Goal: Task Accomplishment & Management: Complete application form

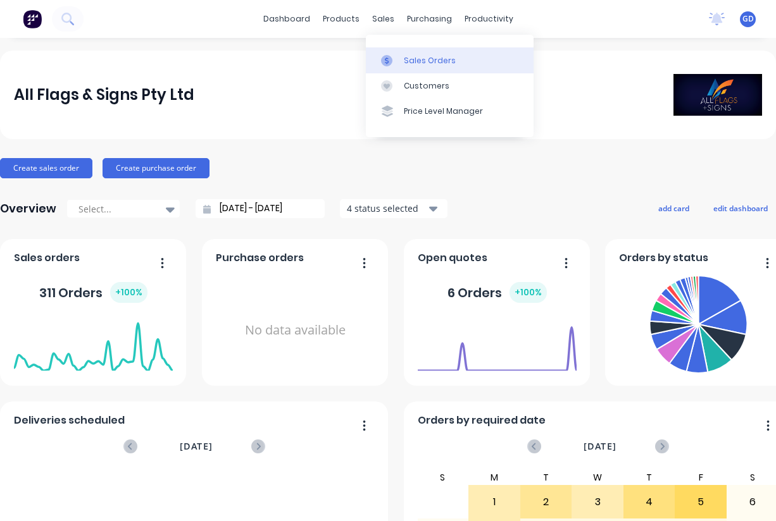
click at [408, 61] on div "Sales Orders" at bounding box center [430, 60] width 52 height 11
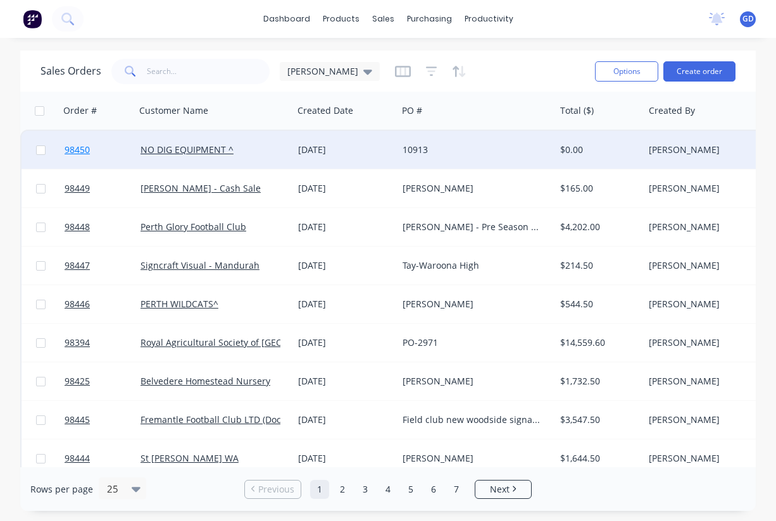
click at [73, 149] on span "98450" at bounding box center [77, 150] width 25 height 13
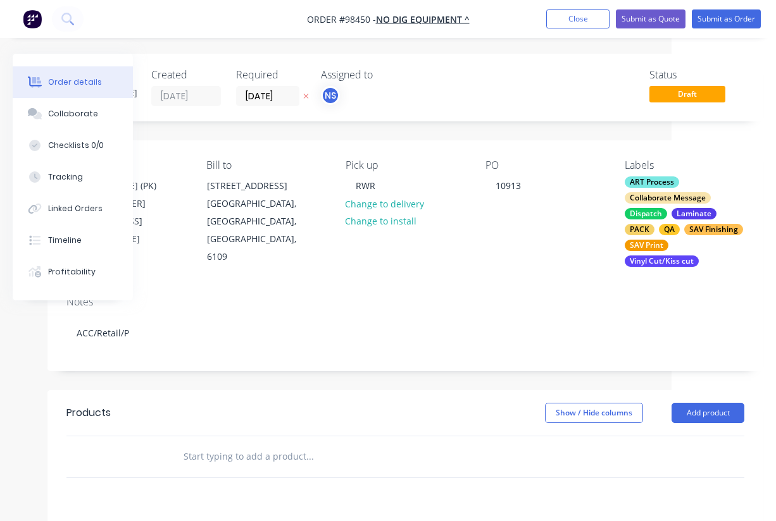
scroll to position [1, 0]
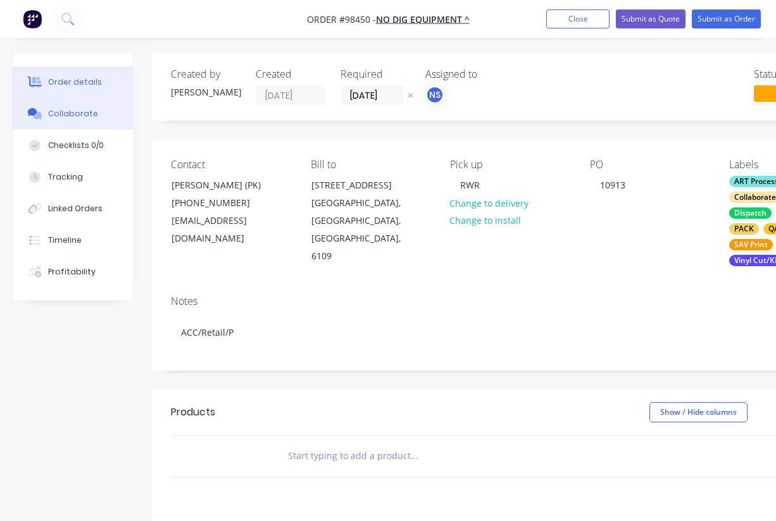
click at [63, 110] on div "Collaborate" at bounding box center [73, 113] width 50 height 11
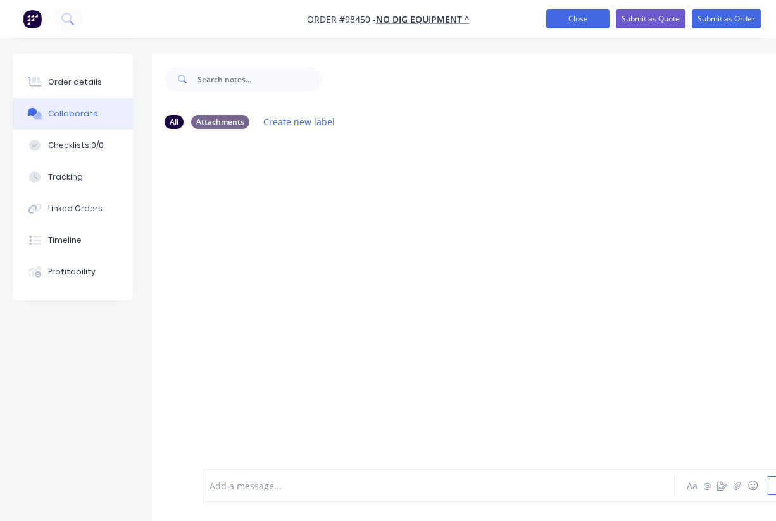
click at [573, 18] on button "Close" at bounding box center [577, 18] width 63 height 19
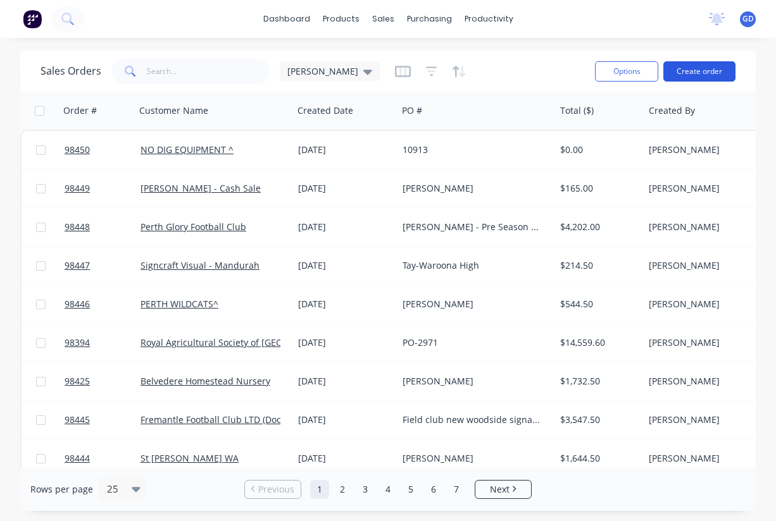
click at [697, 71] on button "Create order" at bounding box center [699, 71] width 72 height 20
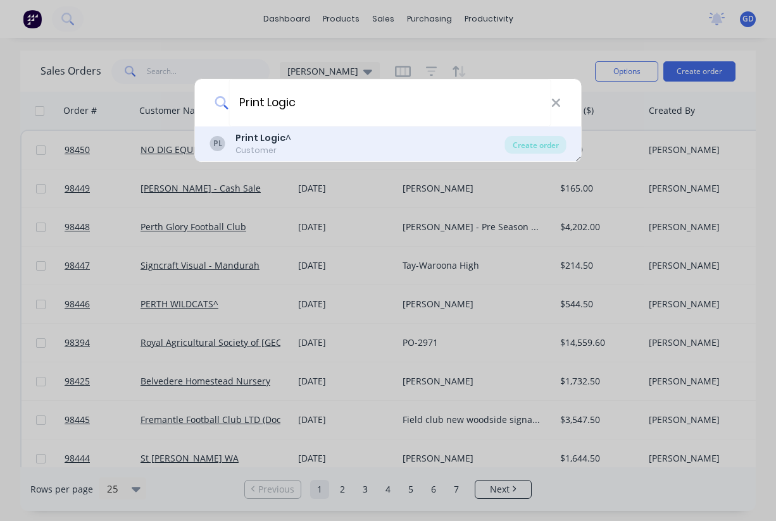
type input "Print Logic"
click at [264, 141] on b "Print Logic" at bounding box center [260, 138] width 50 height 13
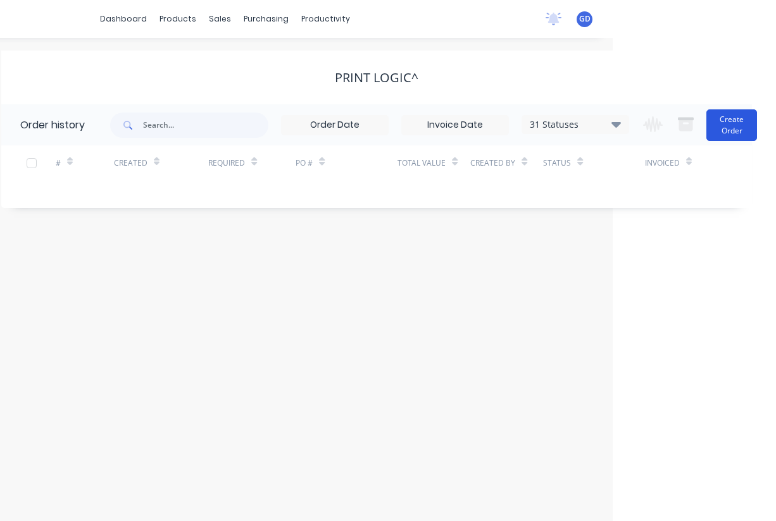
scroll to position [0, 163]
click at [728, 130] on button "Create Order" at bounding box center [731, 125] width 51 height 32
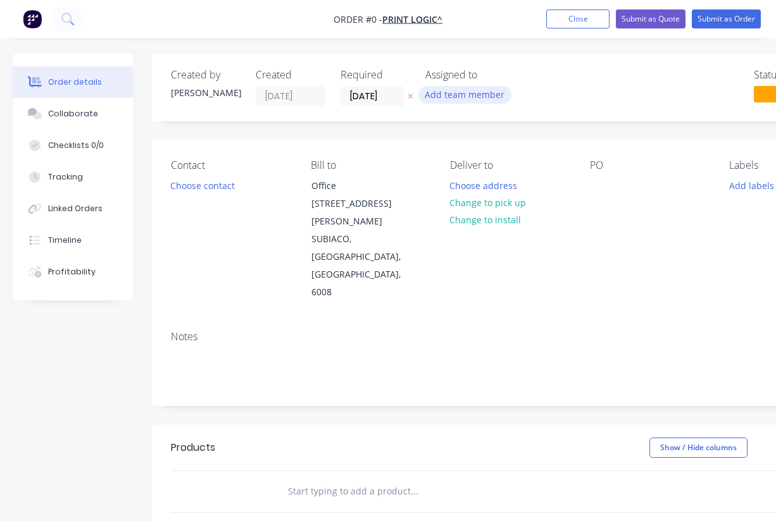
click at [486, 96] on button "Add team member" at bounding box center [464, 94] width 93 height 17
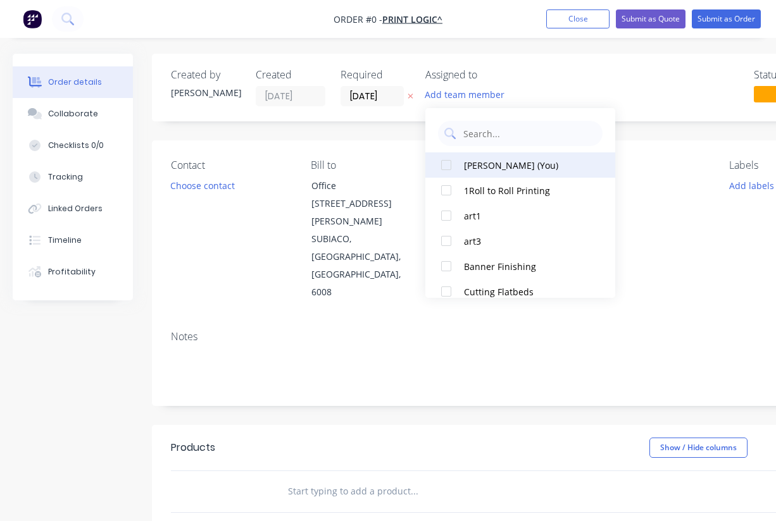
click at [444, 167] on div at bounding box center [445, 164] width 25 height 25
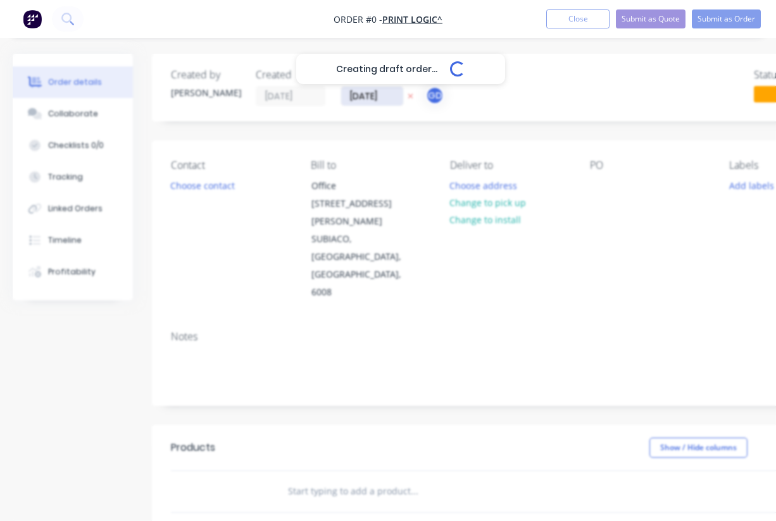
click at [370, 94] on div "Creating draft order... Loading... Order details Collaborate Checklists 0/0 Tra…" at bounding box center [440, 445] width 880 height 782
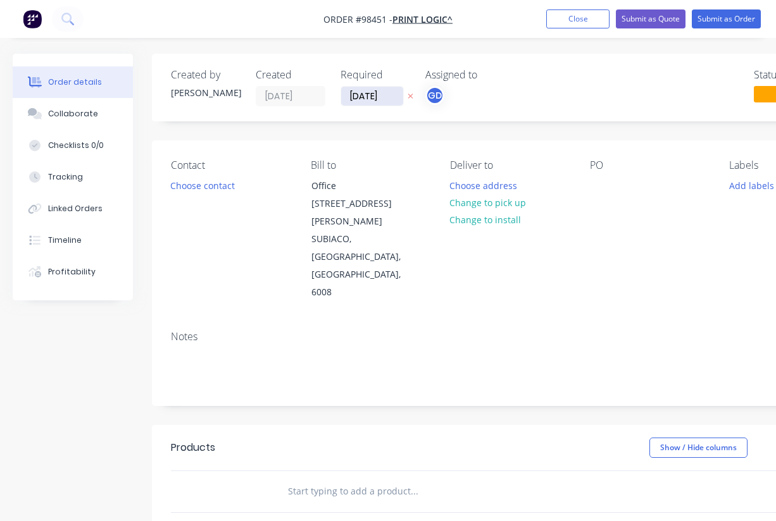
click at [370, 94] on input "[DATE]" at bounding box center [372, 96] width 62 height 19
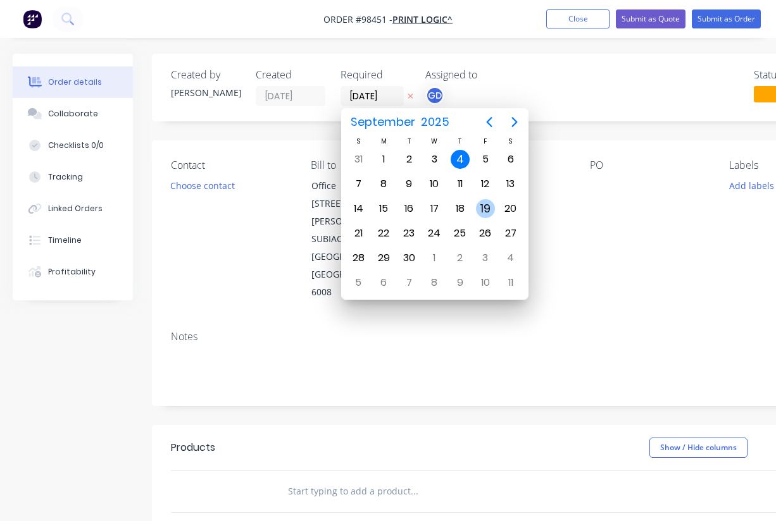
click at [490, 206] on div "19" at bounding box center [485, 208] width 19 height 19
type input "19/09/25"
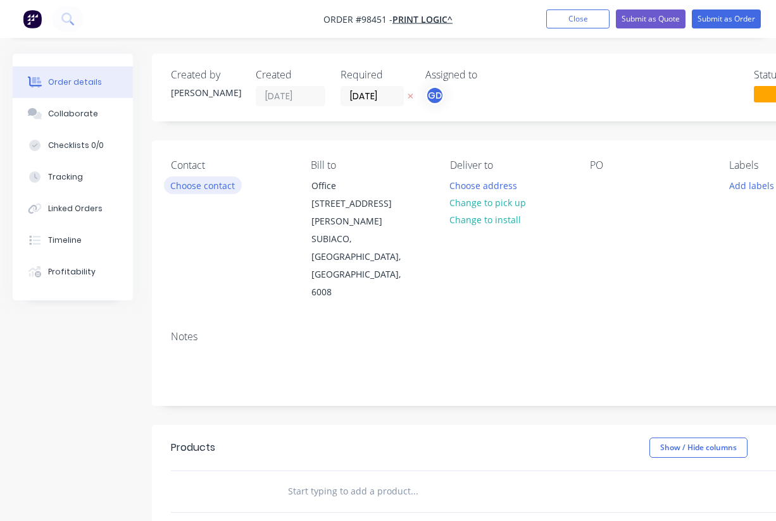
click at [194, 183] on button "Choose contact" at bounding box center [203, 185] width 78 height 17
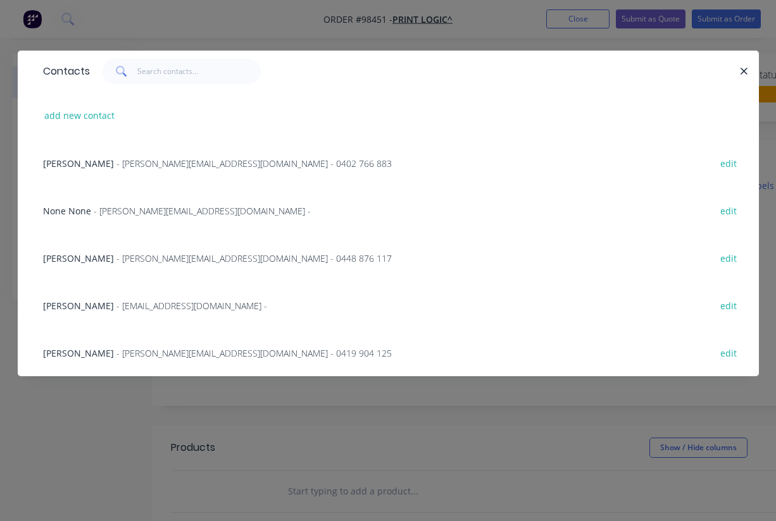
click at [60, 256] on span "Allison Cormack" at bounding box center [78, 258] width 71 height 12
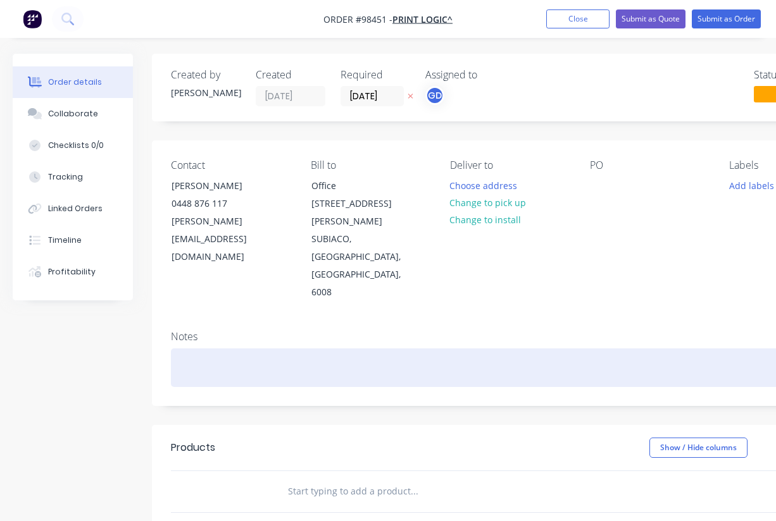
click at [195, 349] on div at bounding box center [510, 368] width 678 height 39
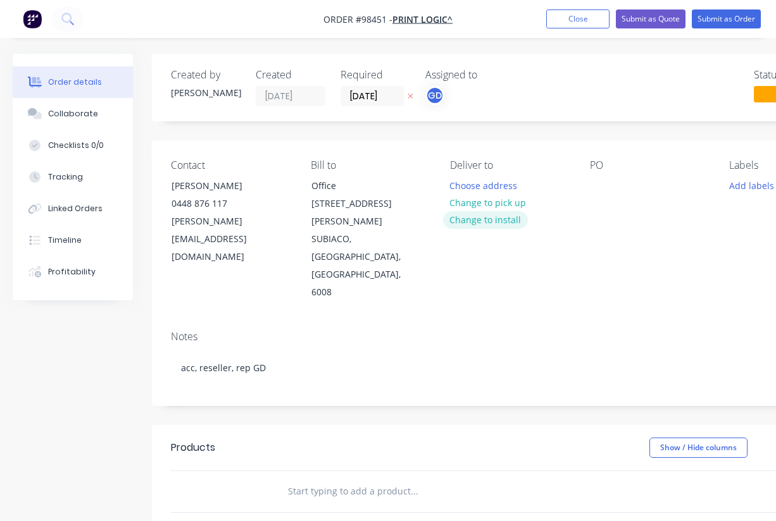
click at [487, 220] on button "Change to install" at bounding box center [485, 219] width 85 height 17
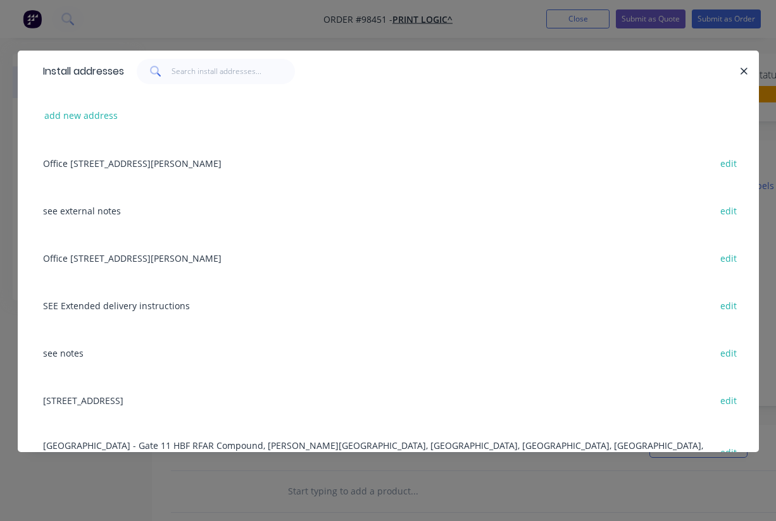
click at [65, 357] on div "see notes edit" at bounding box center [388, 352] width 703 height 47
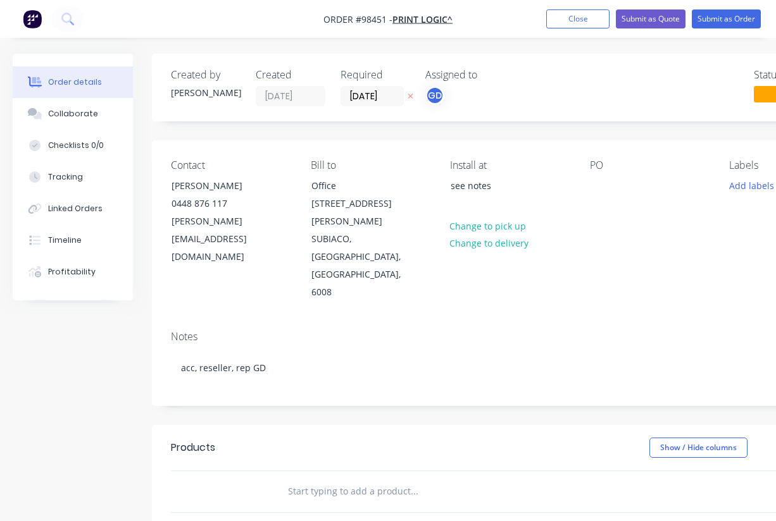
click at [598, 197] on div "PO" at bounding box center [650, 230] width 120 height 142
click at [598, 189] on div at bounding box center [600, 186] width 20 height 18
paste div
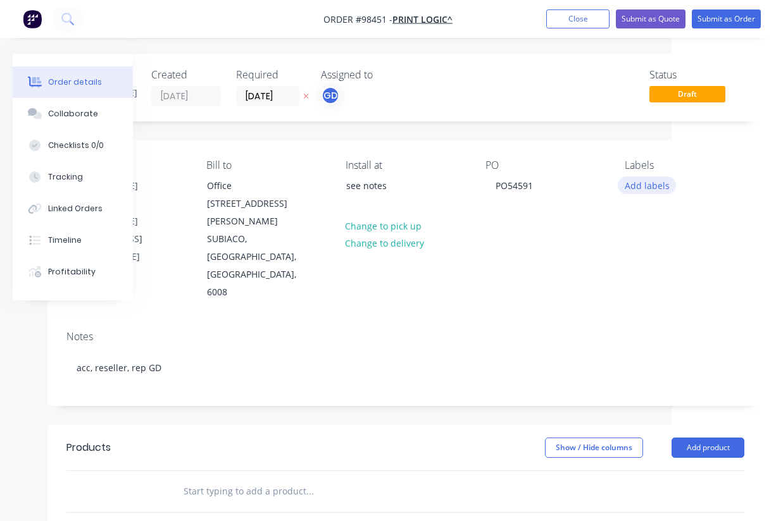
scroll to position [0, 104]
click at [651, 183] on button "Add labels" at bounding box center [646, 185] width 58 height 17
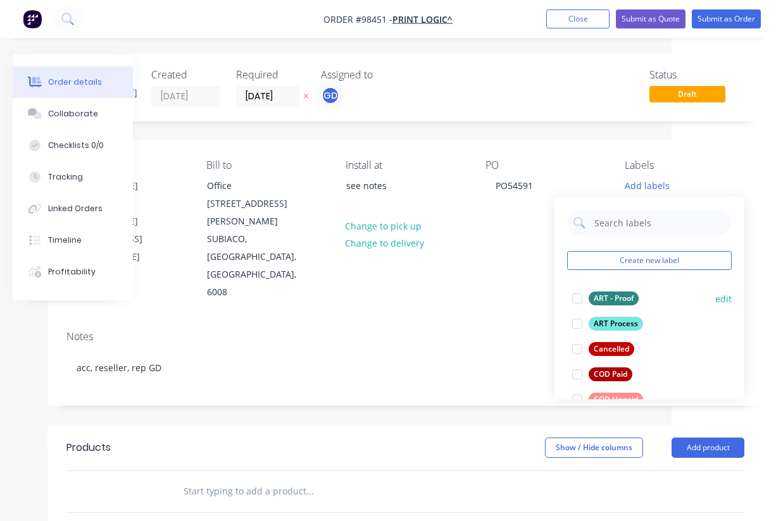
click at [613, 301] on div "ART - Proof" at bounding box center [613, 299] width 50 height 14
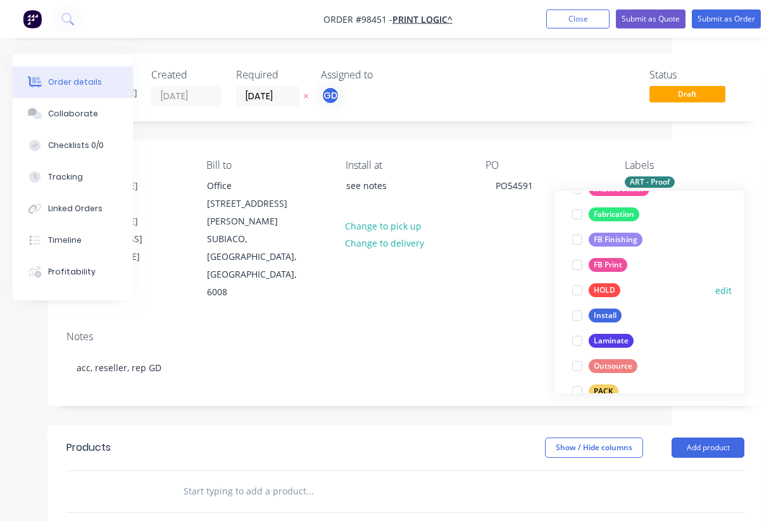
scroll to position [313, 0]
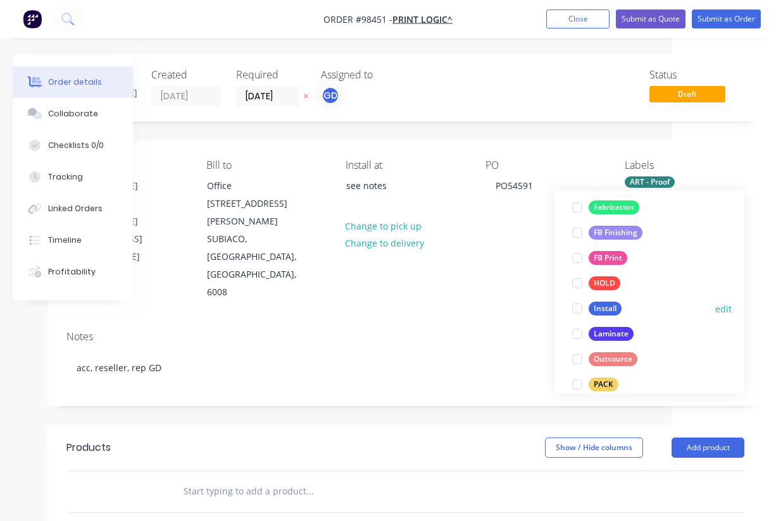
click at [607, 304] on div "Install" at bounding box center [604, 309] width 33 height 14
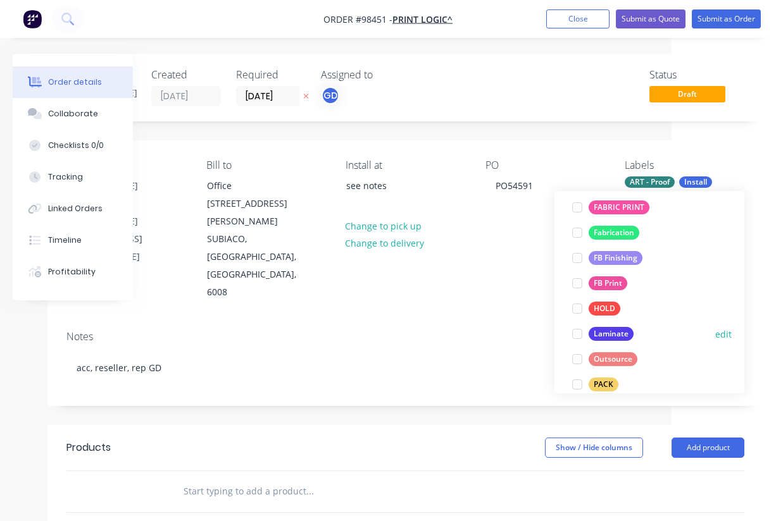
click at [614, 332] on div "Laminate" at bounding box center [610, 334] width 45 height 14
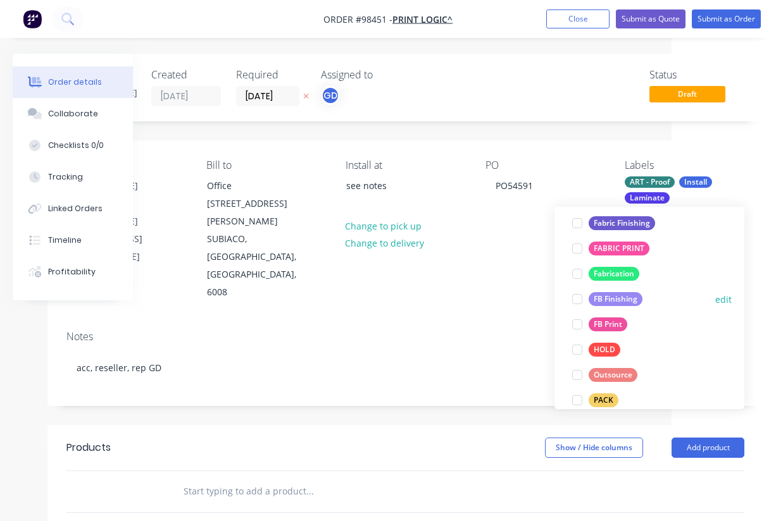
click at [615, 302] on div "FB Finishing" at bounding box center [615, 299] width 54 height 14
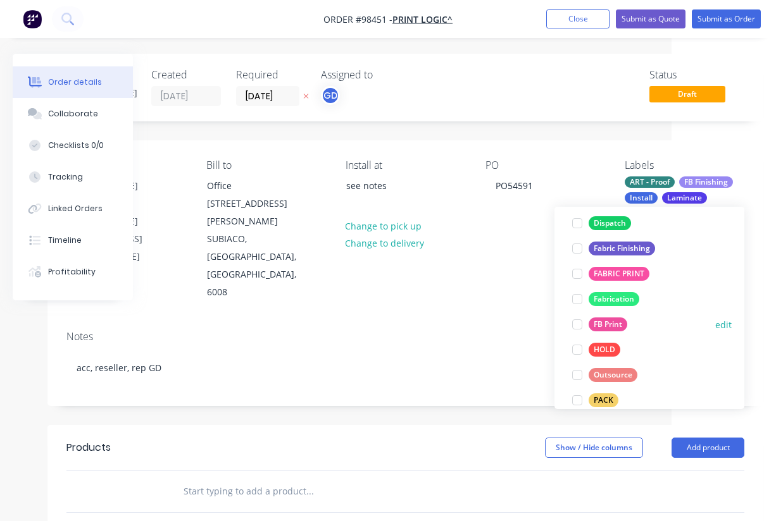
click at [612, 323] on div "FB Print" at bounding box center [607, 325] width 39 height 14
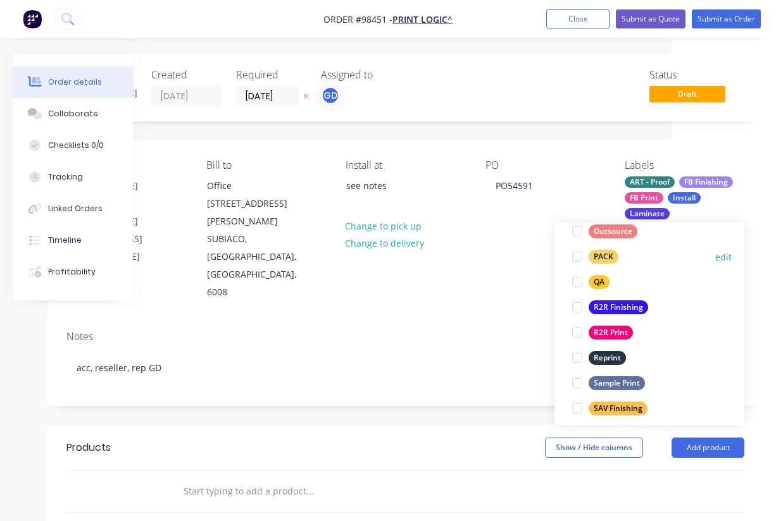
scroll to position [475, 0]
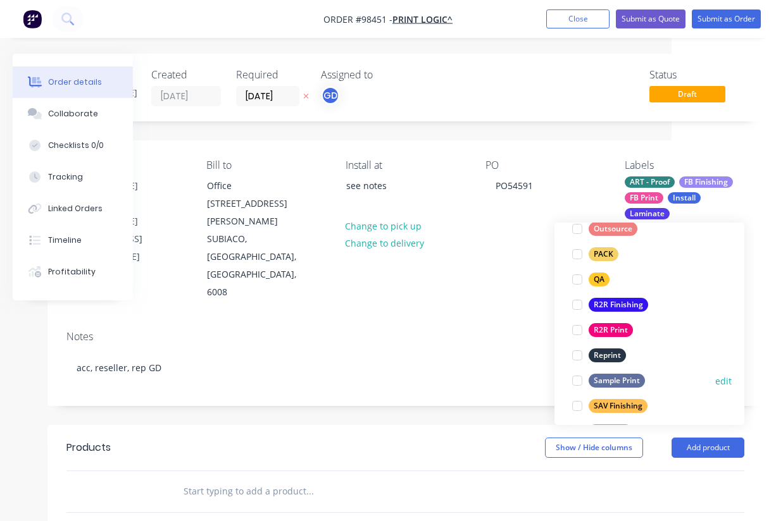
click at [631, 382] on div "Sample Print" at bounding box center [616, 381] width 56 height 14
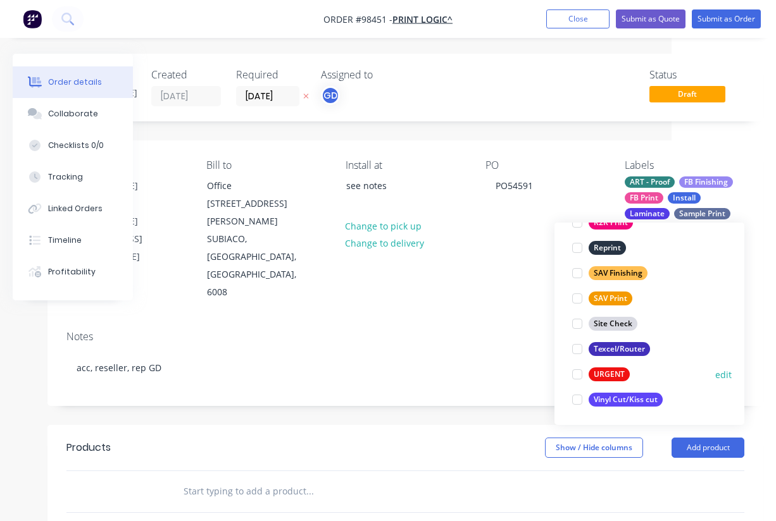
scroll to position [607, 0]
click at [445, 263] on div "Contact Allison Cormack 0448 876 117 allison@printlogic.com.au Bill to Office A…" at bounding box center [405, 230] width 716 height 180
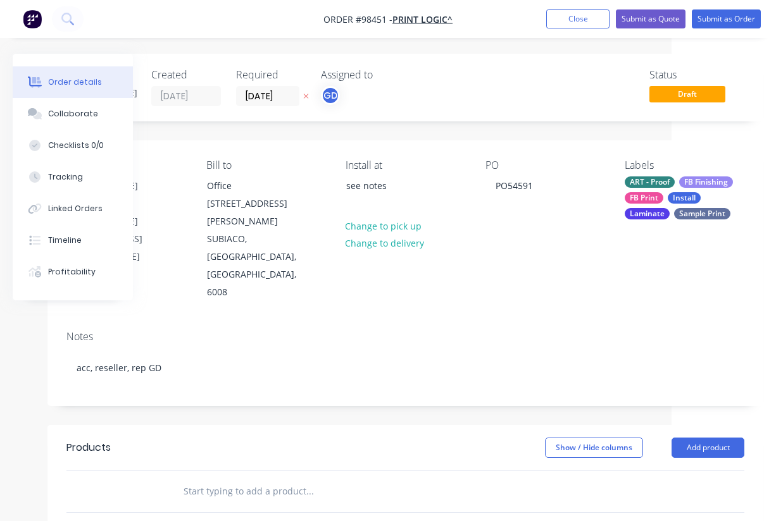
click at [654, 217] on div "Laminate" at bounding box center [646, 213] width 45 height 11
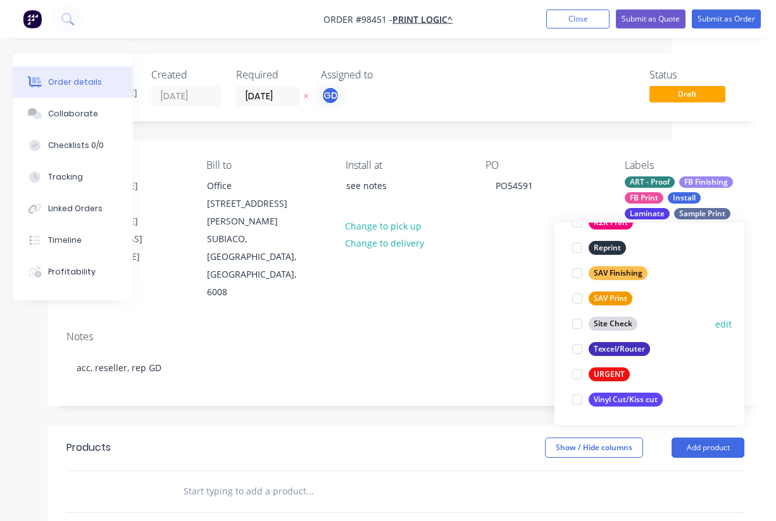
click at [611, 325] on div "Site Check" at bounding box center [612, 324] width 49 height 14
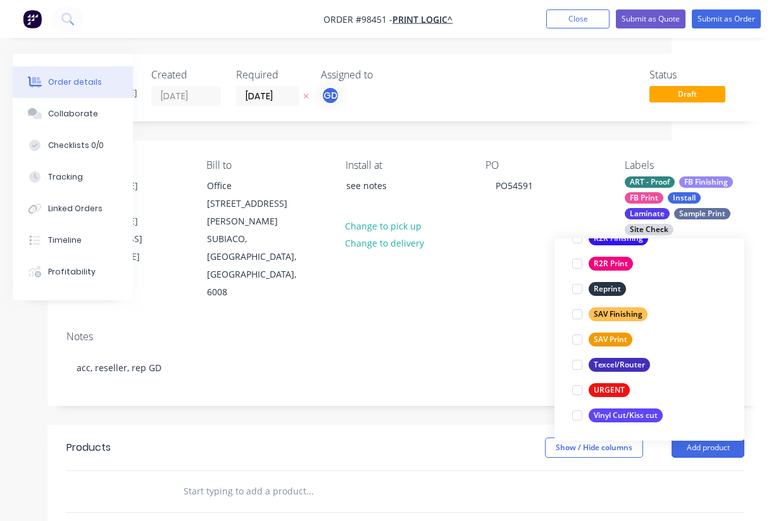
click at [507, 331] on div "Notes" at bounding box center [405, 337] width 678 height 12
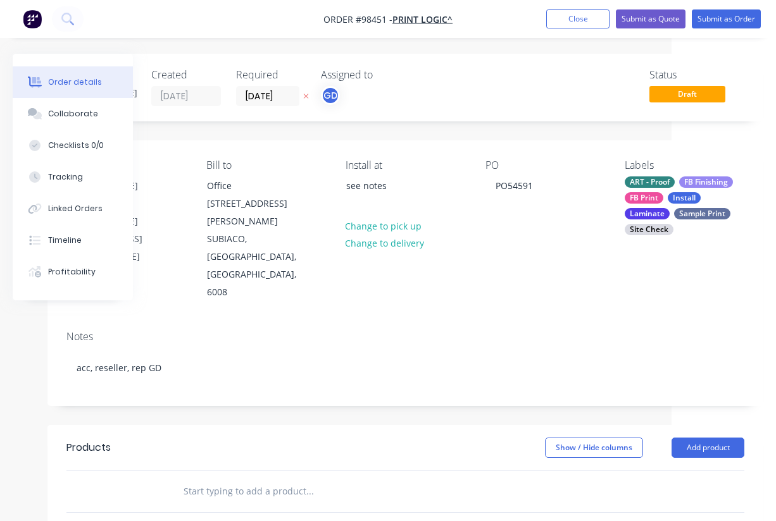
click at [222, 479] on input "text" at bounding box center [309, 491] width 253 height 25
paste input "ACM with UV matt laminate Outside façade – front facing and side facing – see i…"
type input "ACM with UV matt laminate Outside façade – front facing and side facing – see i…"
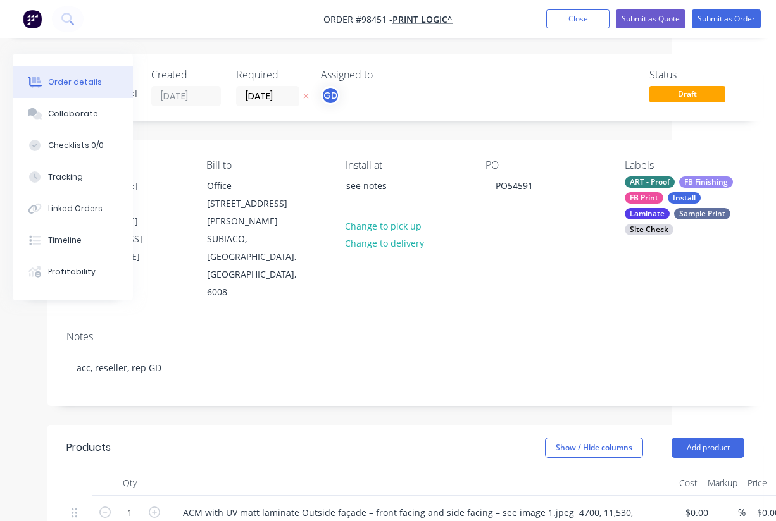
click at [294, 425] on header "Products Show / Hide columns Add product" at bounding box center [405, 448] width 716 height 46
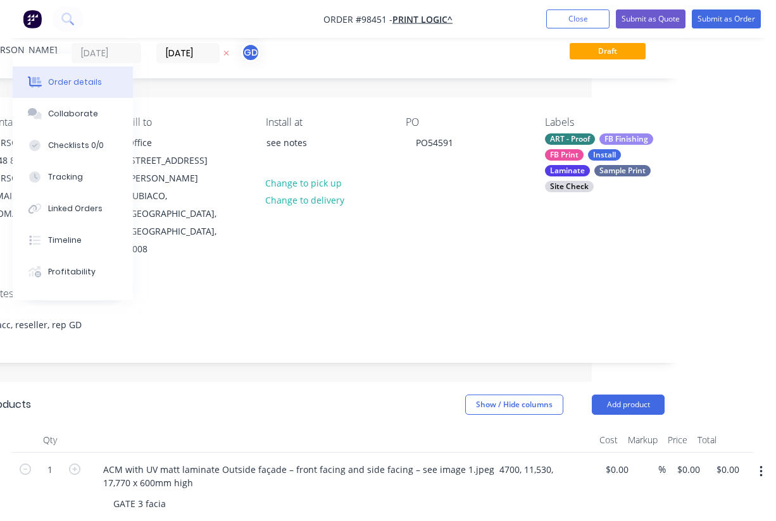
scroll to position [61, 184]
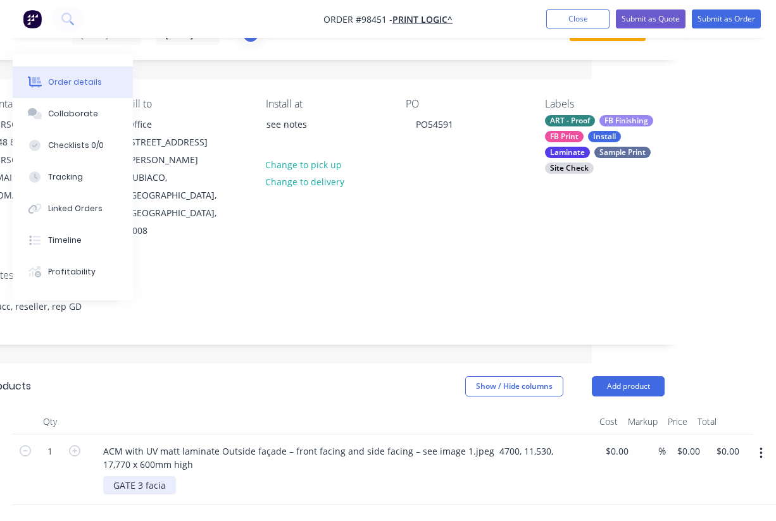
click at [171, 476] on div "GATE 3 facia" at bounding box center [139, 485] width 73 height 18
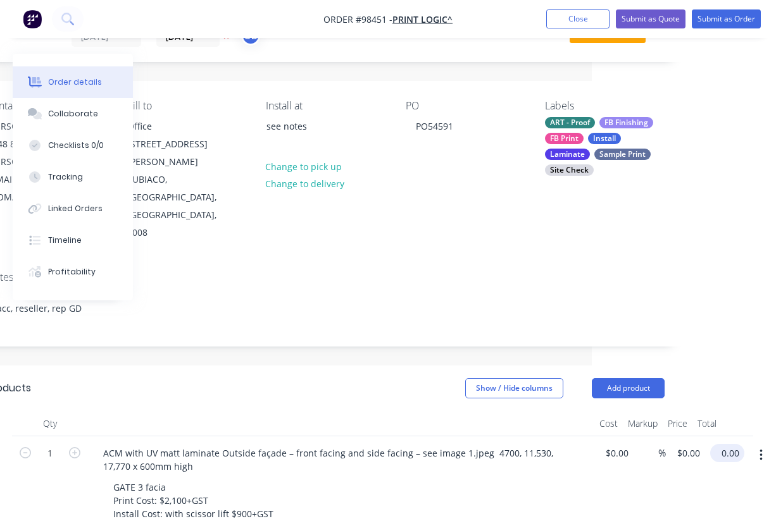
scroll to position [59, 179]
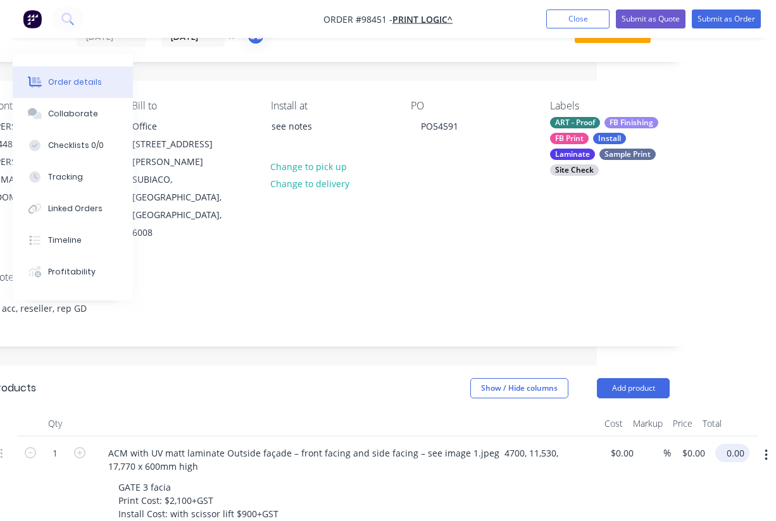
click at [736, 444] on input "0.00" at bounding box center [734, 453] width 29 height 18
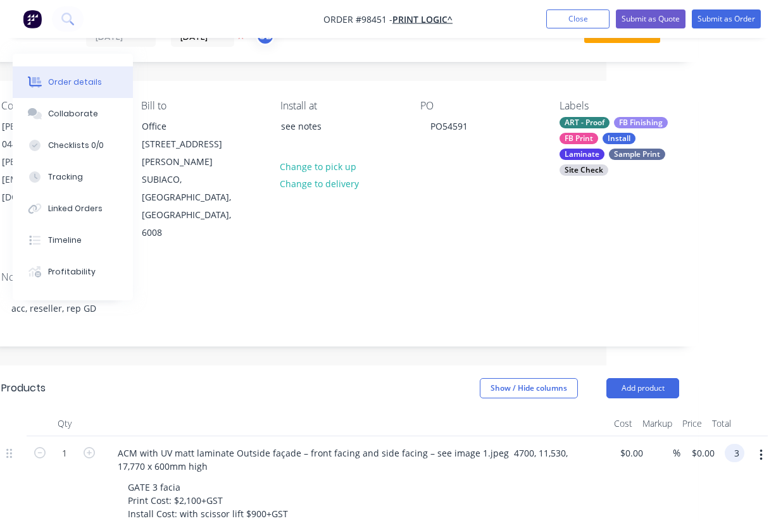
scroll to position [59, 170]
type input "$3,350.00"
click at [584, 478] on div "GATE 3 facia Print Cost: $2,100+GST Install Cost: with scissor lift $900+GST Re…" at bounding box center [361, 507] width 486 height 58
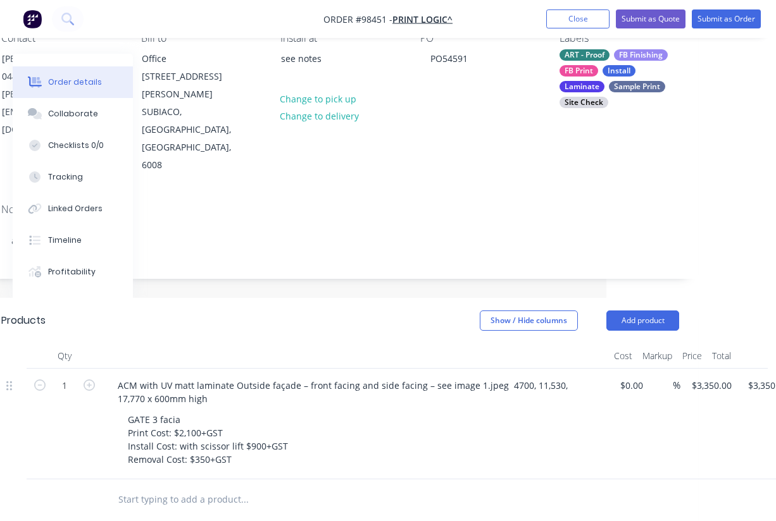
scroll to position [128, 170]
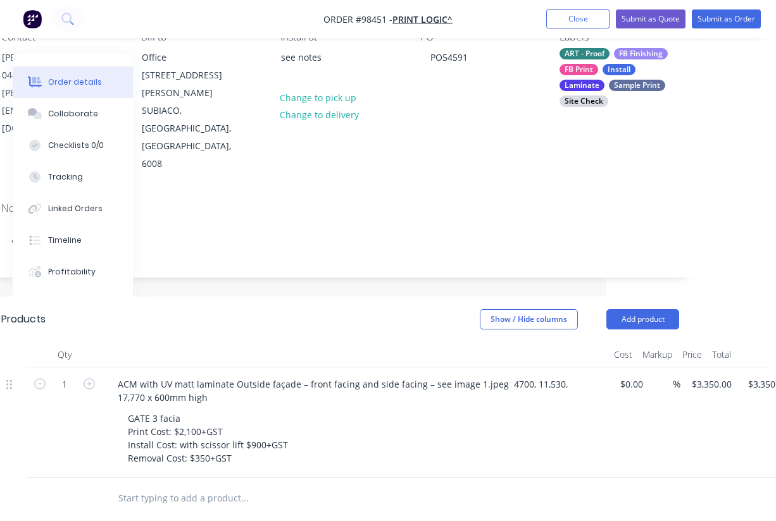
click at [172, 486] on input "text" at bounding box center [244, 498] width 253 height 25
paste input "Inside façade – see image 6.jpeg 4680mm wide x 600mm high ACM with UV matt lami…"
type input "Inside façade – see image 6.jpeg 4680mm wide x 600mm high ACM with UV matt lami…"
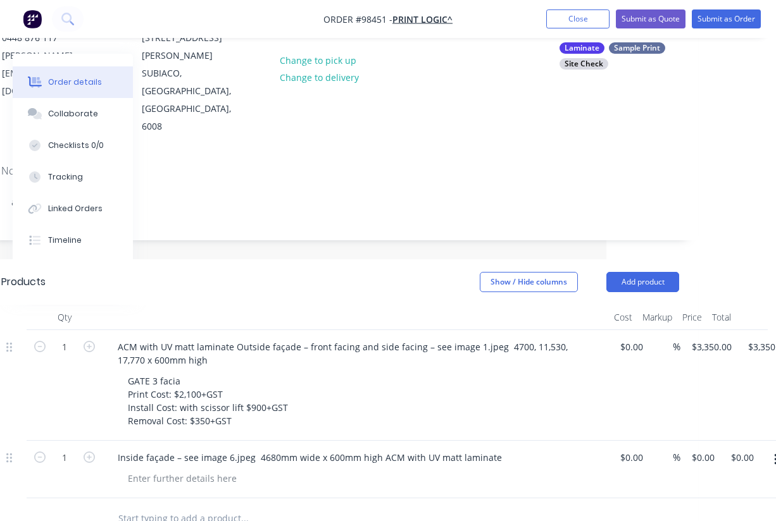
scroll to position [170, 170]
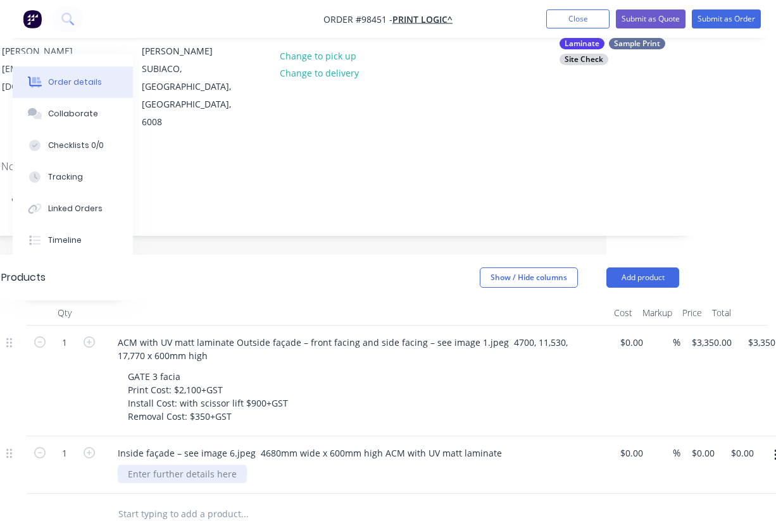
click at [176, 465] on div at bounding box center [182, 474] width 129 height 18
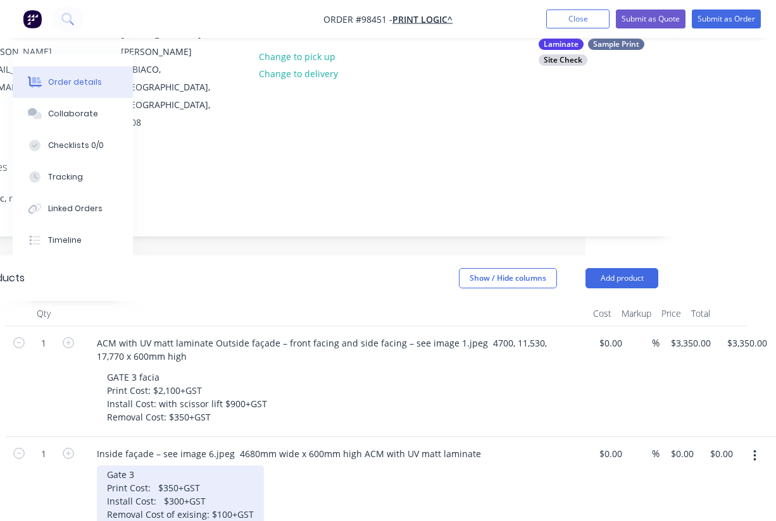
scroll to position [170, 210]
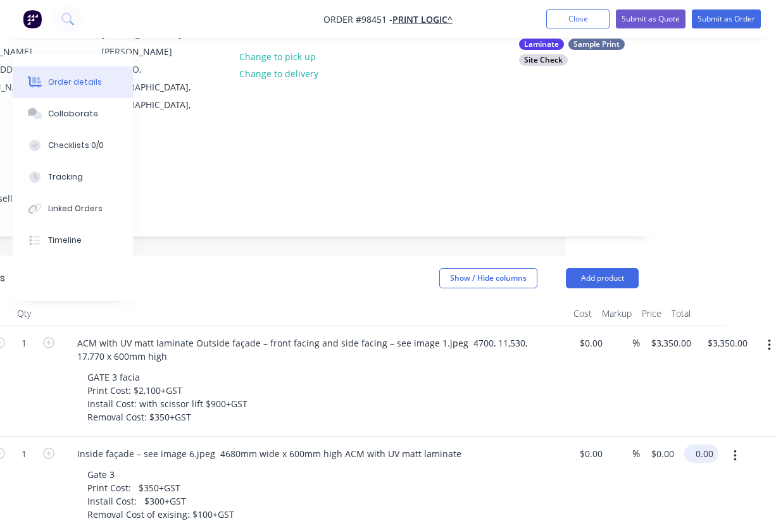
click at [704, 445] on input "0.00" at bounding box center [703, 454] width 29 height 18
type input "750"
type input "$750.00"
click at [522, 368] on div "GATE 3 facia Print Cost: $2,100+GST Install Cost: with scissor lift $900+GST Re…" at bounding box center [320, 397] width 486 height 58
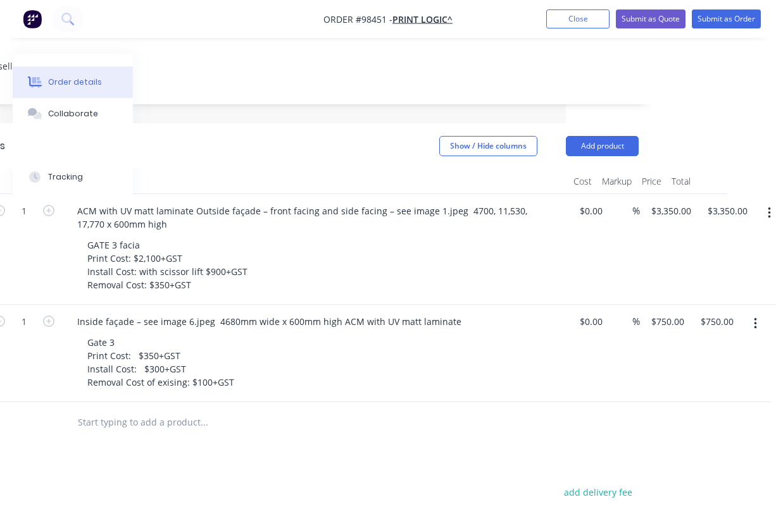
scroll to position [313, 210]
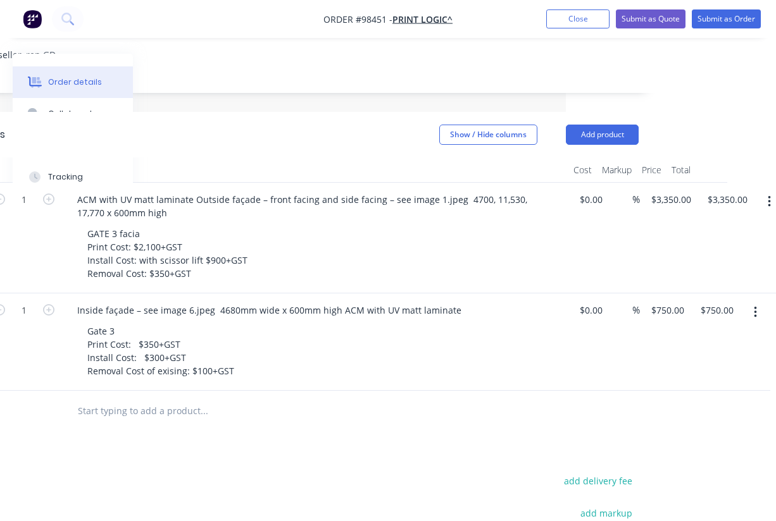
click at [129, 399] on input "text" at bounding box center [203, 411] width 253 height 25
paste input "Signage above garage doors and panel to the left on brick wall – see image 1.jp…"
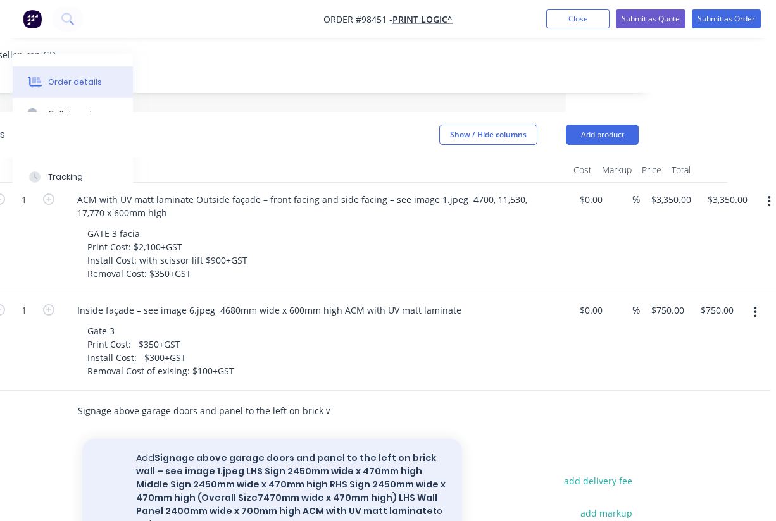
type input "Signage above garage doors and panel to the left on brick wall – see image 1.jp…"
click at [273, 442] on button "Add Signage above garage doors and panel to the left on brick wall – see image …" at bounding box center [272, 491] width 380 height 105
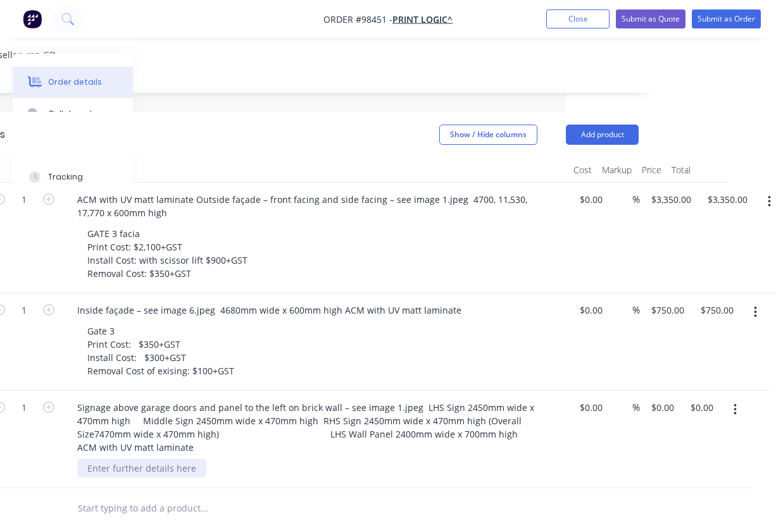
click at [127, 459] on div at bounding box center [141, 468] width 129 height 18
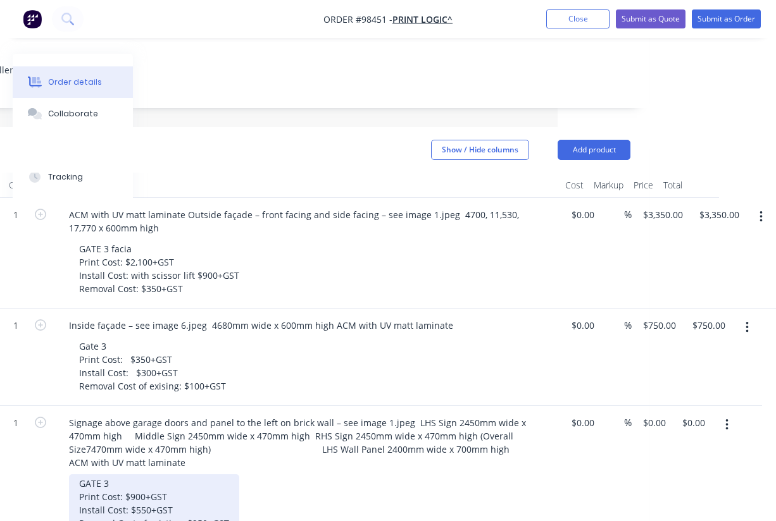
scroll to position [298, 218]
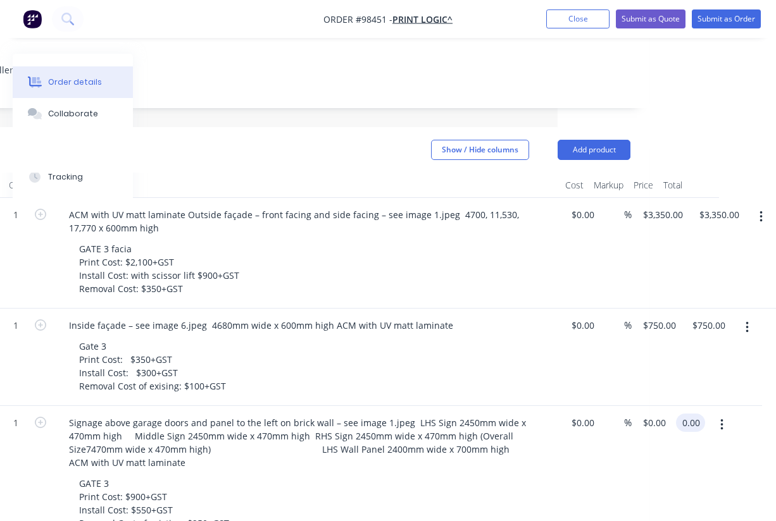
click at [695, 414] on input "0.00" at bounding box center [693, 423] width 24 height 18
type input "$1,700.00"
click at [581, 417] on div "$0.00 $0.00" at bounding box center [579, 474] width 39 height 137
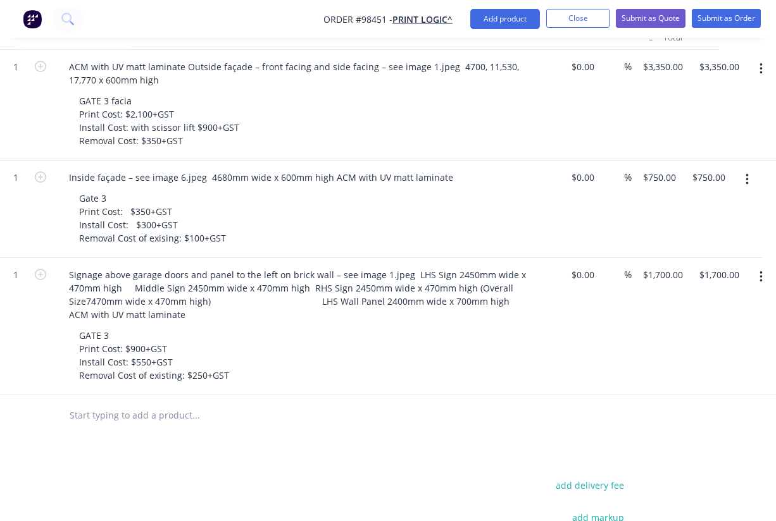
scroll to position [470, 218]
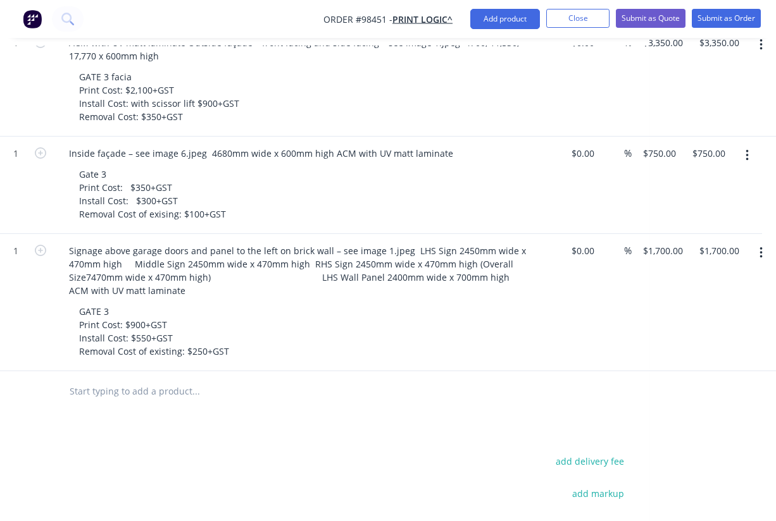
click at [120, 379] on input "text" at bounding box center [195, 391] width 253 height 25
paste input "Inside Building Lounge Area See last png image. 16,200 x 450mm High 3mm PVC, GL…"
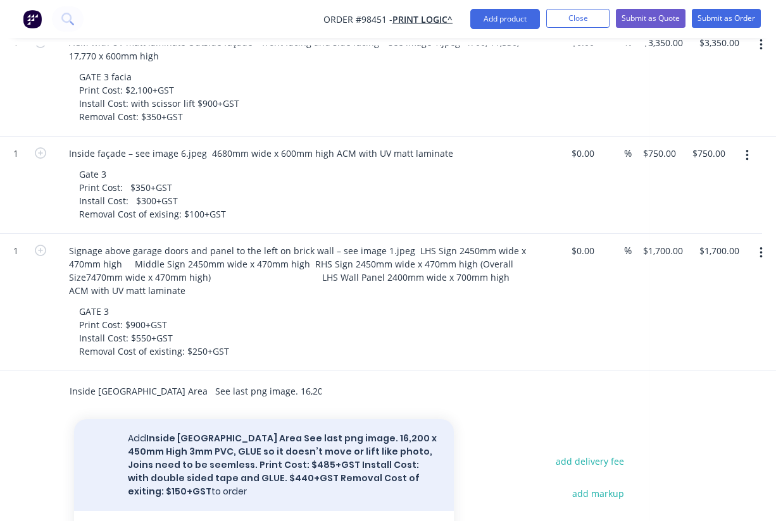
type input "Inside Building Lounge Area See last png image. 16,200 x 450mm High 3mm PVC, GL…"
click at [209, 419] on button "Add Inside Building Lounge Area See last png image. 16,200 x 450mm High 3mm PVC…" at bounding box center [264, 465] width 380 height 92
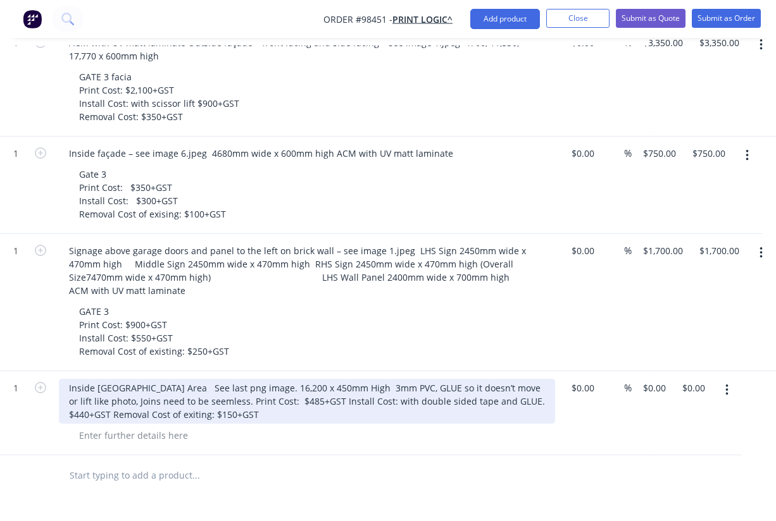
click at [110, 379] on div "Inside Building Lounge Area See last png image. 16,200 x 450mm High 3mm PVC, GL…" at bounding box center [307, 401] width 496 height 45
click at [247, 379] on div "Inside Building Lounge Area See last png image. 16,200 x 450mm High 3mm PVC, GL…" at bounding box center [307, 401] width 496 height 45
click at [233, 379] on div "Inside Building Lounge Area See last png image. 16,200 x 450mm High 3mm PVC, GL…" at bounding box center [307, 401] width 496 height 45
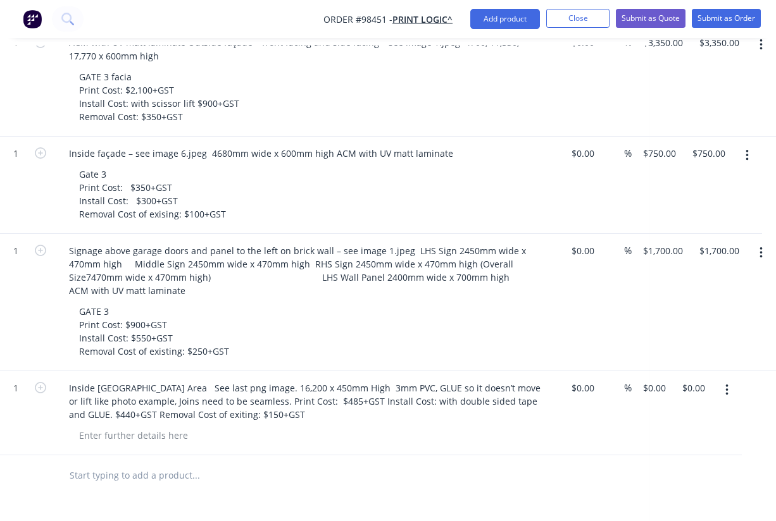
click at [351, 400] on div "Inside Building Lounge Area See last png image. 16,200 x 450mm High 3mm PVC, GL…" at bounding box center [307, 413] width 506 height 84
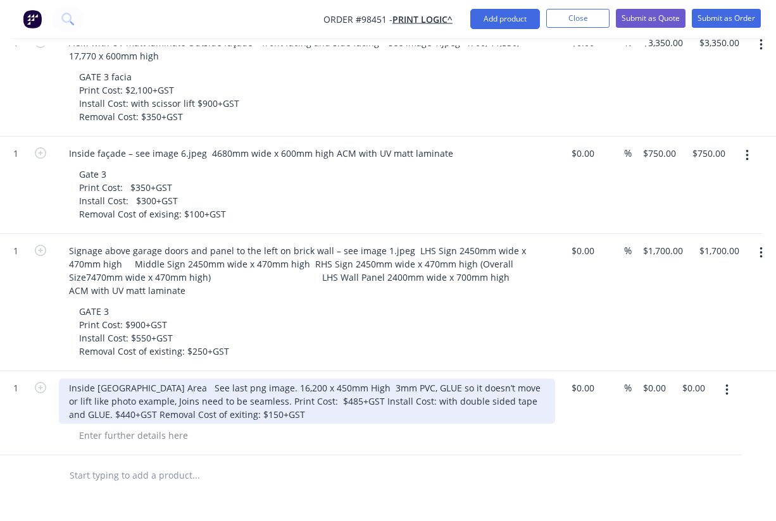
click at [311, 379] on div "Inside Building Lounge Area See last png image. 16,200 x 450mm High 3mm PVC, GL…" at bounding box center [307, 401] width 496 height 45
click at [264, 379] on div "Inside Building Lounge Area See last png image. 16,200 x 450mm High 3mm PVC, GL…" at bounding box center [307, 401] width 496 height 45
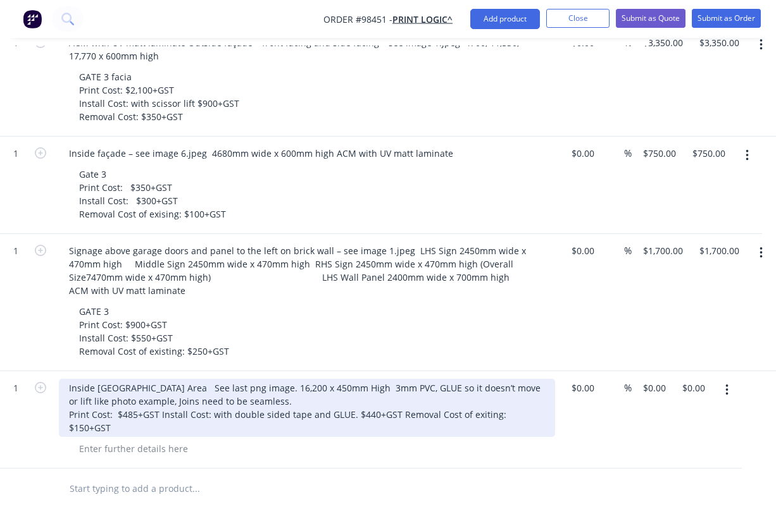
click at [351, 379] on div "Inside Building Lounge Area See last png image. 16,200 x 450mm High 3mm PVC, GL…" at bounding box center [307, 408] width 496 height 58
click at [113, 379] on div "Inside Building Lounge Area See last png image. 16,200 x 450mm High 3mm PVC, GL…" at bounding box center [307, 408] width 496 height 58
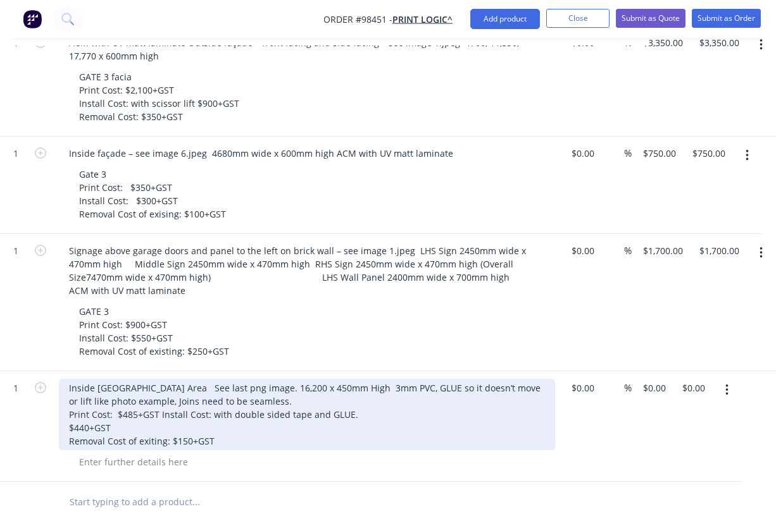
click at [69, 379] on div "Inside Building Lounge Area See last png image. 16,200 x 450mm High 3mm PVC, GL…" at bounding box center [307, 414] width 496 height 71
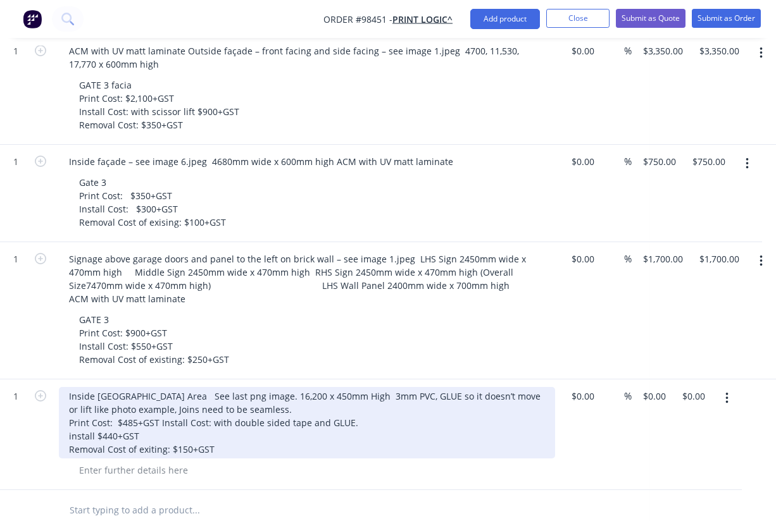
scroll to position [462, 218]
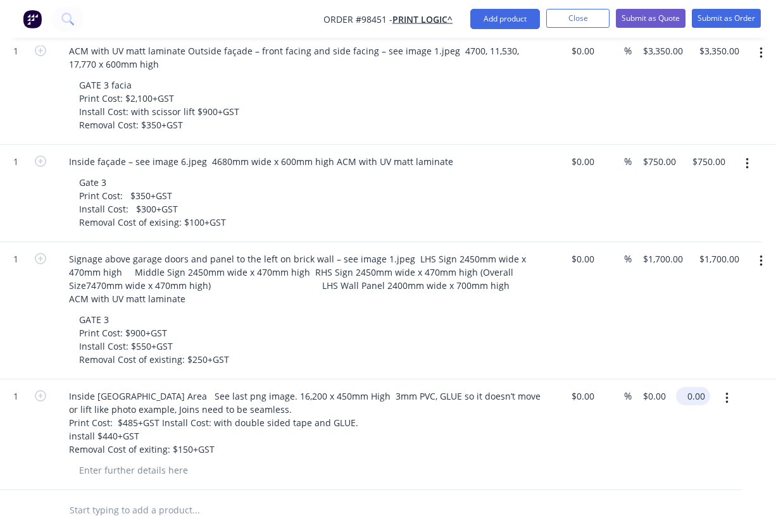
click at [688, 387] on input "0.00" at bounding box center [695, 396] width 29 height 18
type input "1075"
type input "$1,075.00"
click at [552, 405] on div "Inside Building Lounge Area See last png image. 16,200 x 450mm High 3mm PVC, GL…" at bounding box center [307, 435] width 506 height 111
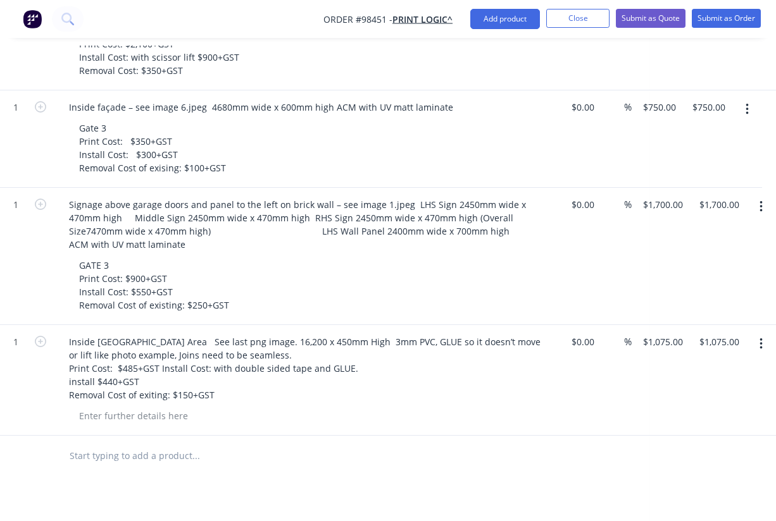
scroll to position [511, 218]
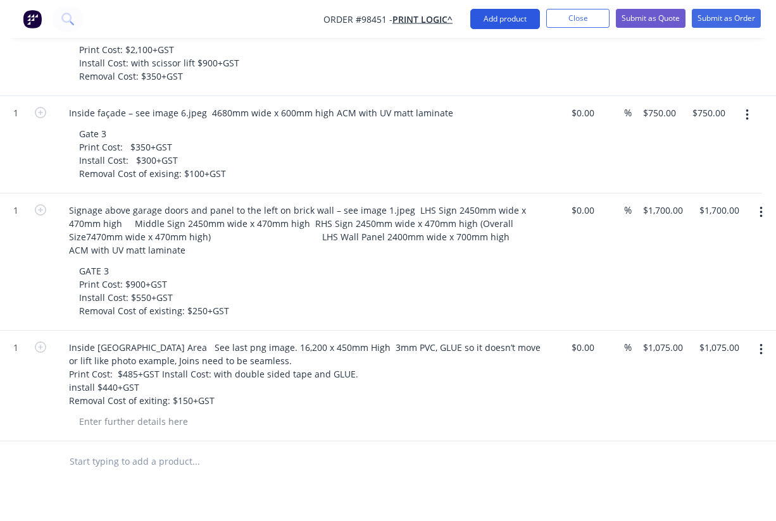
click at [511, 19] on button "Add product" at bounding box center [505, 19] width 70 height 20
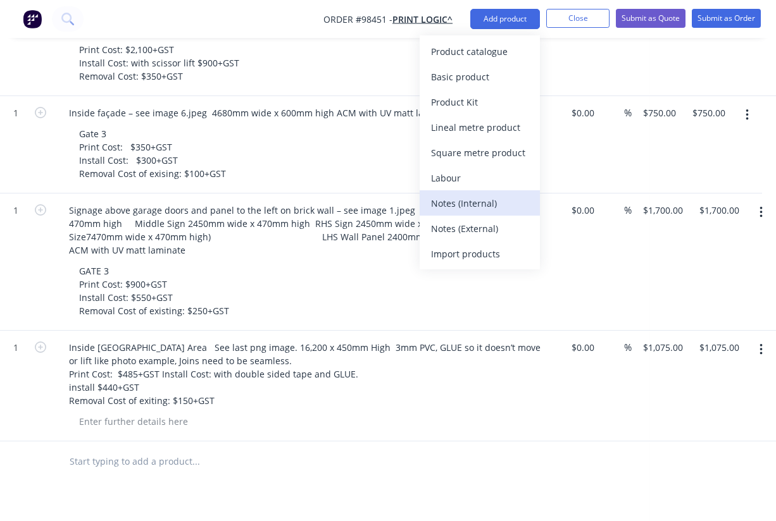
click at [463, 203] on div "Notes (Internal)" at bounding box center [479, 203] width 97 height 18
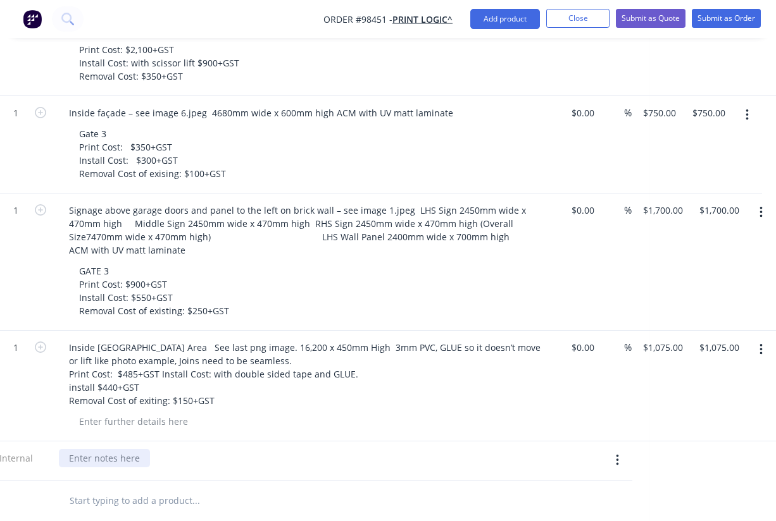
click at [113, 449] on div at bounding box center [104, 458] width 91 height 18
paste div
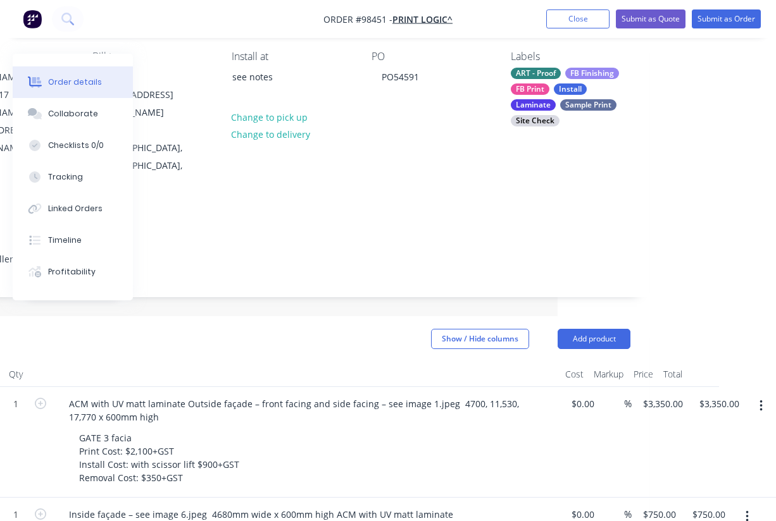
scroll to position [111, 218]
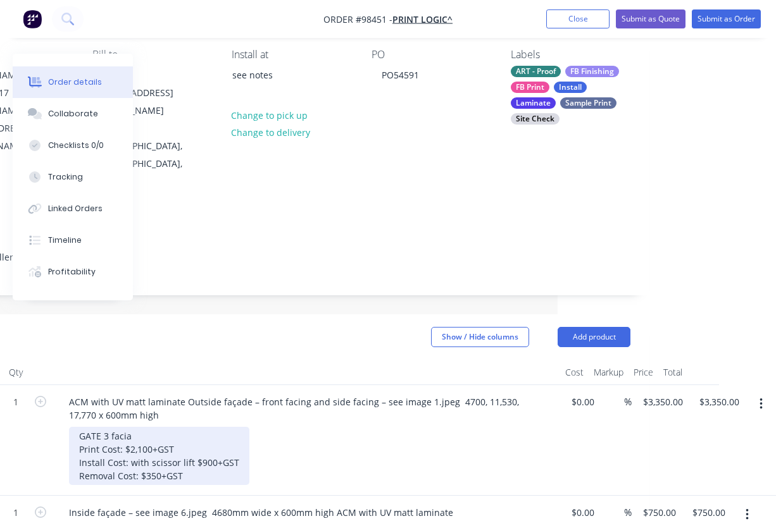
click at [137, 427] on div "GATE 3 facia Print Cost: $2,100+GST Install Cost: with scissor lift $900+GST Re…" at bounding box center [159, 456] width 180 height 58
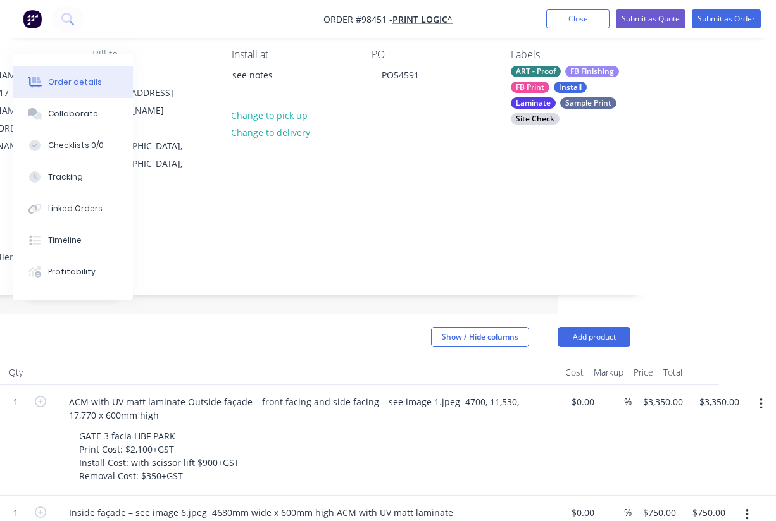
click at [211, 360] on div at bounding box center [307, 372] width 506 height 25
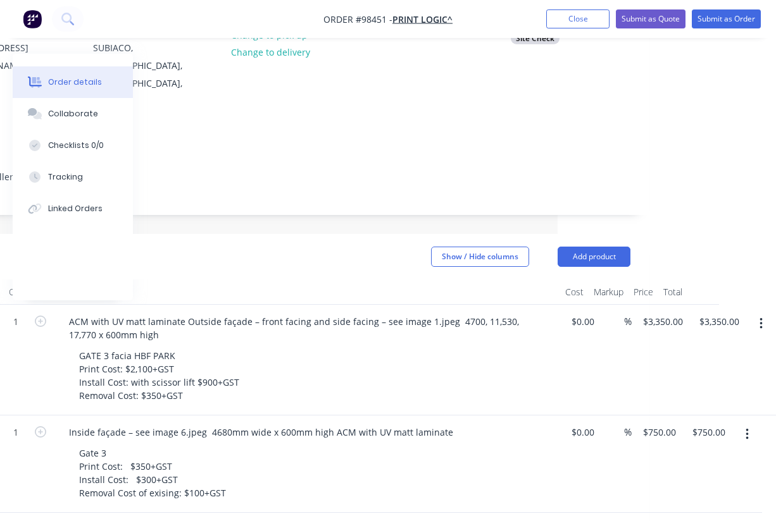
scroll to position [193, 218]
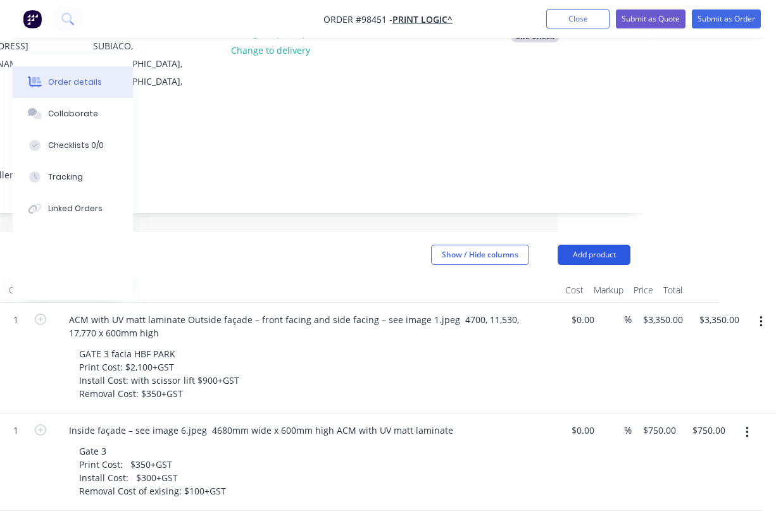
click at [582, 245] on button "Add product" at bounding box center [593, 255] width 73 height 20
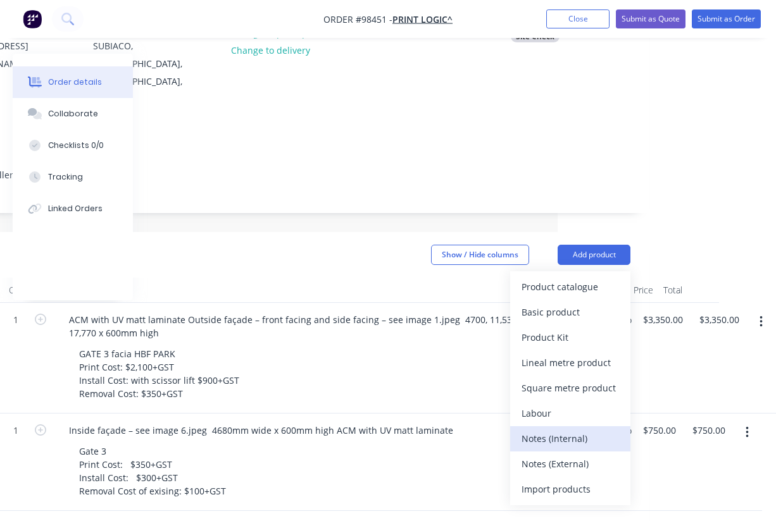
click at [543, 430] on div "Notes (Internal)" at bounding box center [569, 439] width 97 height 18
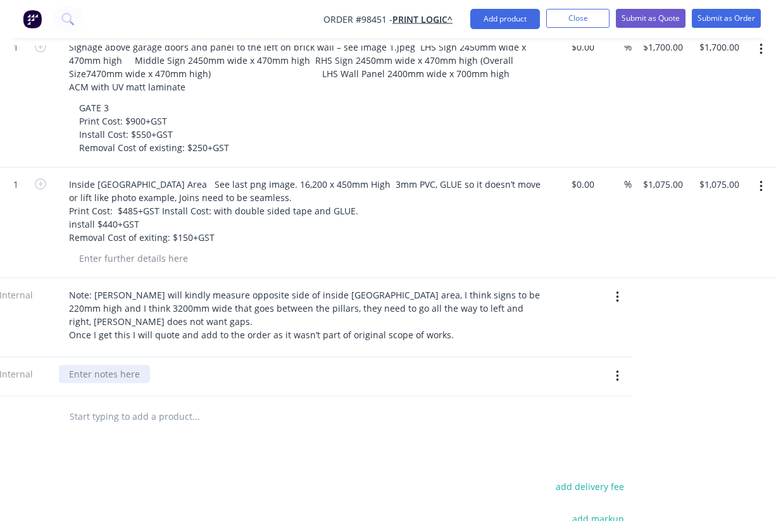
scroll to position [674, 218]
click at [82, 365] on div at bounding box center [104, 374] width 91 height 18
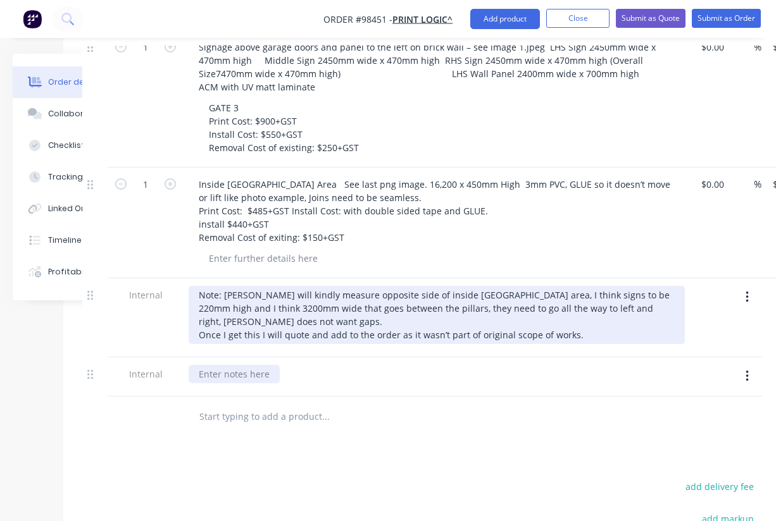
scroll to position [674, 85]
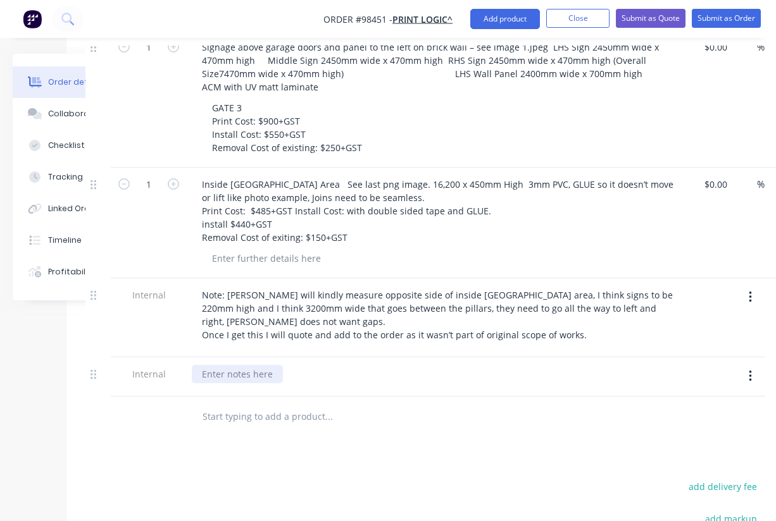
paste div
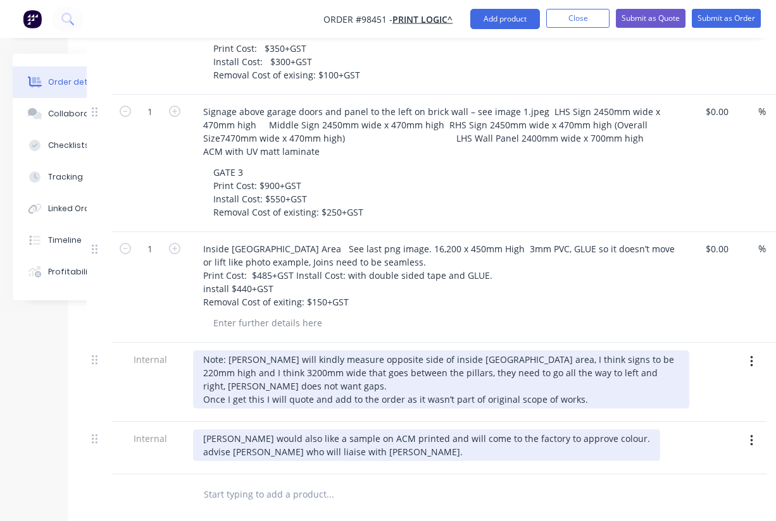
scroll to position [611, 84]
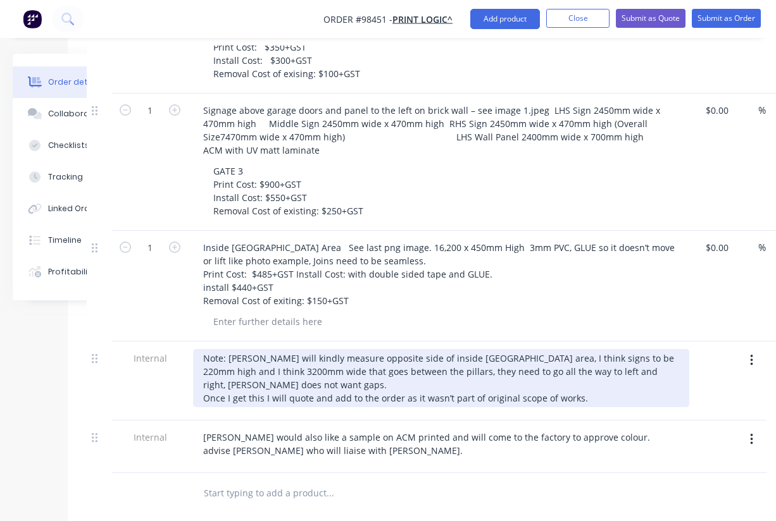
click at [586, 349] on div "Note: Peter will kindly measure opposite side of inside Building lounge area, I…" at bounding box center [441, 378] width 496 height 58
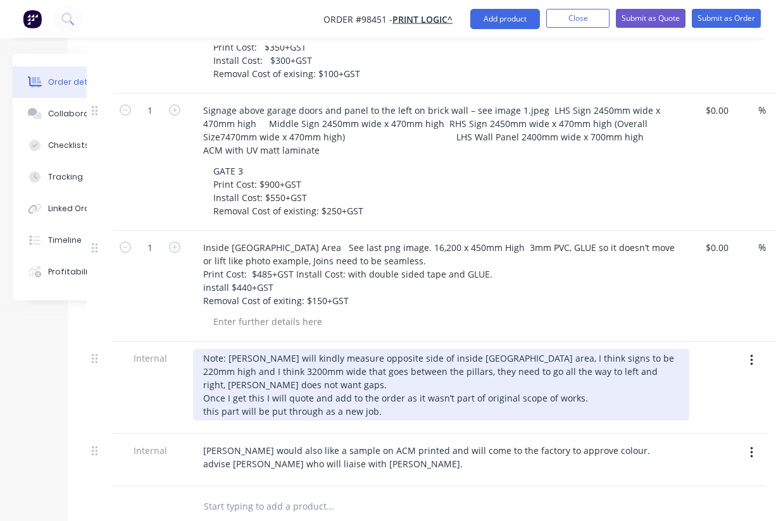
scroll to position [0, 84]
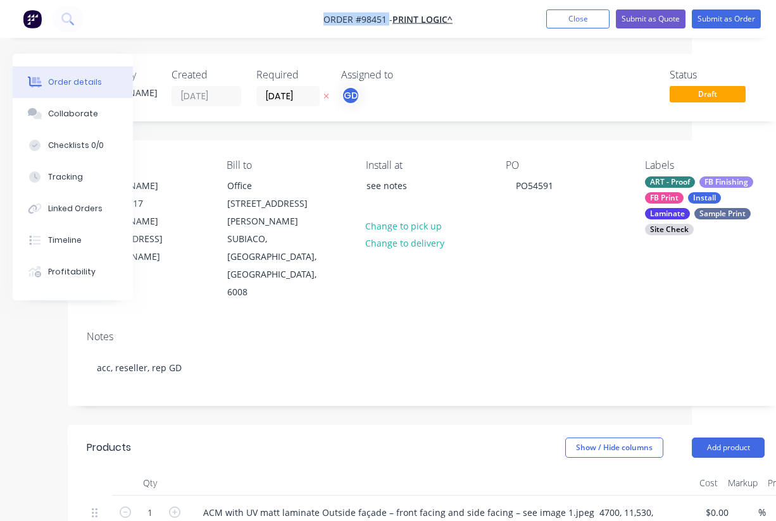
drag, startPoint x: 321, startPoint y: 15, endPoint x: 387, endPoint y: 18, distance: 66.5
click at [387, 18] on nav "Order #98451 - Print Logic^ Add product Close Submit as Quote Submit as Order" at bounding box center [388, 19] width 776 height 38
copy span "Order #98451"
click at [566, 21] on button "Close" at bounding box center [577, 18] width 63 height 19
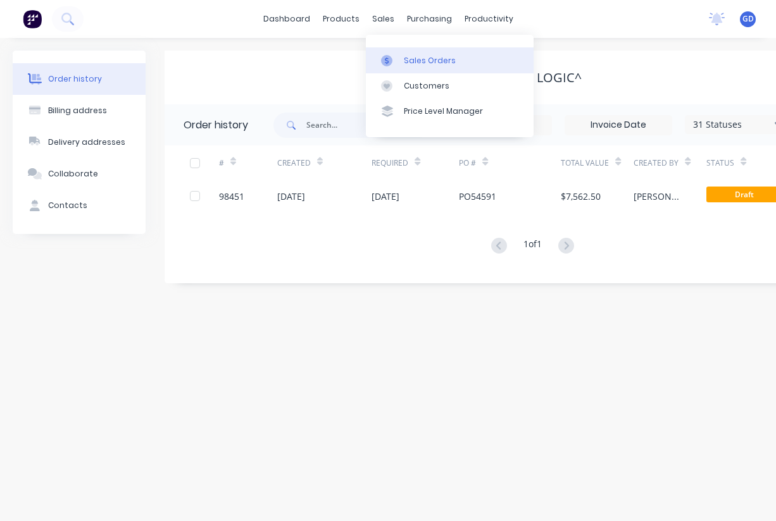
click at [416, 53] on link "Sales Orders" at bounding box center [450, 59] width 168 height 25
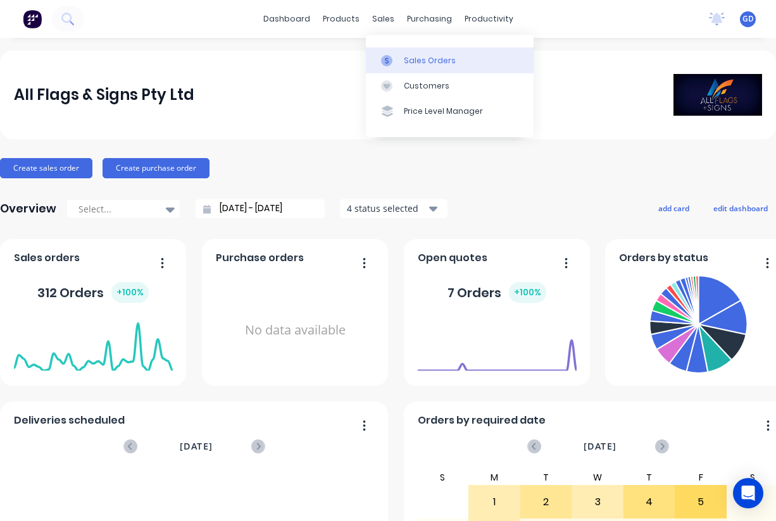
click at [411, 60] on div "Sales Orders" at bounding box center [430, 60] width 52 height 11
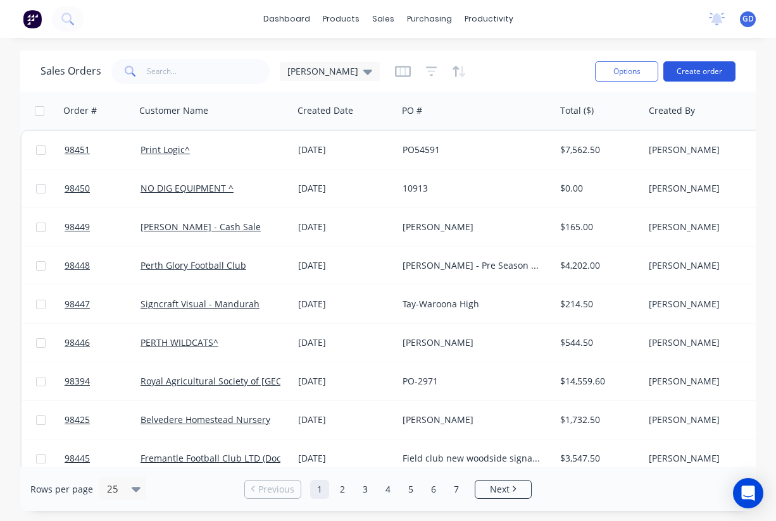
click at [691, 75] on button "Create order" at bounding box center [699, 71] width 72 height 20
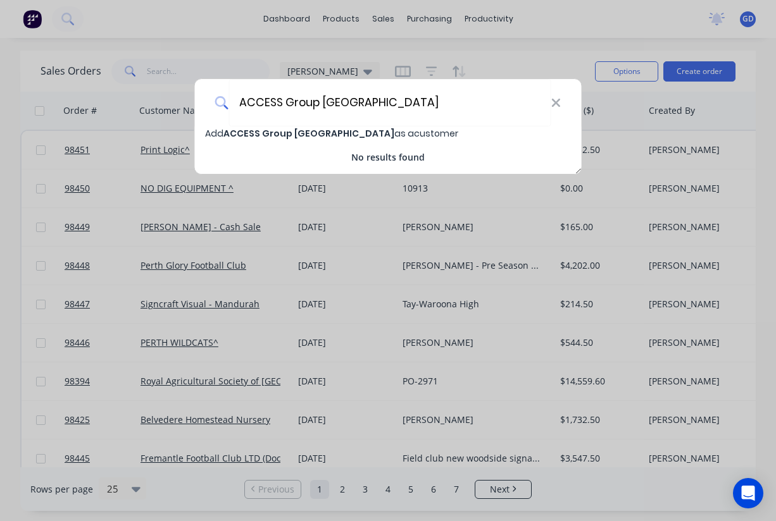
type input "ACCESS Group Australia"
click at [285, 133] on span "ACCESS Group Australia" at bounding box center [308, 133] width 171 height 13
select select "AU"
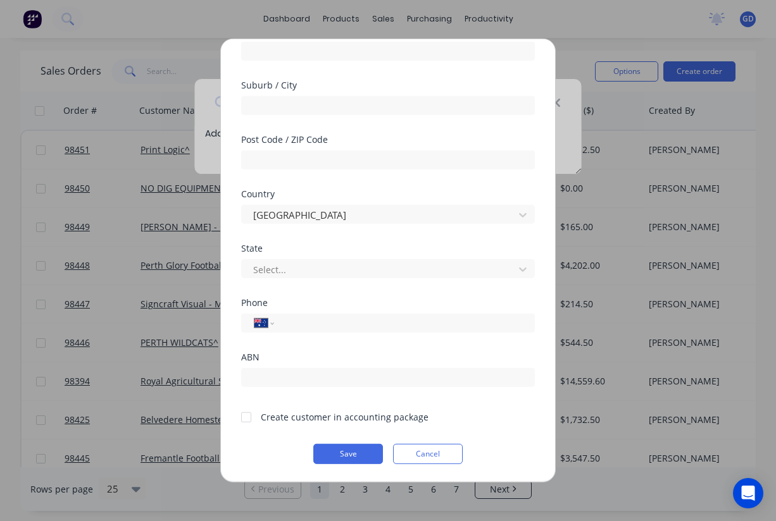
scroll to position [175, 0]
click at [247, 418] on div at bounding box center [245, 416] width 25 height 25
click at [352, 459] on button "Save" at bounding box center [348, 454] width 70 height 20
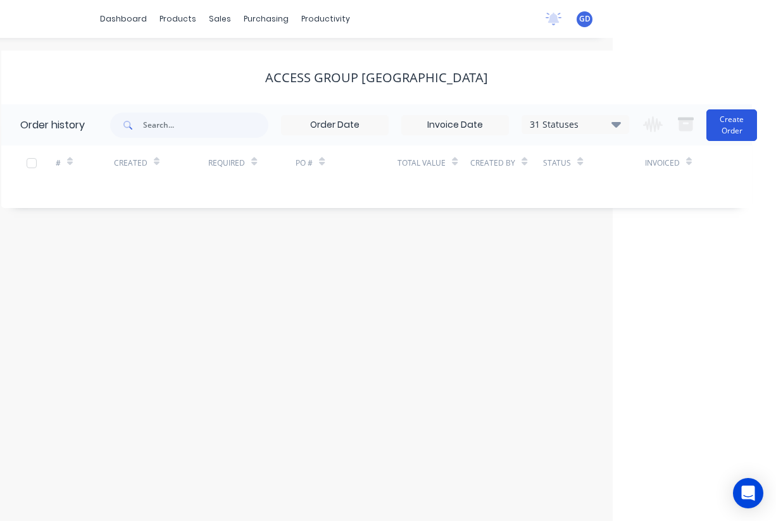
scroll to position [0, 163]
click at [725, 130] on button "Create Order" at bounding box center [731, 125] width 51 height 32
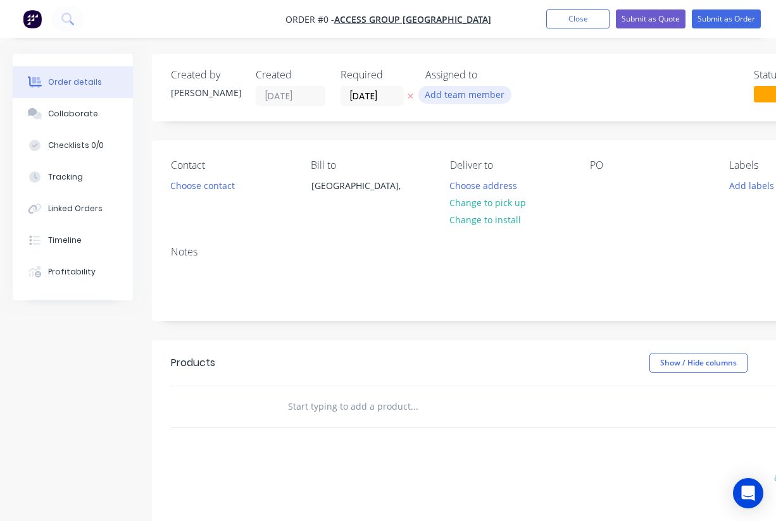
click at [475, 96] on button "Add team member" at bounding box center [464, 94] width 93 height 17
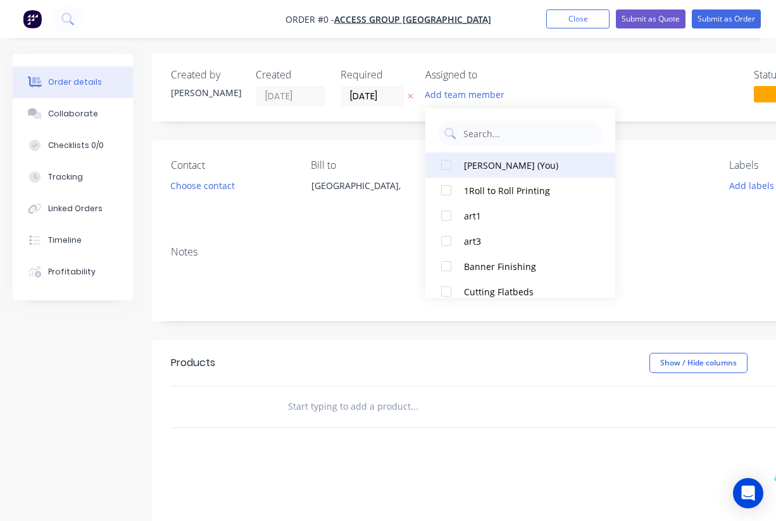
click at [444, 168] on div at bounding box center [445, 164] width 25 height 25
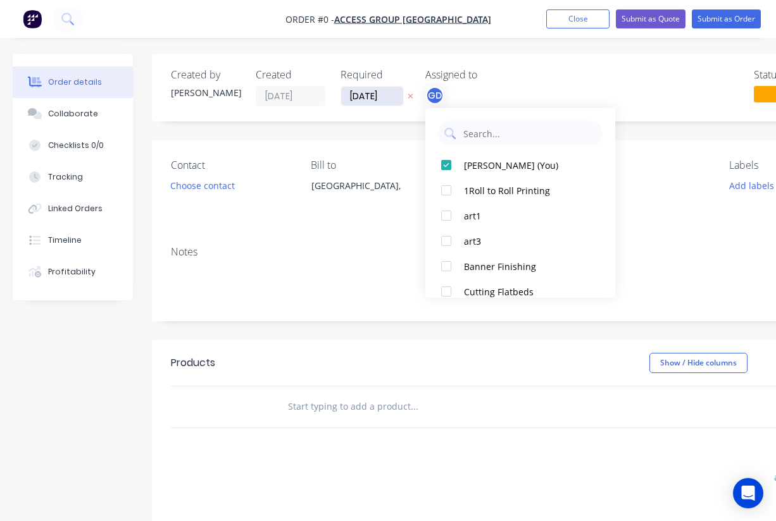
click at [368, 94] on div "Order details Collaborate Checklists 0/0 Tracking Linked Orders Timeline Profit…" at bounding box center [440, 402] width 880 height 697
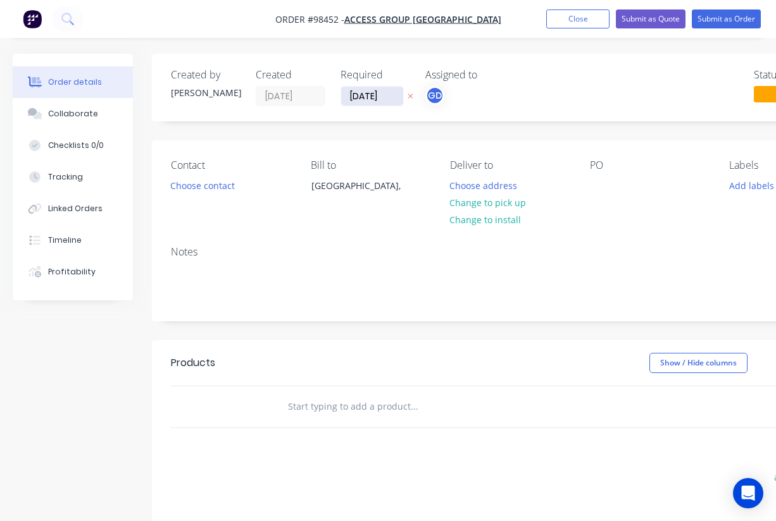
click at [366, 98] on input "[DATE]" at bounding box center [372, 96] width 62 height 19
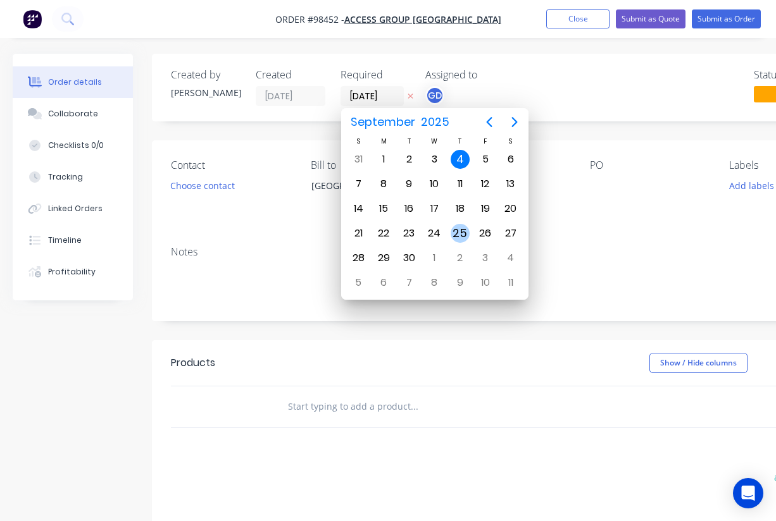
click at [462, 228] on div "25" at bounding box center [459, 233] width 19 height 19
type input "25/09/25"
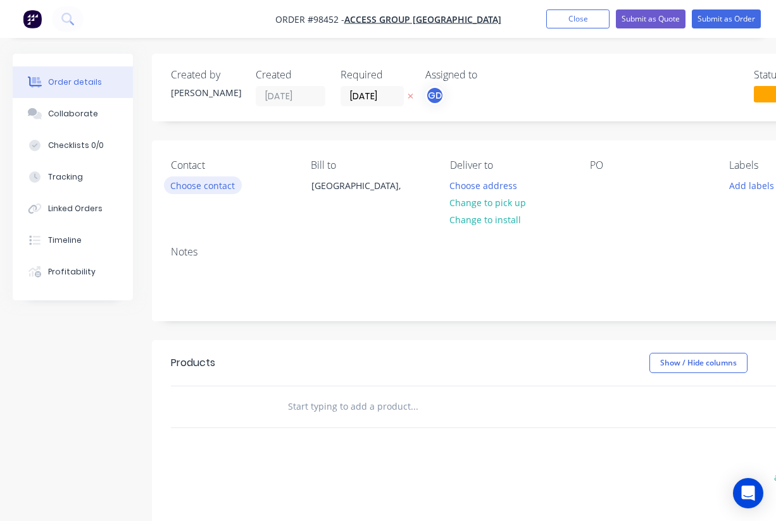
click at [214, 186] on button "Choose contact" at bounding box center [203, 185] width 78 height 17
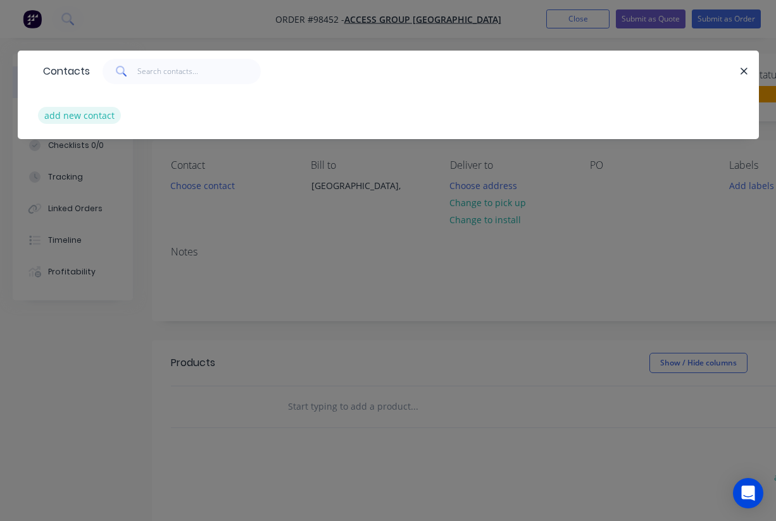
click at [58, 121] on button "add new contact" at bounding box center [80, 115] width 84 height 17
select select "AU"
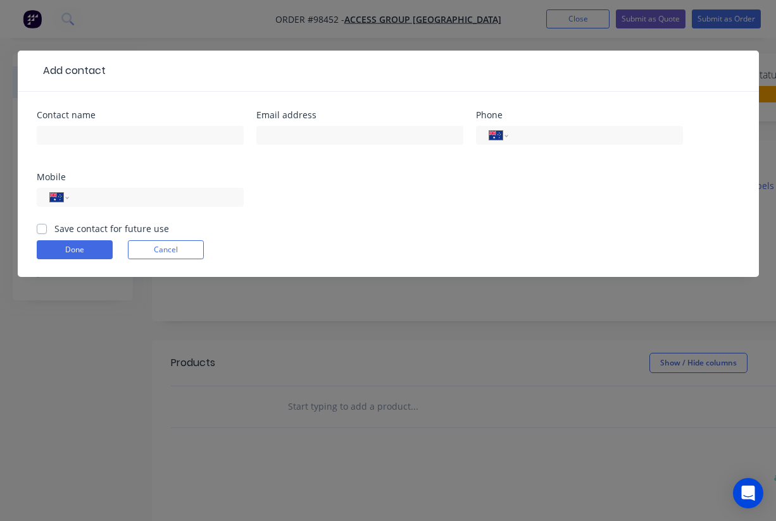
click at [54, 228] on label "Save contact for future use" at bounding box center [111, 228] width 115 height 13
click at [40, 228] on input "Save contact for future use" at bounding box center [42, 228] width 10 height 12
checkbox input "true"
paste input "olivia.williams@accessgroup.net.au"
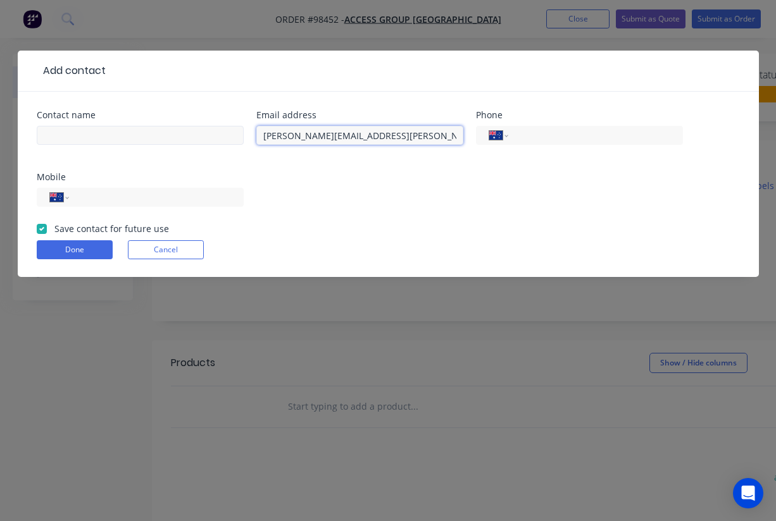
type input "olivia.williams@accessgroup.net.au"
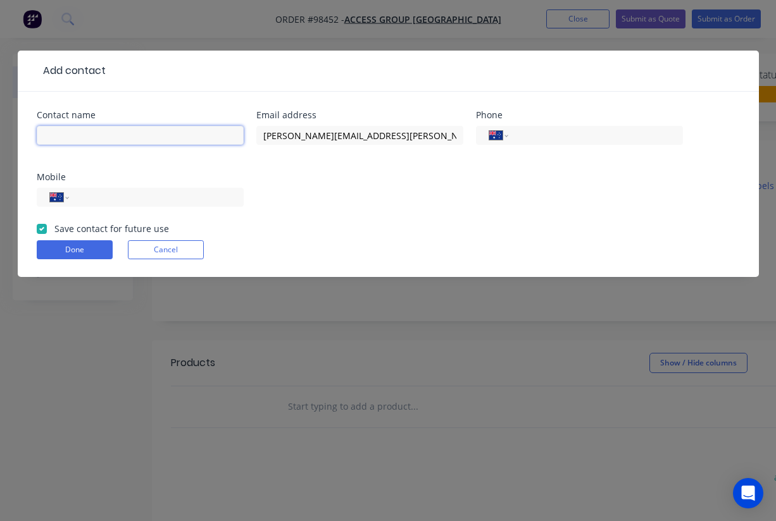
paste input "Olivia Williams"
type input "Olivia Williams"
paste input "0437 776 683"
type input "0437 776 683"
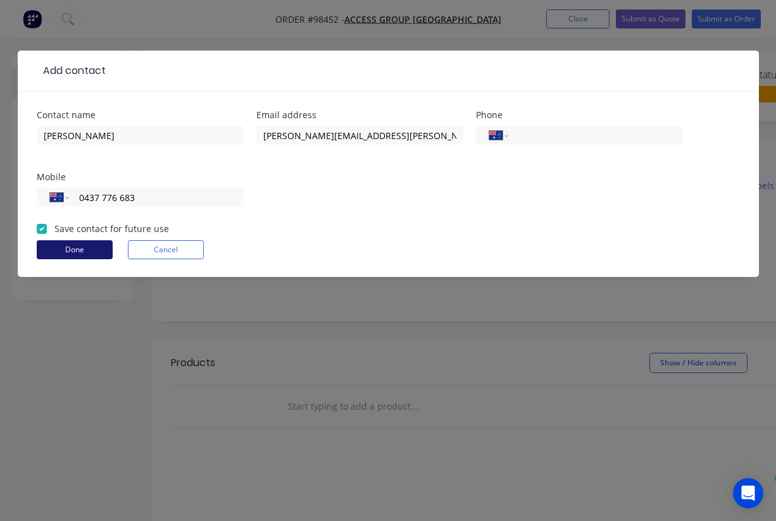
click at [80, 248] on button "Done" at bounding box center [75, 249] width 76 height 19
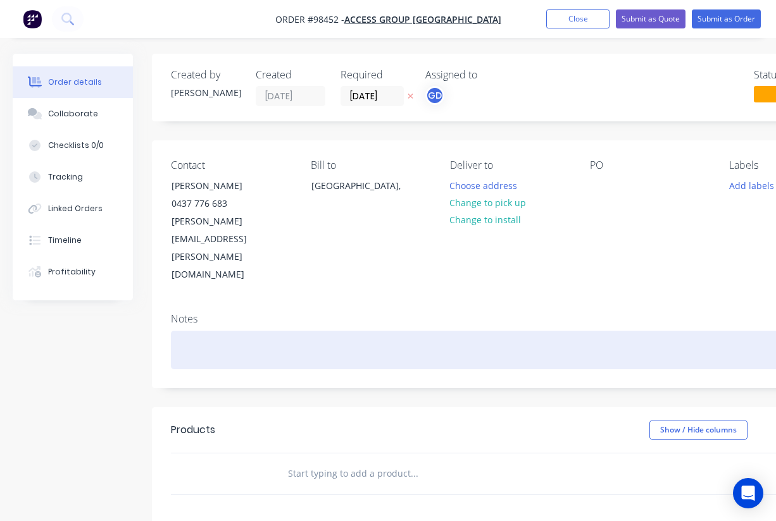
click at [211, 331] on div at bounding box center [510, 350] width 678 height 39
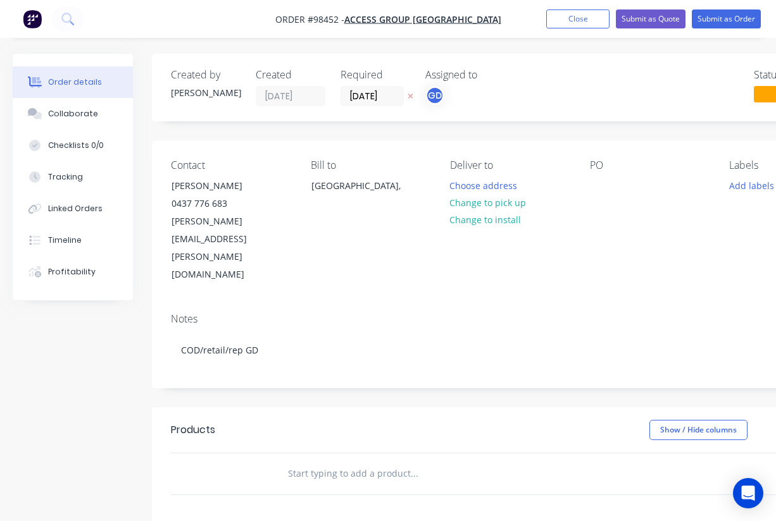
click at [427, 235] on div "Contact Olivia Williams 0437 776 683 olivia.williams@accessgroup.net.au Bill to…" at bounding box center [510, 221] width 716 height 163
click at [492, 206] on button "Change to pick up" at bounding box center [488, 202] width 90 height 17
click at [473, 182] on div "Pick up Change to delivery Change to install" at bounding box center [510, 221] width 120 height 125
click at [465, 185] on div at bounding box center [460, 186] width 20 height 18
click at [595, 228] on div "PO" at bounding box center [650, 221] width 120 height 125
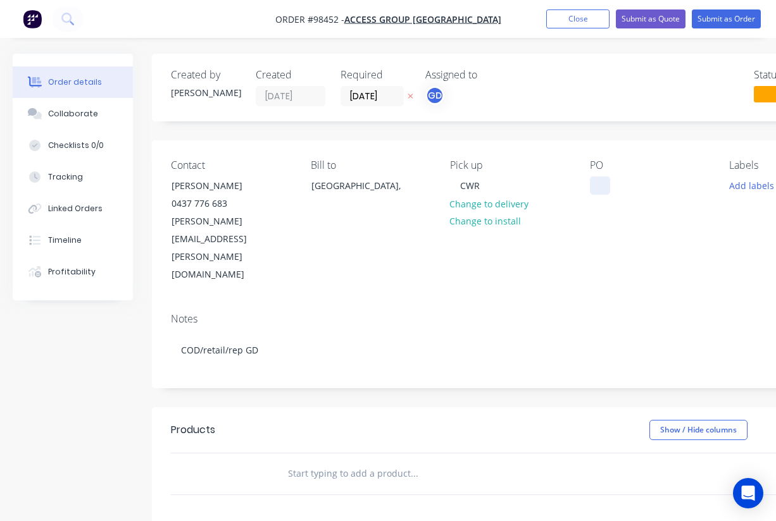
click at [609, 189] on div at bounding box center [600, 186] width 20 height 18
click at [590, 225] on div "PO TBA" at bounding box center [650, 221] width 120 height 125
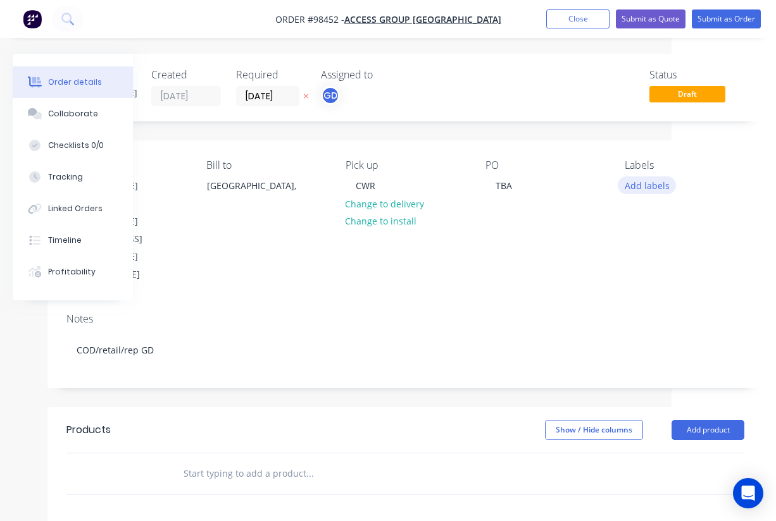
scroll to position [0, 104]
click at [638, 187] on button "Add labels" at bounding box center [646, 185] width 58 height 17
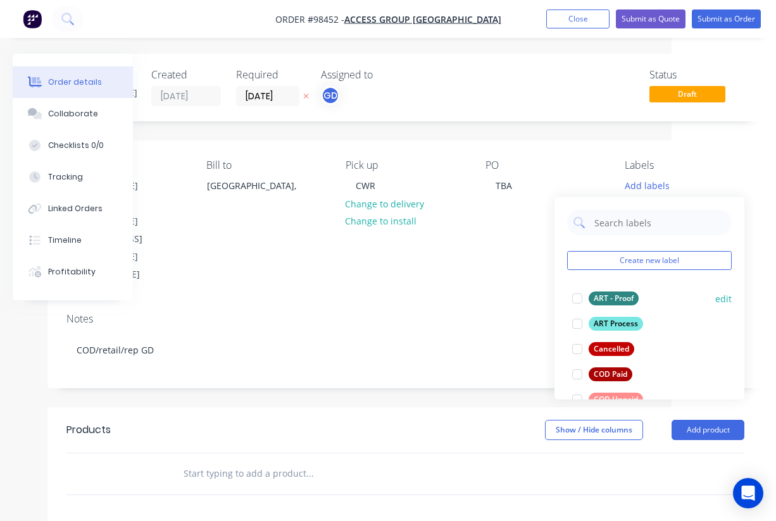
click at [609, 294] on div "ART - Proof" at bounding box center [613, 299] width 50 height 14
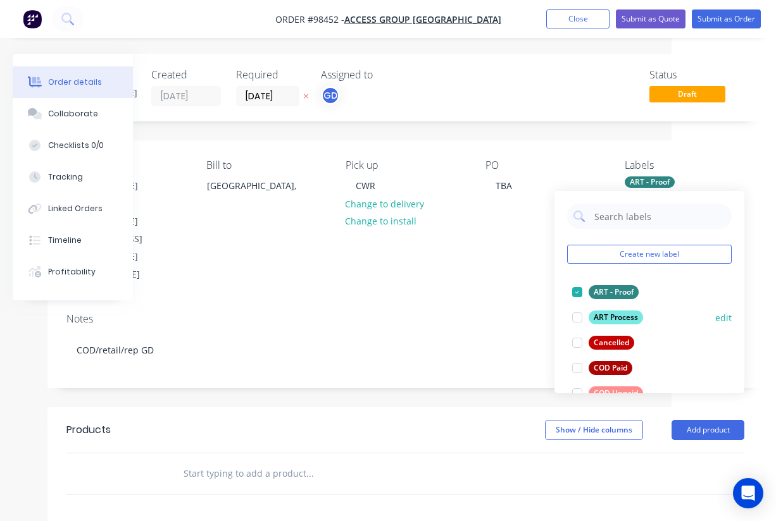
click at [612, 315] on div "ART Process" at bounding box center [615, 318] width 54 height 14
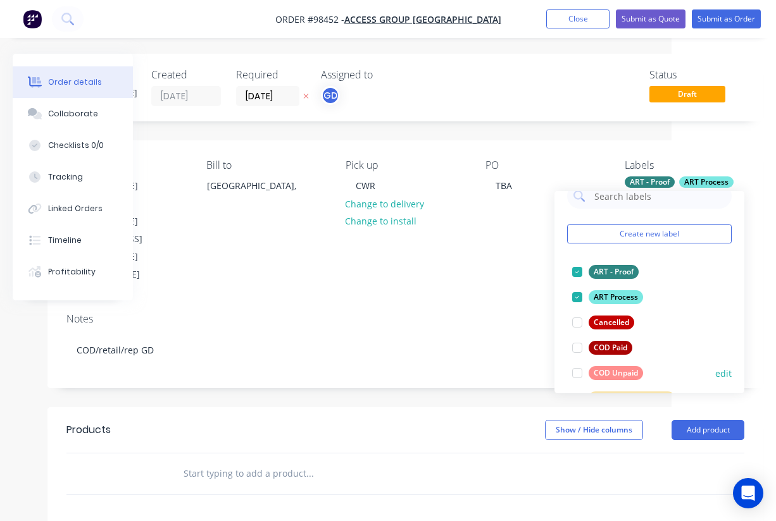
click at [620, 370] on div "COD Unpaid" at bounding box center [615, 373] width 54 height 14
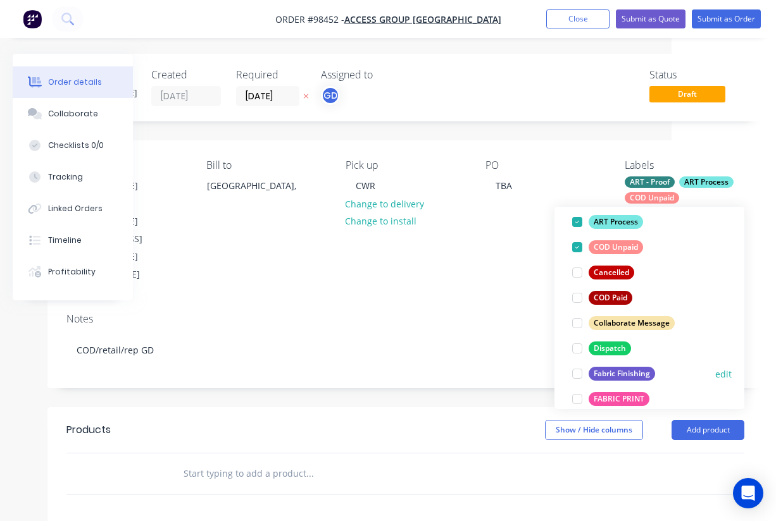
scroll to position [139, 0]
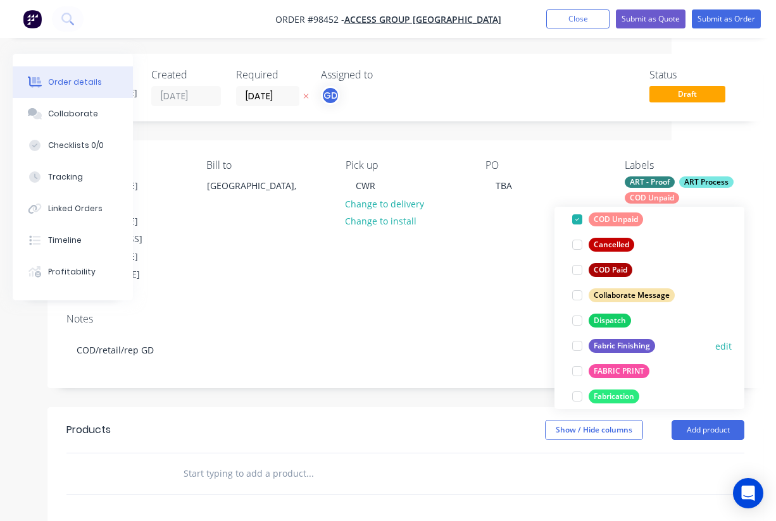
click at [621, 352] on div "Fabric Finishing" at bounding box center [621, 346] width 66 height 14
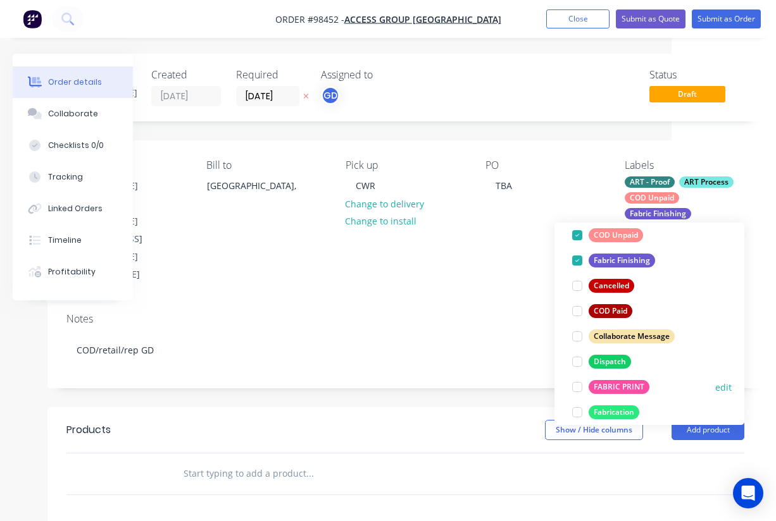
click at [620, 385] on div "FABRIC PRINT" at bounding box center [618, 387] width 61 height 14
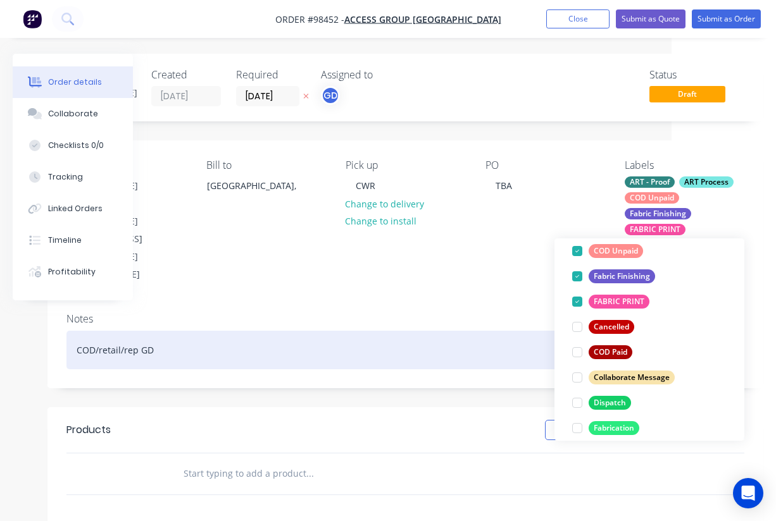
click at [421, 331] on div "COD/retail/rep GD" at bounding box center [405, 350] width 678 height 39
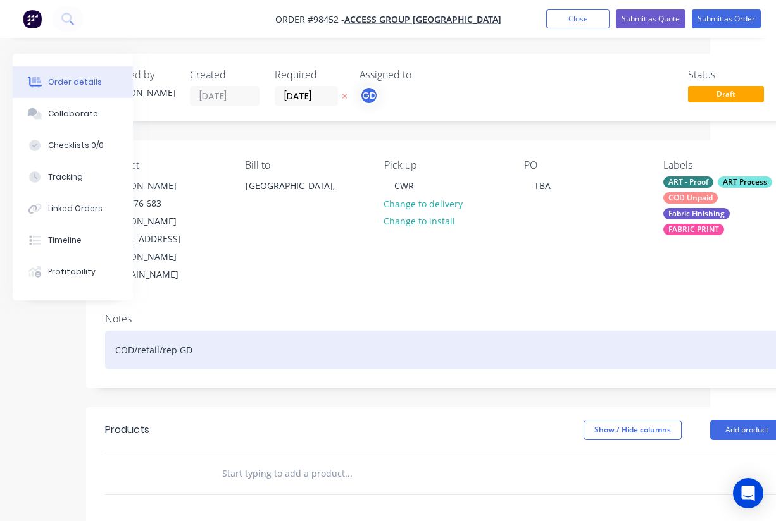
scroll to position [0, 53]
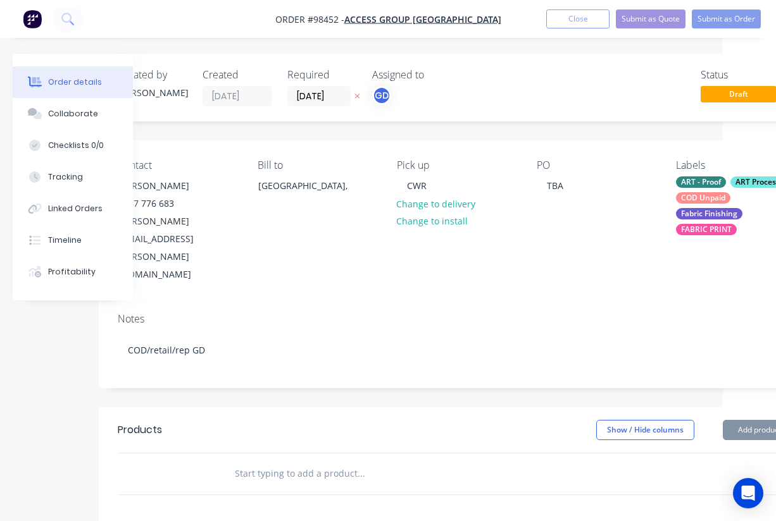
click at [253, 461] on input "text" at bounding box center [360, 473] width 253 height 25
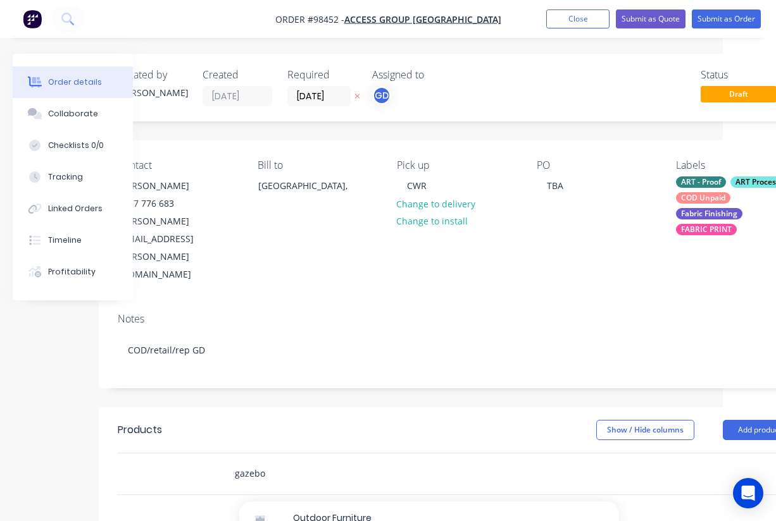
scroll to position [199, 0]
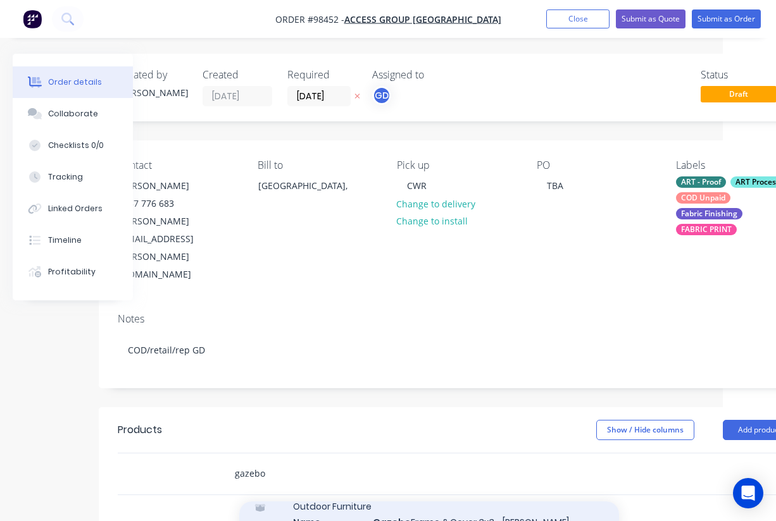
type input "gazebo"
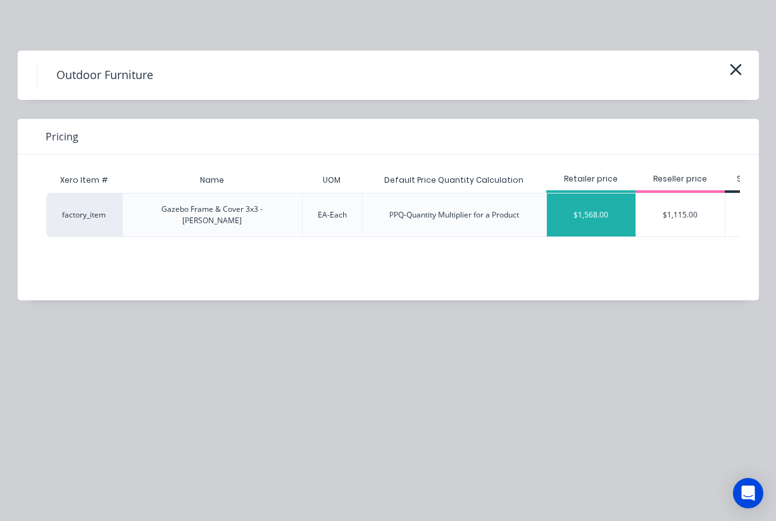
click at [584, 211] on div "$1,568.00" at bounding box center [591, 215] width 89 height 43
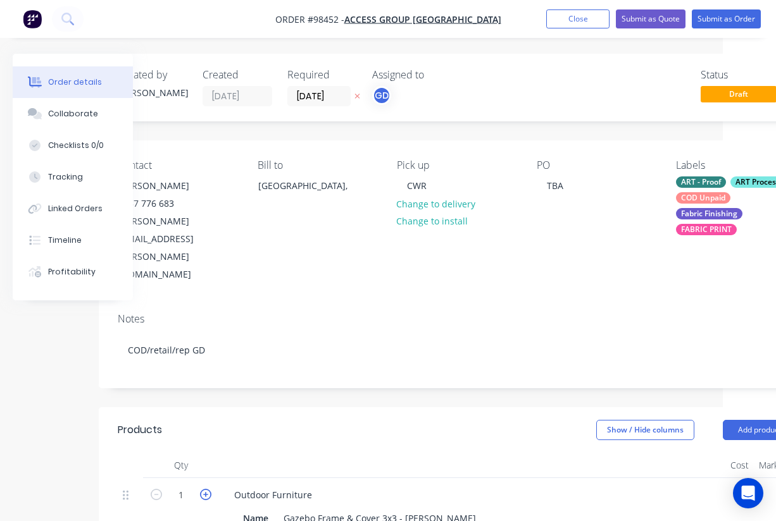
click at [208, 489] on icon "button" at bounding box center [205, 494] width 11 height 11
type input "2"
click at [282, 407] on header "Products Show / Hide columns Add product" at bounding box center [457, 430] width 716 height 46
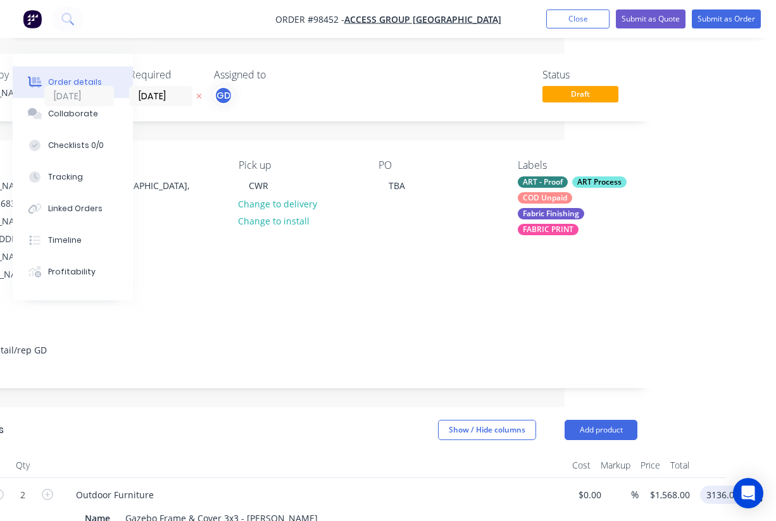
scroll to position [0, 211]
click at [740, 486] on input "3136.00" at bounding box center [724, 495] width 39 height 18
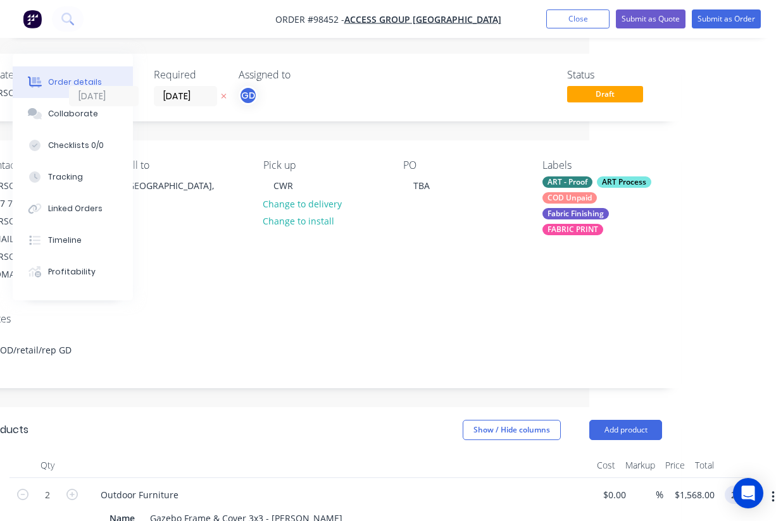
type input "$2,798.00"
type input "$1,399.00"
click at [478, 453] on div at bounding box center [338, 465] width 506 height 25
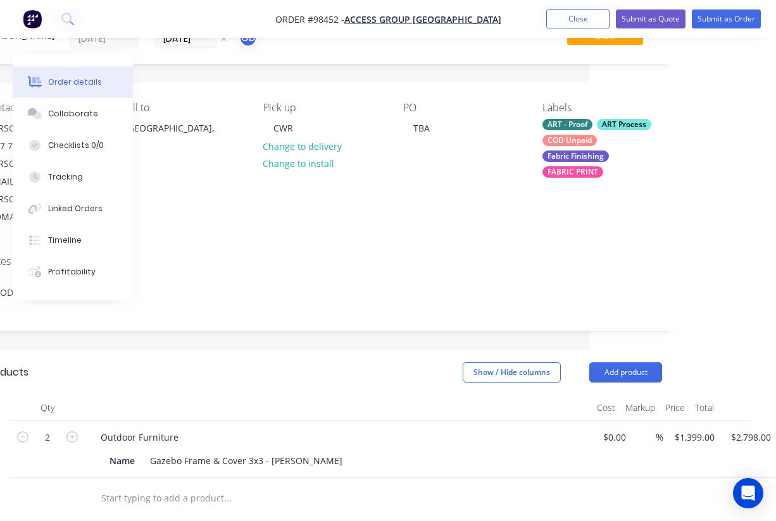
paste input "+ air vent at peak of canopy for each $120+GST. (see pics)"
type input "+ air vent at peak of canopy for each $120+GST. (see pics)"
click at [73, 489] on icon "button" at bounding box center [71, 494] width 11 height 11
type input "2"
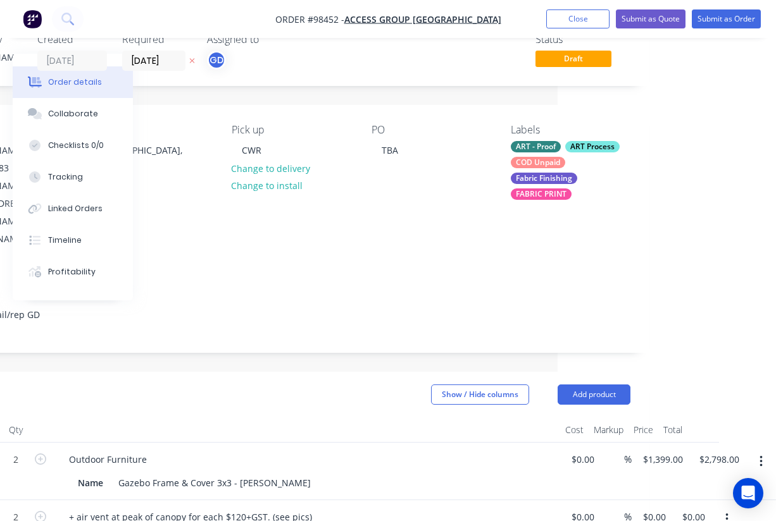
scroll to position [34, 218]
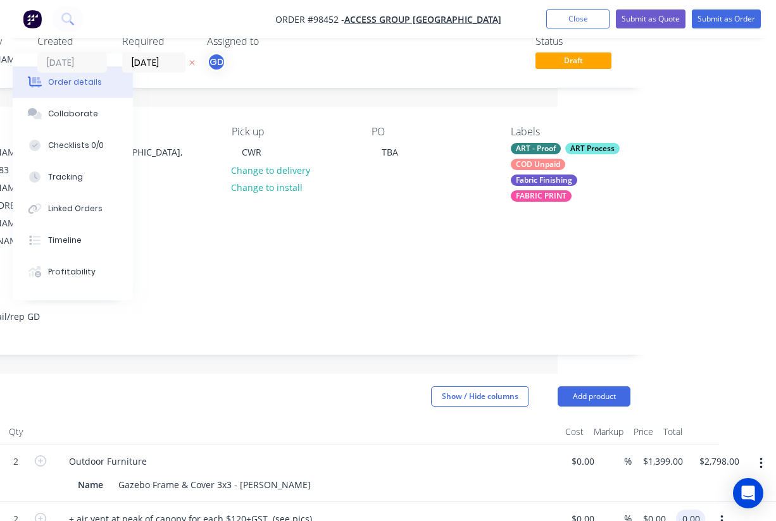
click at [698, 510] on input "0.00" at bounding box center [693, 519] width 24 height 18
type input "120"
type input "$60.00"
type input "$120.00"
click at [476, 502] on div "+ air vent at peak of canopy for each $120+GST. (see pics)" at bounding box center [307, 531] width 506 height 58
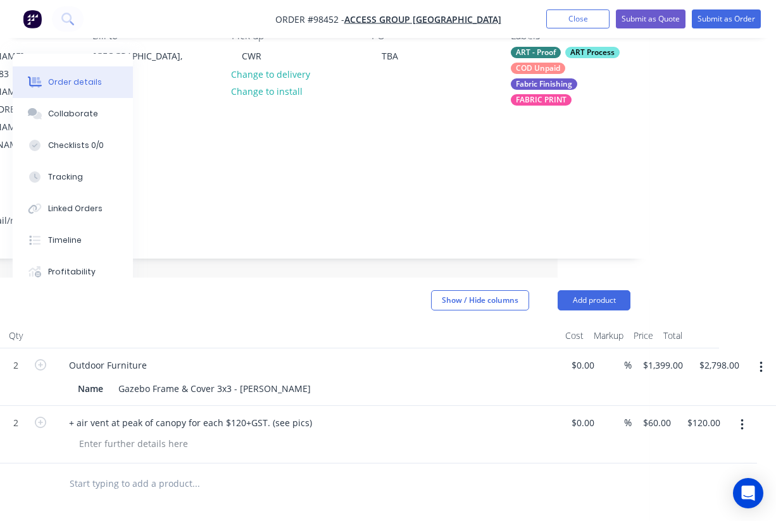
scroll to position [132, 218]
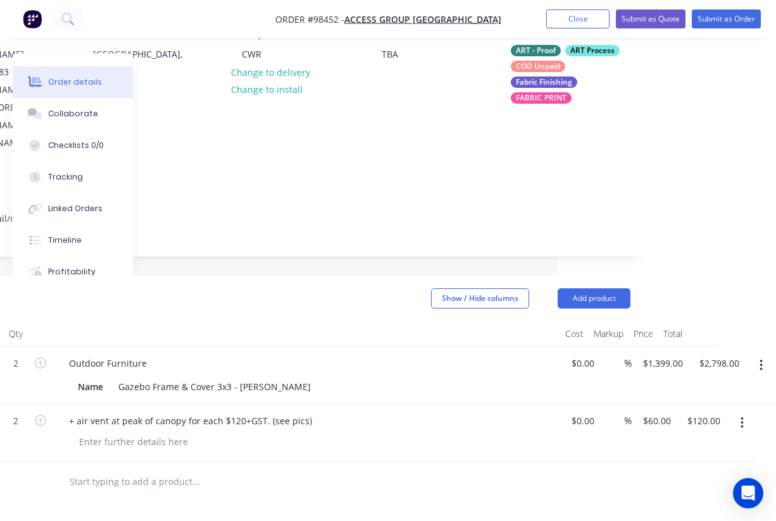
click at [139, 469] on input "text" at bounding box center [195, 481] width 253 height 25
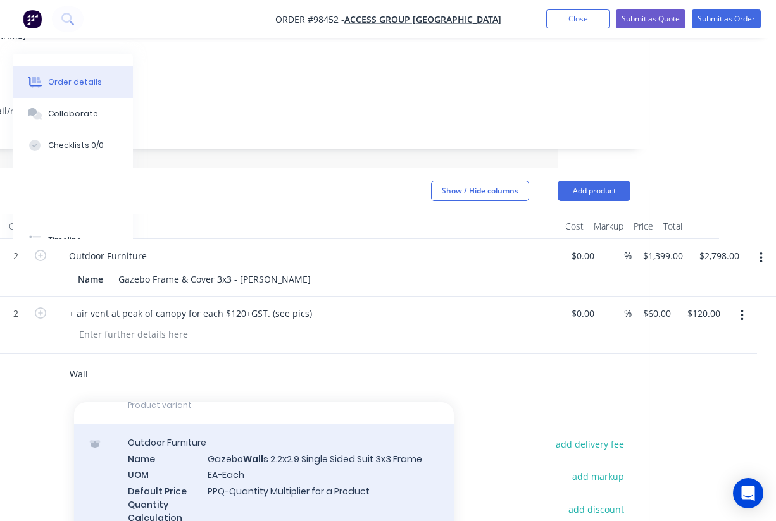
scroll to position [290, 0]
type input "Wall"
click at [311, 426] on div "Outdoor Furniture Name Gazebo Wall s 2.2x2.9 Single Sided Suit 3x3 Frame UOM EA…" at bounding box center [264, 490] width 380 height 128
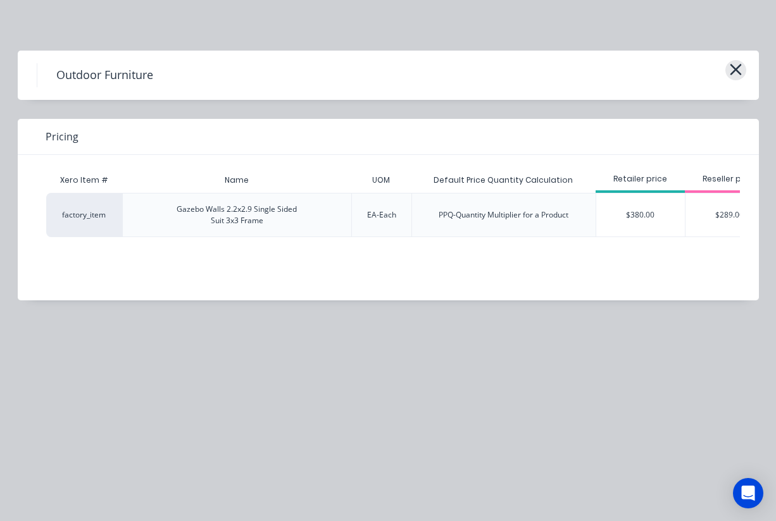
click at [733, 75] on icon "button" at bounding box center [735, 70] width 13 height 18
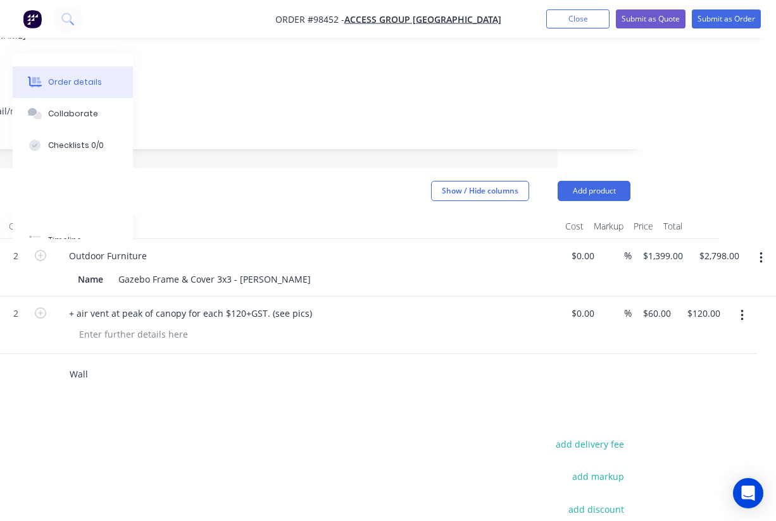
click at [147, 362] on input "Wall" at bounding box center [195, 374] width 253 height 25
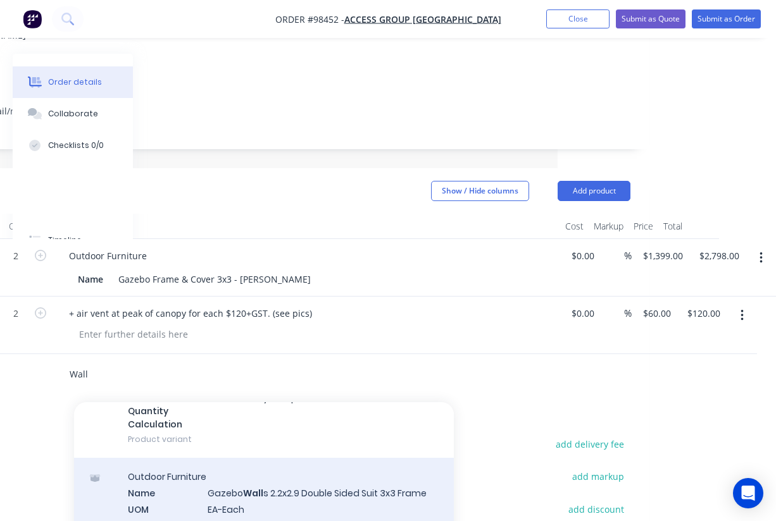
scroll to position [773, 0]
click at [279, 457] on div "Outdoor Furniture Name Gazebo Wall s 2.2x2.9 Double Sided Suit 3x3 Frame UOM EA…" at bounding box center [264, 521] width 380 height 128
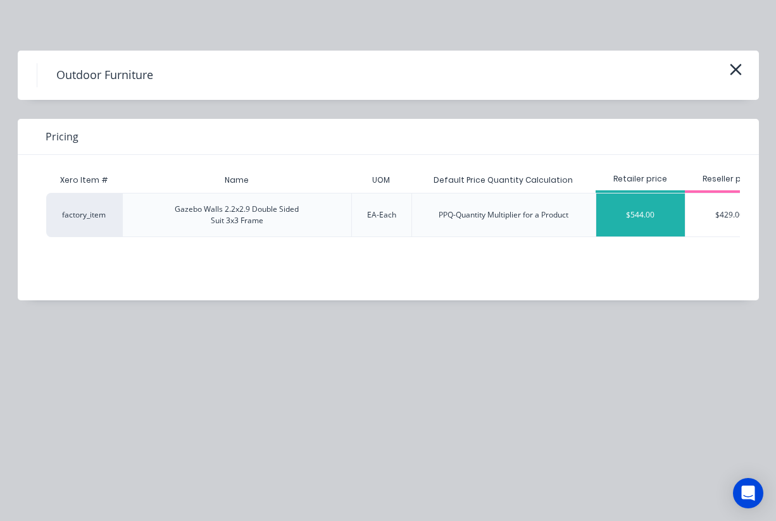
click at [638, 218] on div "$544.00" at bounding box center [640, 215] width 89 height 43
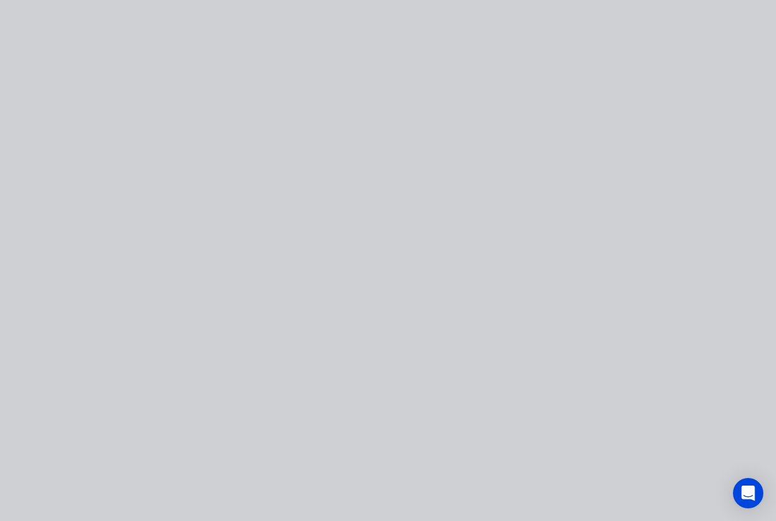
type input "$544.00"
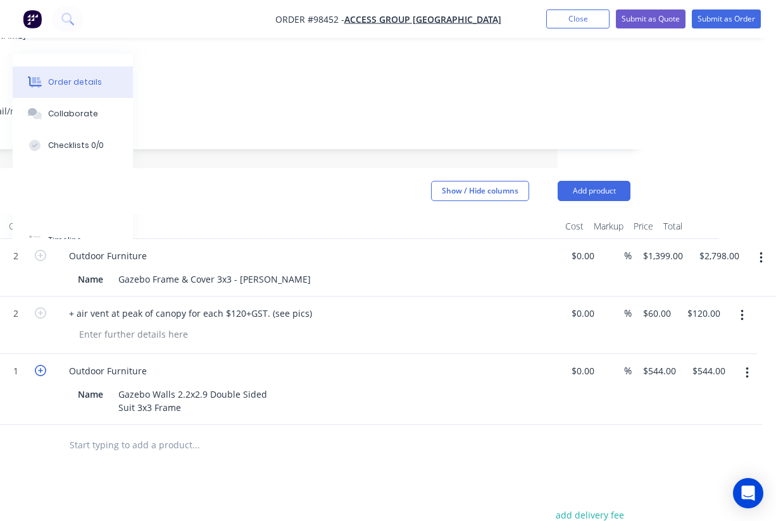
click at [42, 365] on icon "button" at bounding box center [40, 370] width 11 height 11
type input "2"
click at [714, 362] on input "1088.00" at bounding box center [710, 371] width 39 height 18
type input "$1,100.00"
type input "$550.00"
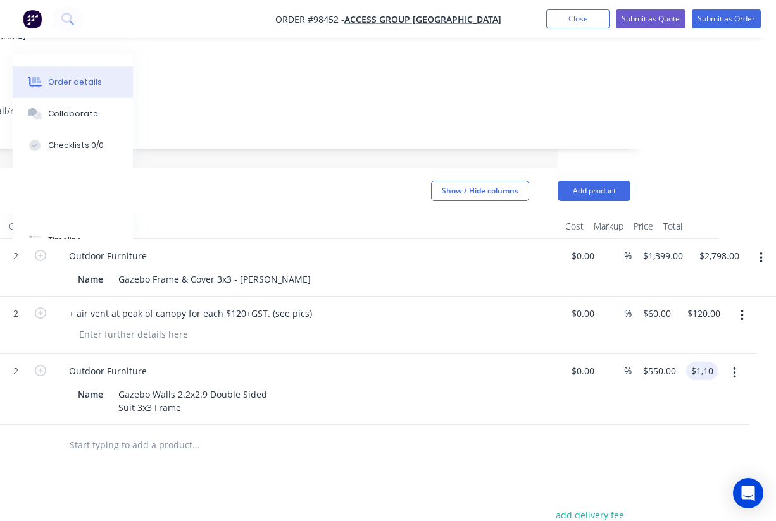
click at [529, 444] on div "Products Show / Hide columns Add product Qty Cost Markup Price Total 2 Outdoor …" at bounding box center [292, 469] width 716 height 602
click at [581, 182] on button "Add product" at bounding box center [593, 192] width 73 height 20
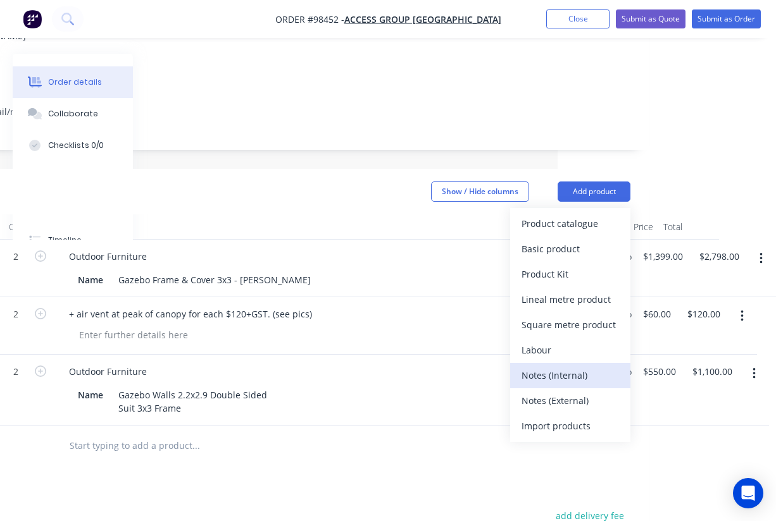
click at [567, 366] on div "Notes (Internal)" at bounding box center [569, 375] width 97 height 18
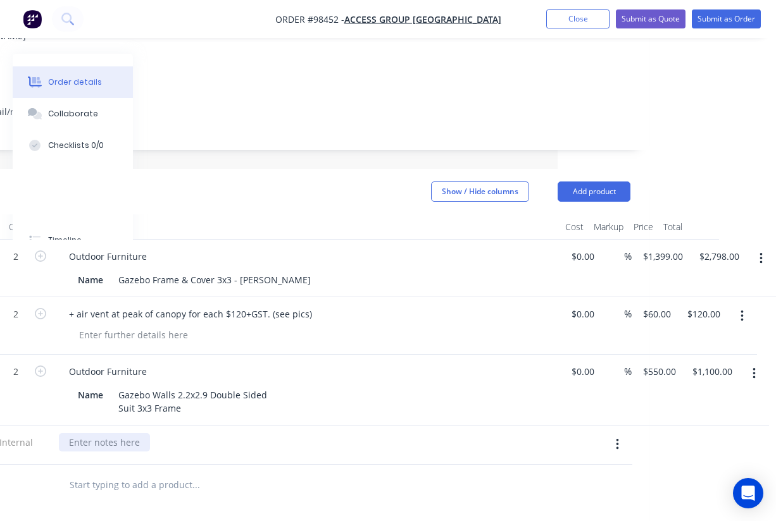
paste div
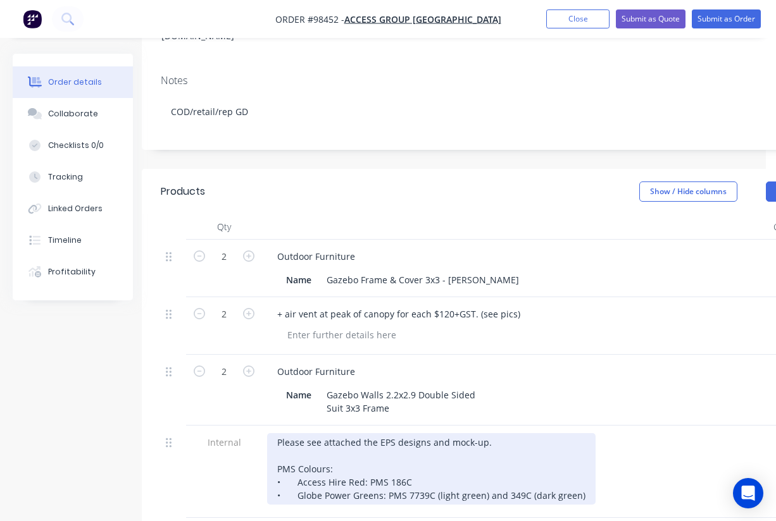
scroll to position [239, 0]
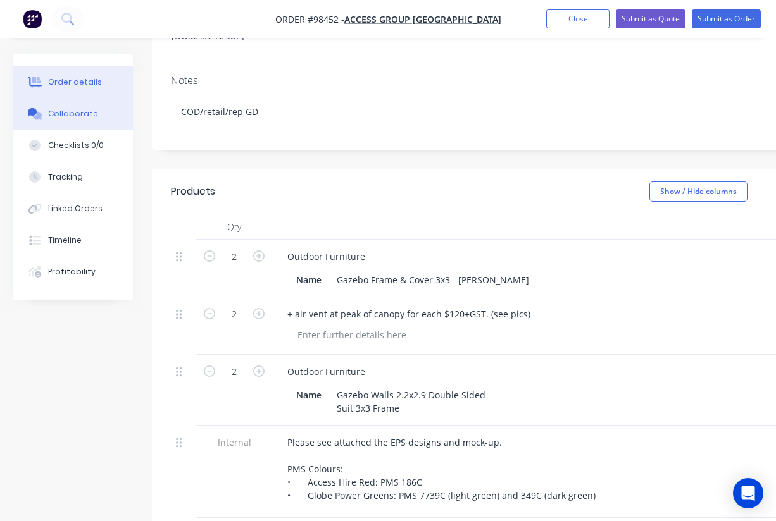
click at [61, 116] on div "Collaborate" at bounding box center [73, 113] width 50 height 11
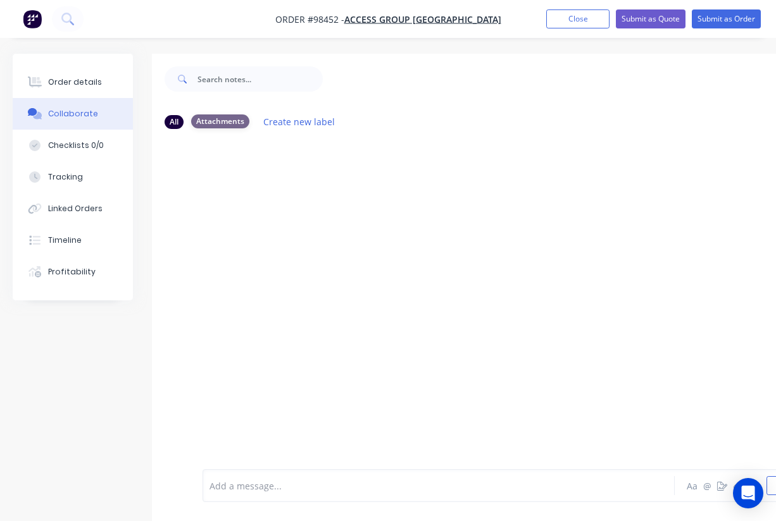
click at [215, 124] on div "Attachments" at bounding box center [220, 122] width 58 height 14
click at [279, 187] on div at bounding box center [510, 304] width 716 height 330
click at [269, 487] on div at bounding box center [437, 486] width 454 height 13
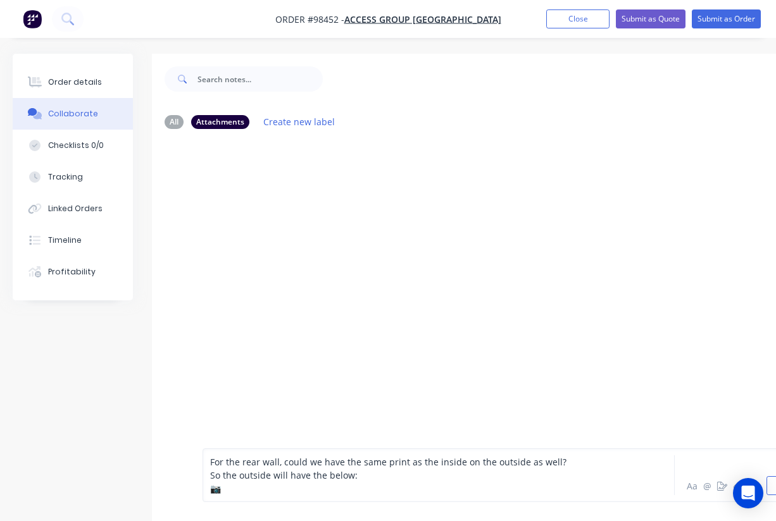
click at [425, 394] on div at bounding box center [510, 304] width 716 height 330
click at [576, 464] on div "For the rear wall, could we have the same print as the inside on the outside as…" at bounding box center [437, 462] width 454 height 13
click at [217, 493] on span "📷" at bounding box center [215, 489] width 11 height 12
click at [221, 489] on span "📷" at bounding box center [215, 489] width 11 height 12
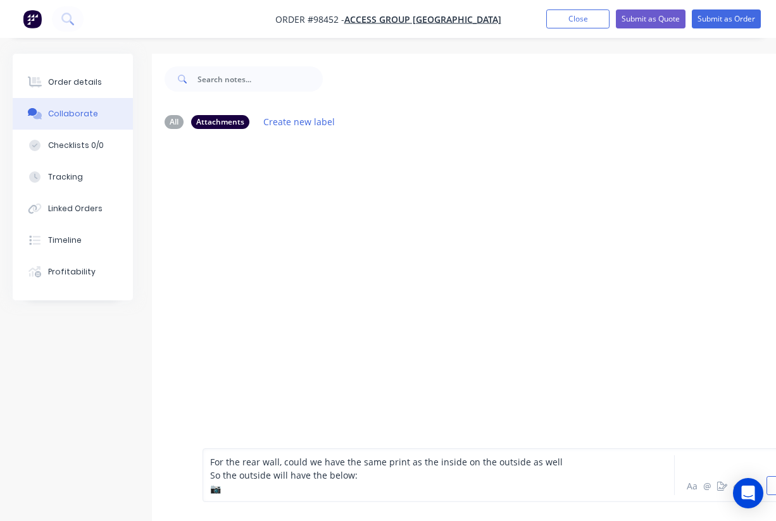
click at [261, 399] on div at bounding box center [510, 304] width 716 height 330
click at [252, 491] on div "📷" at bounding box center [437, 488] width 454 height 13
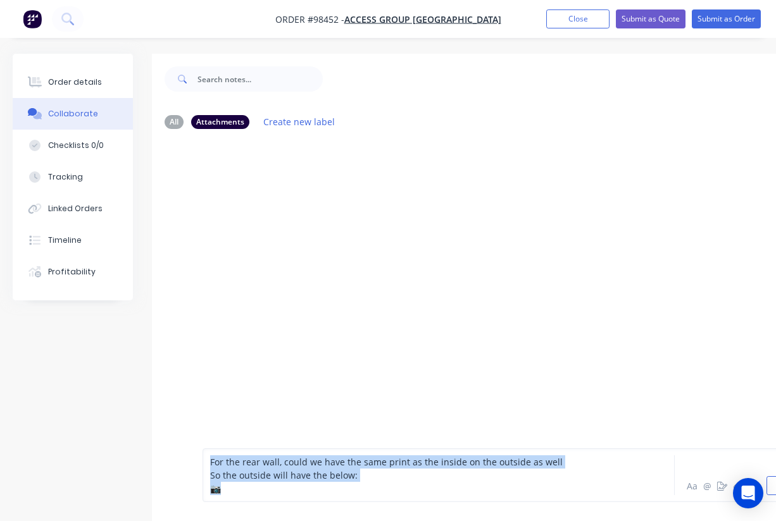
drag, startPoint x: 239, startPoint y: 492, endPoint x: 203, endPoint y: 462, distance: 46.3
click at [203, 462] on div "For the rear wall, could we have the same print as the inside on the outside as…" at bounding box center [512, 476] width 621 height 54
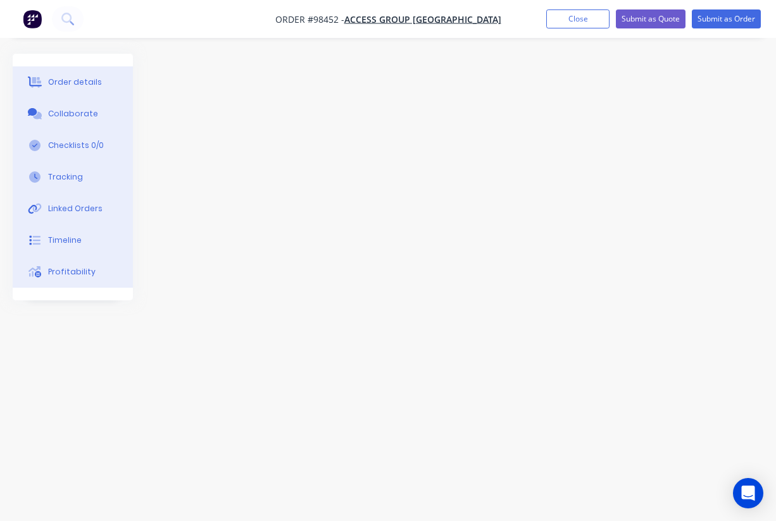
scroll to position [0, 104]
click at [572, 23] on button "Close" at bounding box center [577, 18] width 63 height 19
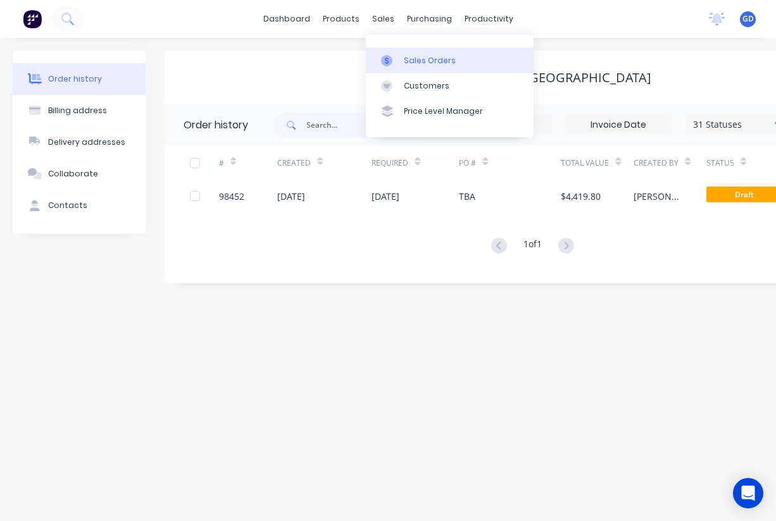
click at [407, 59] on div "Sales Orders" at bounding box center [430, 60] width 52 height 11
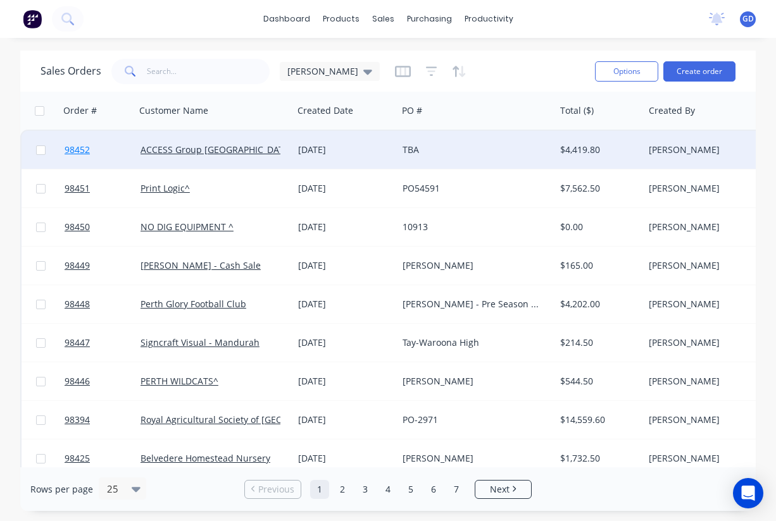
click at [82, 153] on span "98452" at bounding box center [77, 150] width 25 height 13
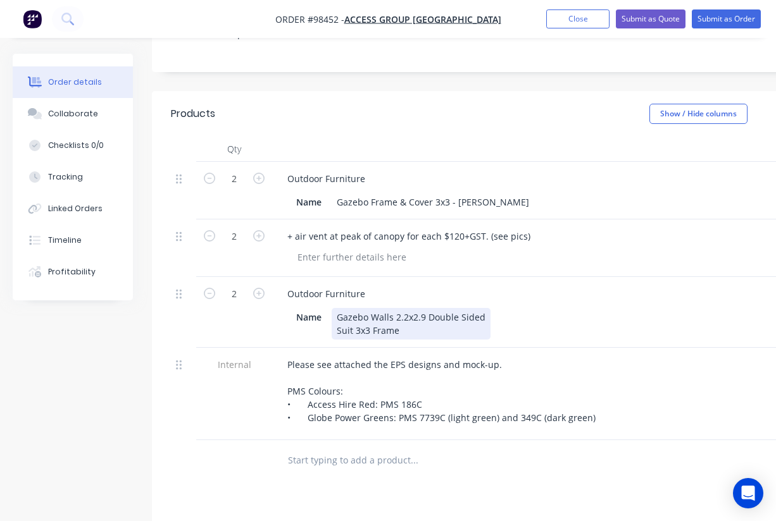
scroll to position [325, 0]
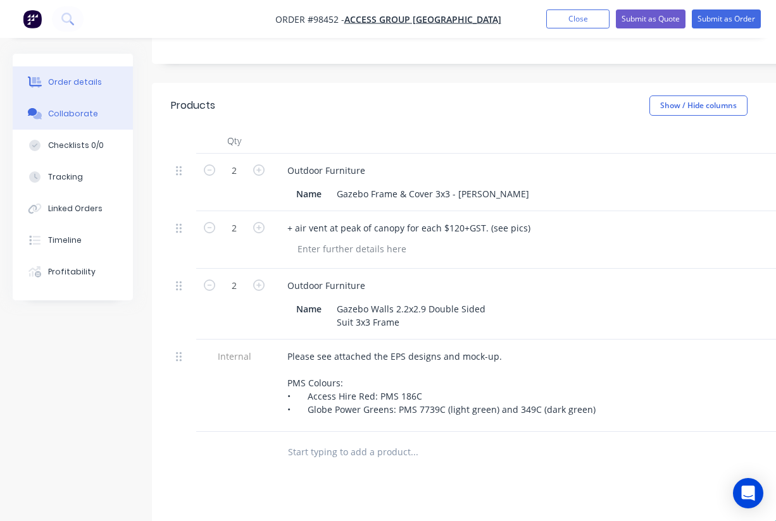
click at [79, 112] on div "Collaborate" at bounding box center [73, 113] width 50 height 11
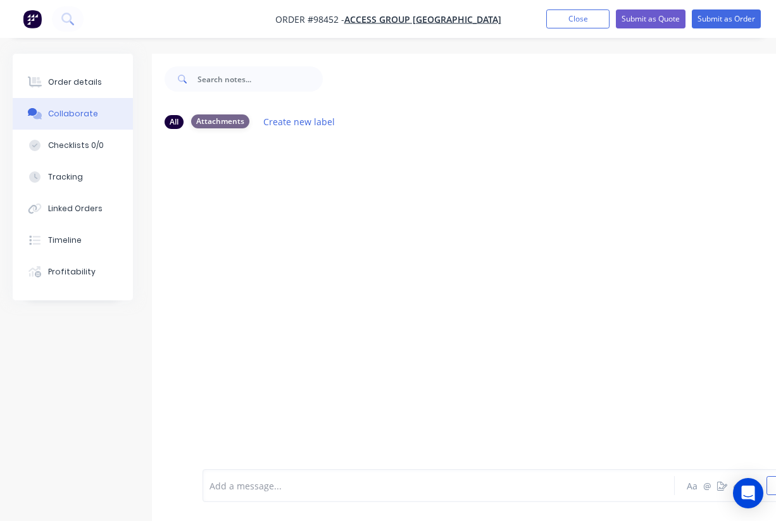
click at [225, 122] on div "Attachments" at bounding box center [220, 122] width 58 height 14
click at [174, 125] on div "All" at bounding box center [173, 122] width 19 height 14
click at [228, 133] on div "All Attachments Create new label" at bounding box center [510, 121] width 716 height 35
click at [223, 125] on div "Attachments" at bounding box center [220, 122] width 58 height 14
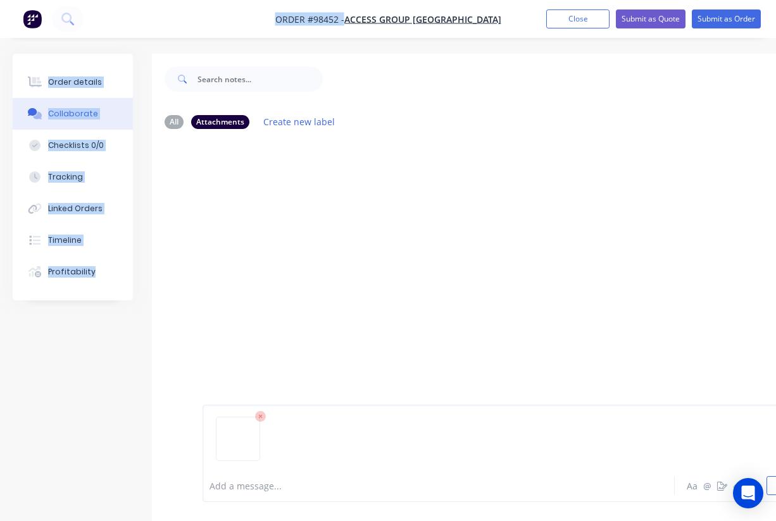
drag, startPoint x: 350, startPoint y: 1, endPoint x: 293, endPoint y: -87, distance: 104.2
click at [293, 0] on html "Order #98452 - ACCESS Group Australia Add product Close Submit as Quote Submit …" at bounding box center [388, 302] width 776 height 605
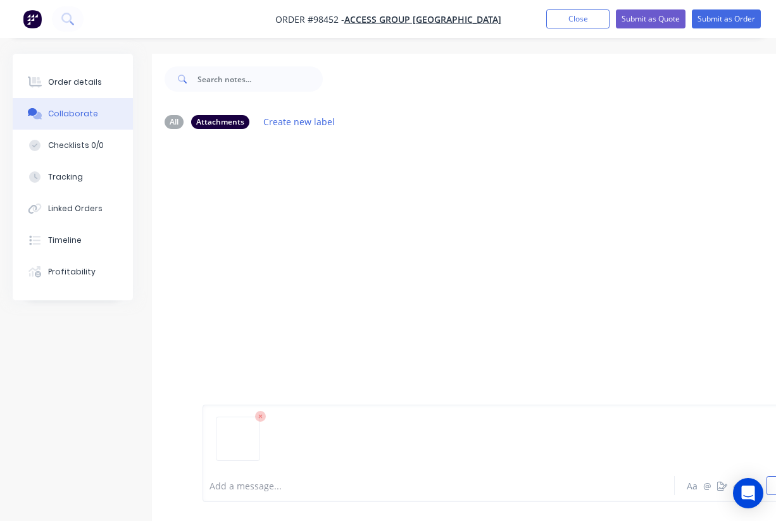
click at [313, 230] on div at bounding box center [510, 304] width 716 height 330
click at [227, 124] on div "Attachments" at bounding box center [220, 122] width 58 height 14
click at [239, 150] on div at bounding box center [510, 304] width 716 height 330
click at [359, 152] on div at bounding box center [510, 304] width 716 height 330
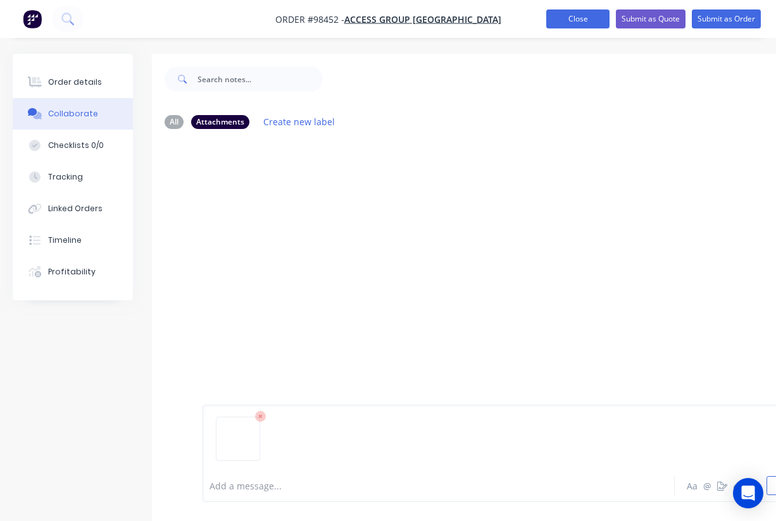
click at [569, 20] on button "Close" at bounding box center [577, 18] width 63 height 19
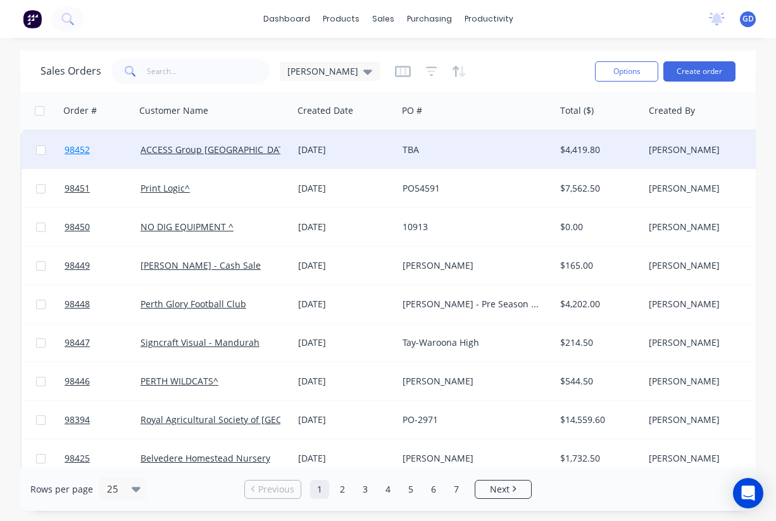
click at [73, 150] on span "98452" at bounding box center [77, 150] width 25 height 13
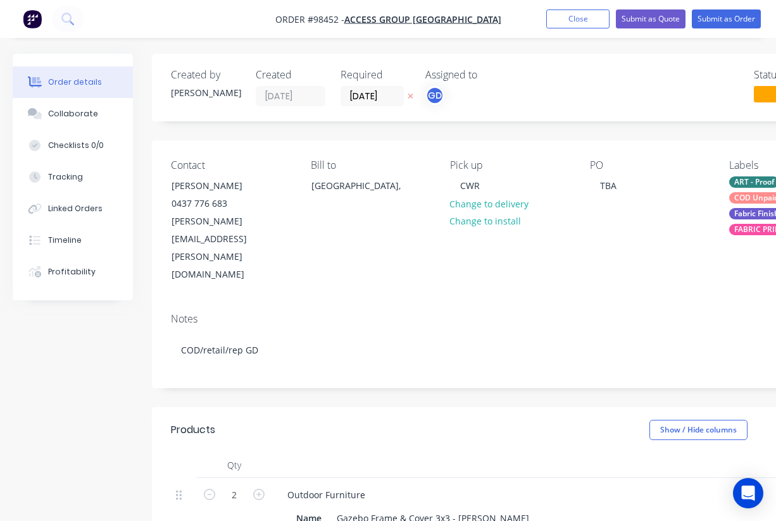
type input "$1,399.00"
type input "$2,798.00"
type input "$60.00"
type input "$120.00"
type input "$550.00"
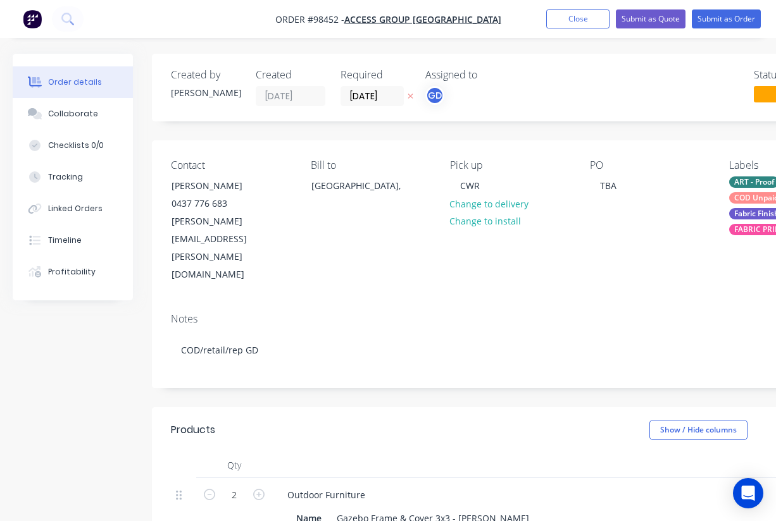
type input "$1,100.00"
click at [69, 119] on div "Collaborate" at bounding box center [73, 113] width 50 height 11
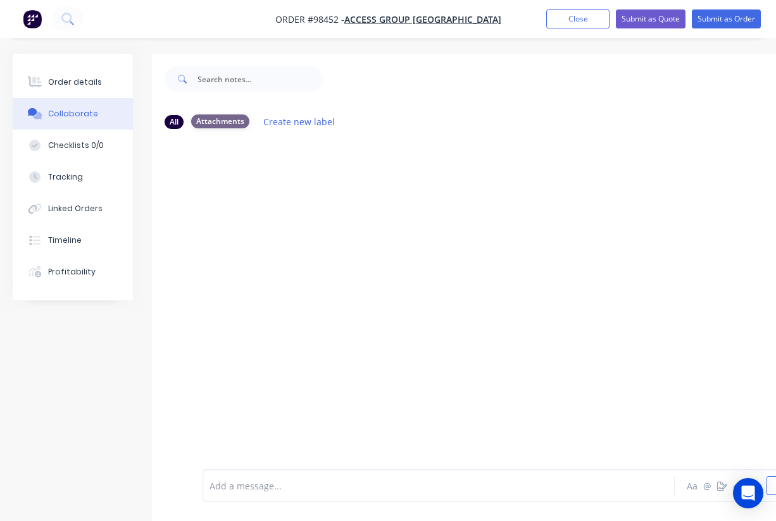
click at [223, 122] on div "Attachments" at bounding box center [220, 122] width 58 height 14
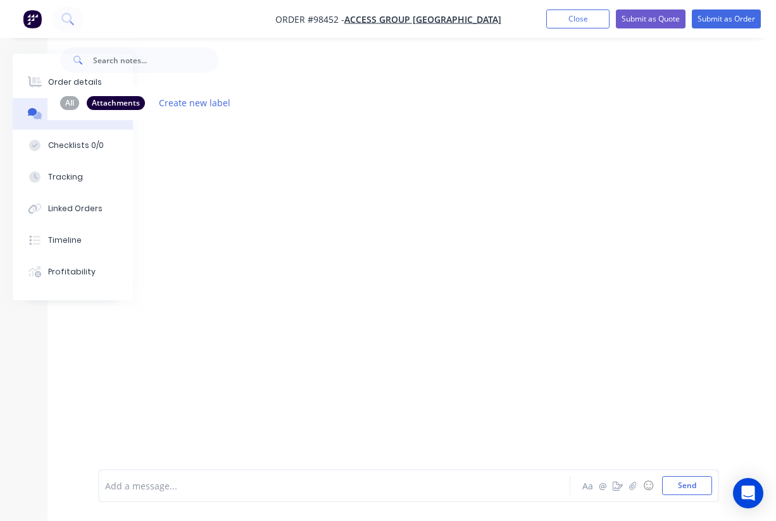
scroll to position [19, 104]
click at [633, 489] on icon "button" at bounding box center [633, 485] width 8 height 9
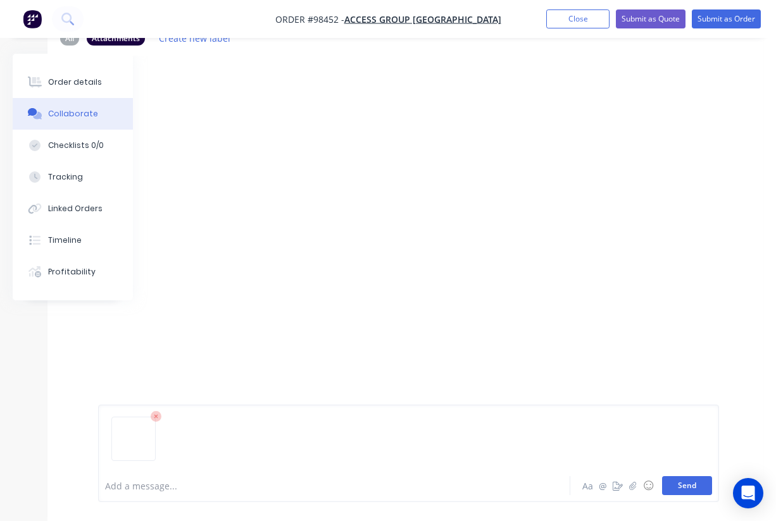
click at [683, 487] on button "Send" at bounding box center [687, 485] width 50 height 19
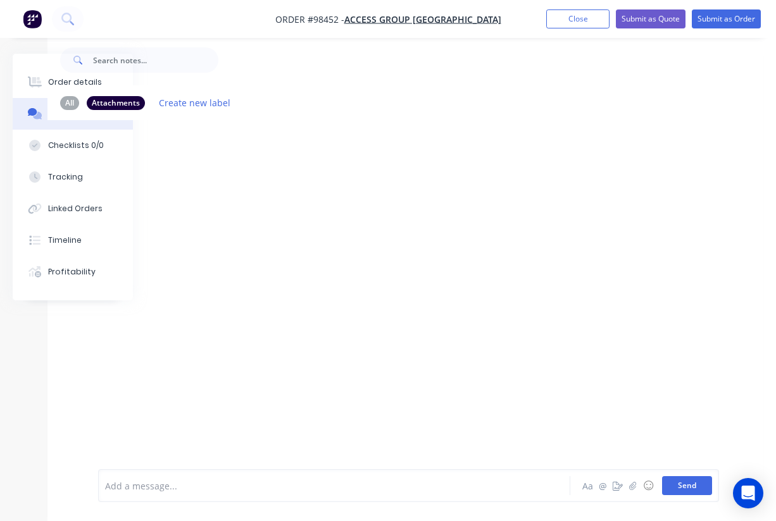
scroll to position [19, 104]
click at [309, 339] on div "GD You 07:19am 04/09/25 Screenshot 2025-09-04 at 7.17.47?am.png Labels Download…" at bounding box center [405, 285] width 716 height 330
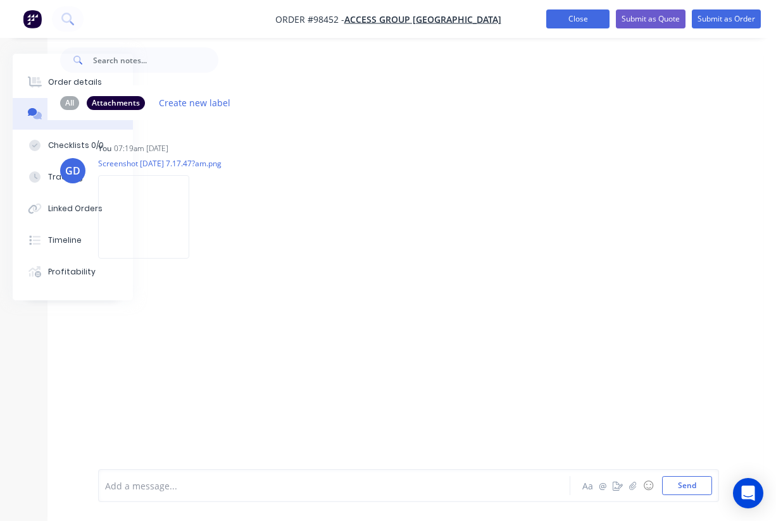
click at [571, 22] on button "Close" at bounding box center [577, 18] width 63 height 19
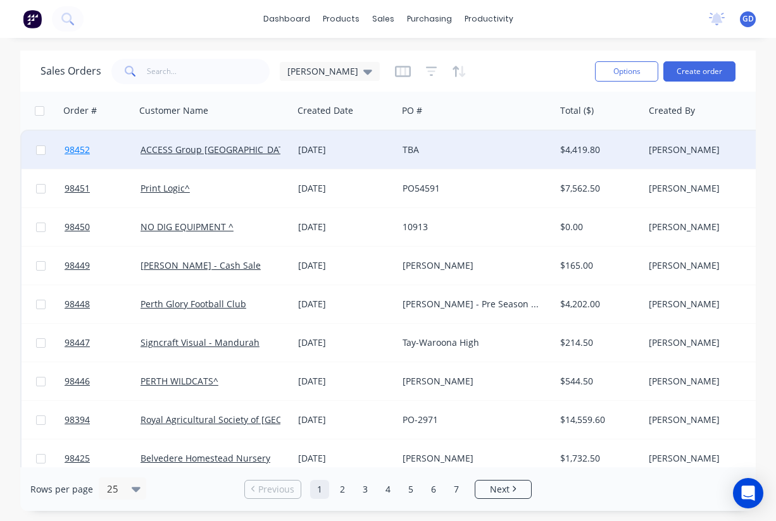
click at [80, 149] on span "98452" at bounding box center [77, 150] width 25 height 13
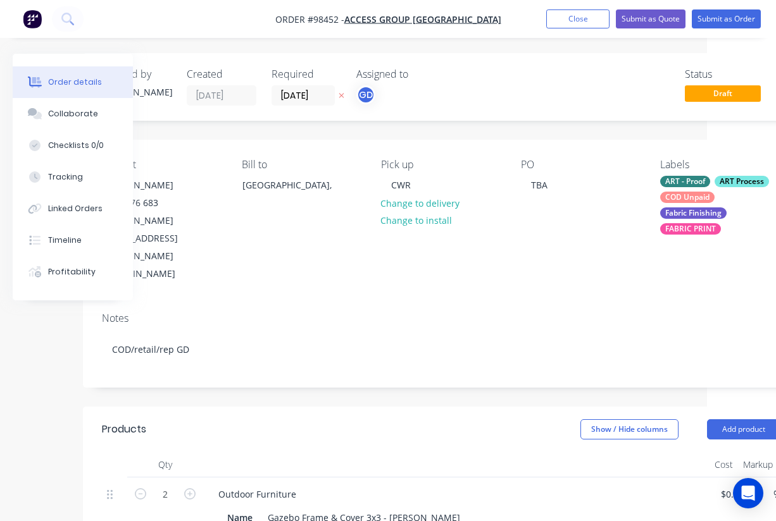
scroll to position [1, 77]
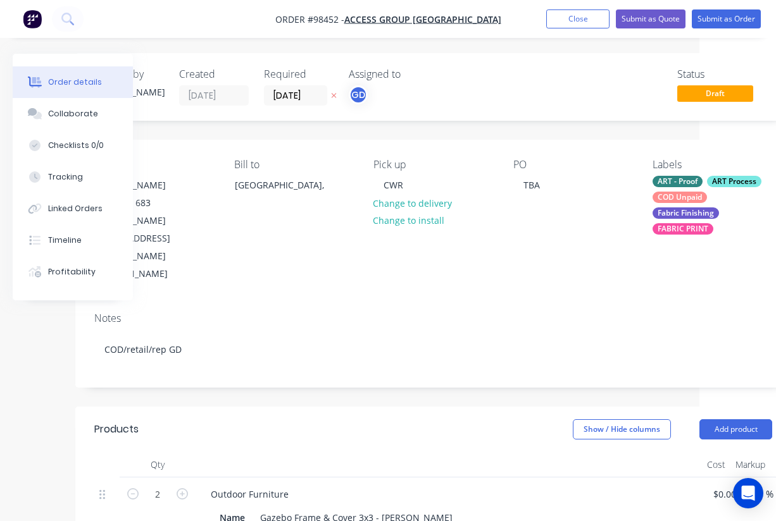
click at [676, 179] on div "ART - Proof" at bounding box center [677, 181] width 50 height 11
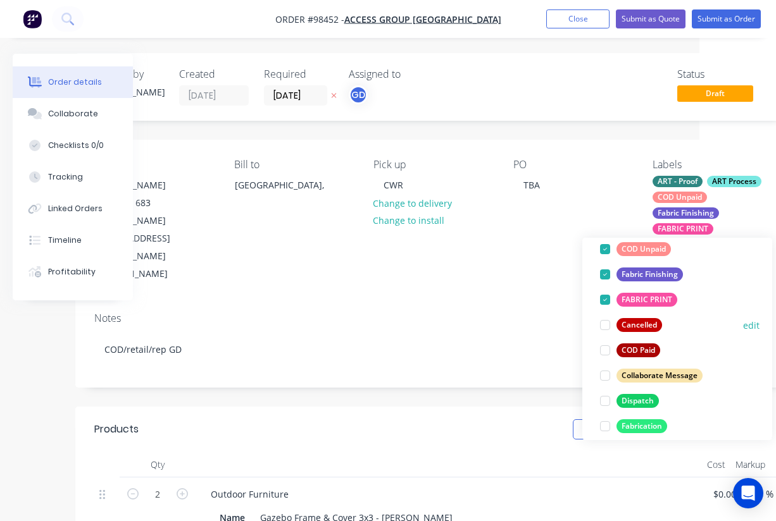
scroll to position [142, 0]
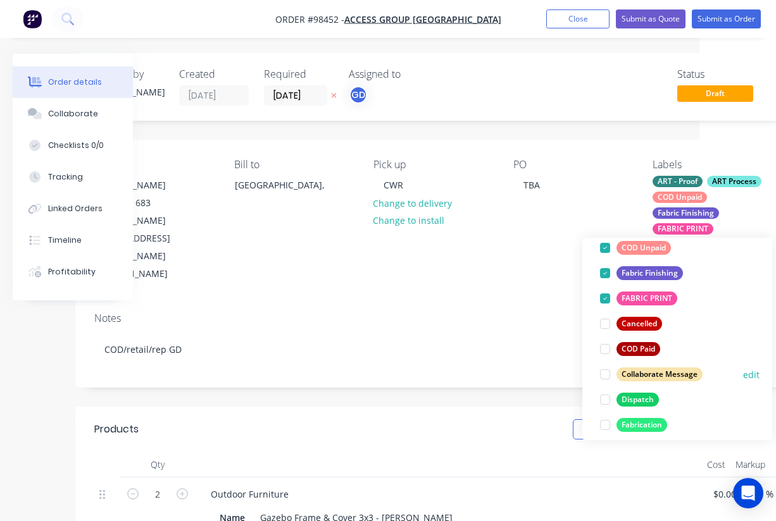
click at [607, 374] on div at bounding box center [604, 374] width 25 height 25
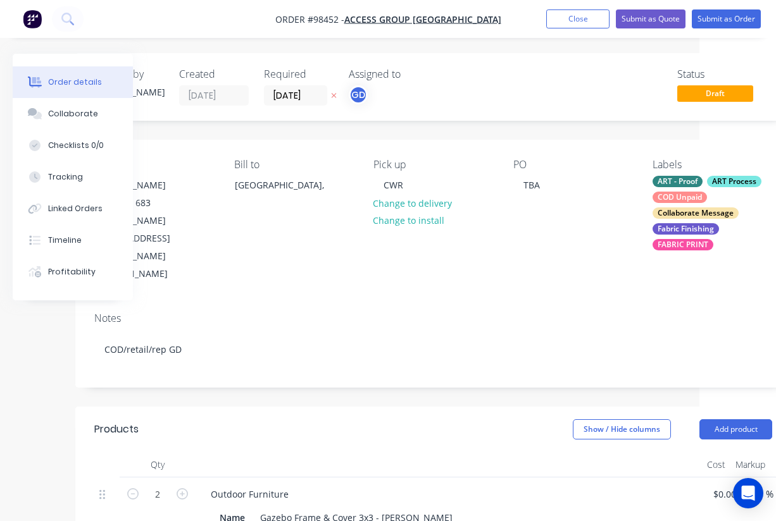
click at [440, 313] on div "Notes" at bounding box center [433, 319] width 678 height 12
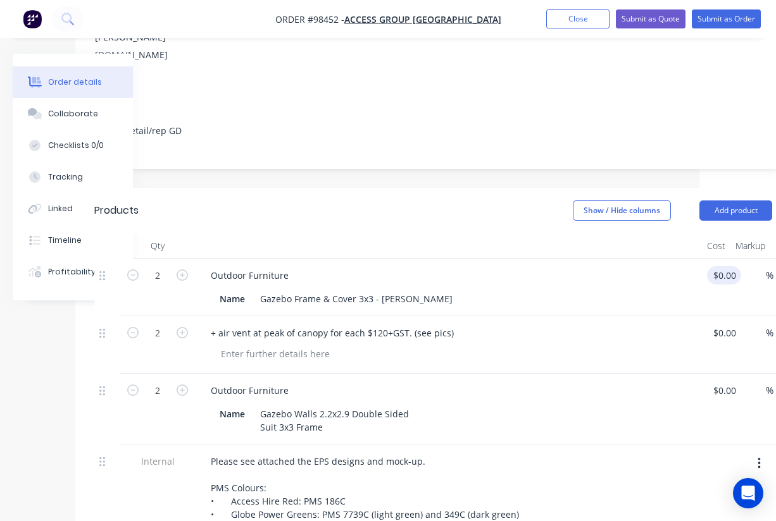
scroll to position [237, 77]
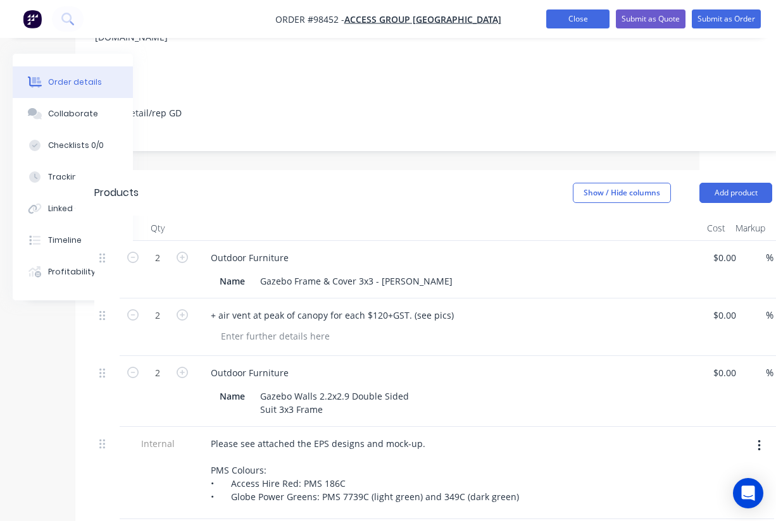
click at [566, 18] on button "Close" at bounding box center [577, 18] width 63 height 19
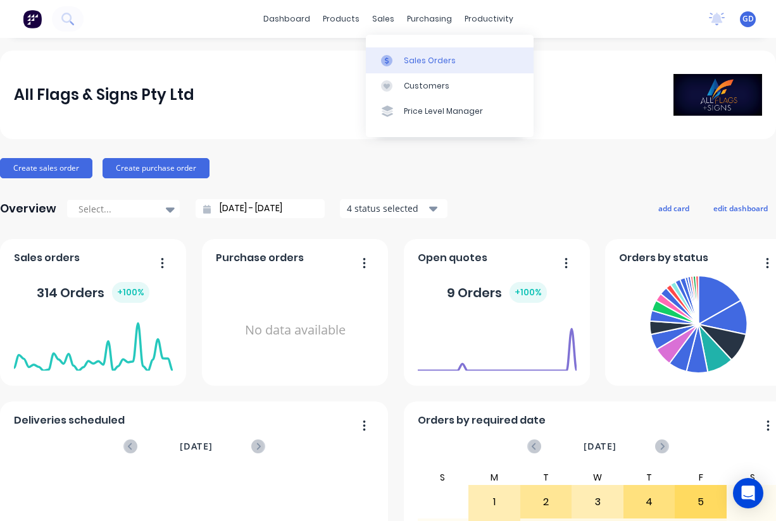
click at [407, 59] on div "Sales Orders" at bounding box center [430, 60] width 52 height 11
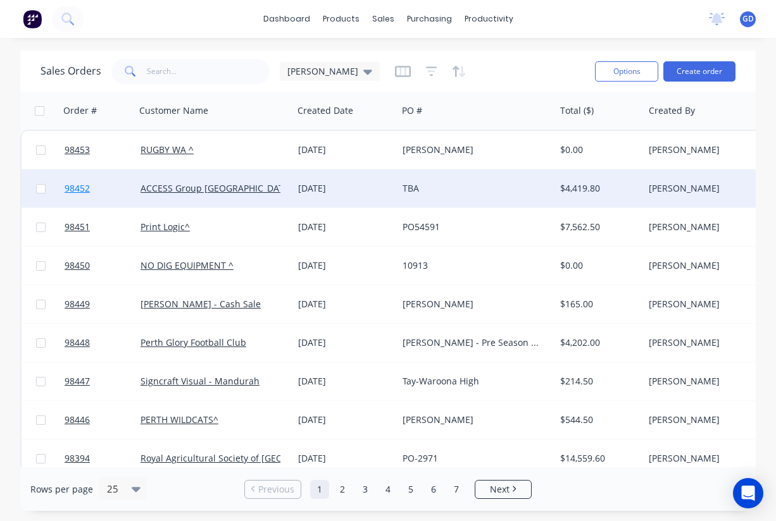
click at [82, 186] on span "98452" at bounding box center [77, 188] width 25 height 13
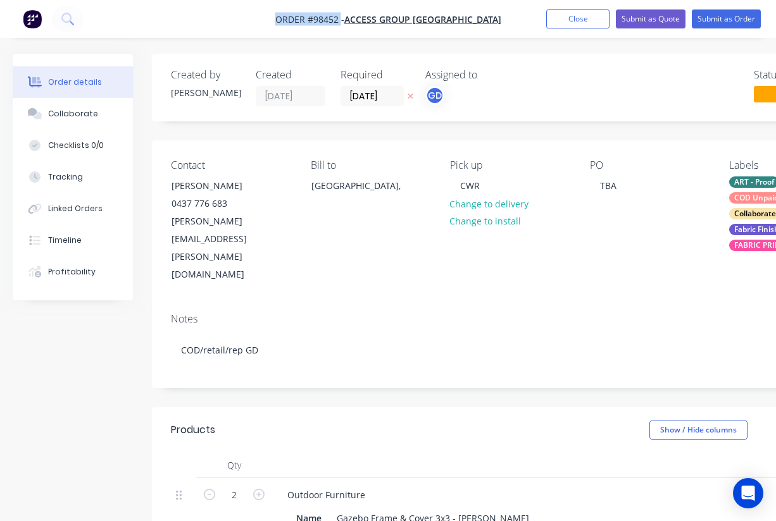
drag, startPoint x: 290, startPoint y: 16, endPoint x: 359, endPoint y: 17, distance: 69.0
click at [359, 17] on nav "Order #98452 - ACCESS Group Australia Add product Close Submit as Quote Submit …" at bounding box center [388, 19] width 776 height 38
copy span "Order #98452"
click at [573, 22] on button "Close" at bounding box center [577, 18] width 63 height 19
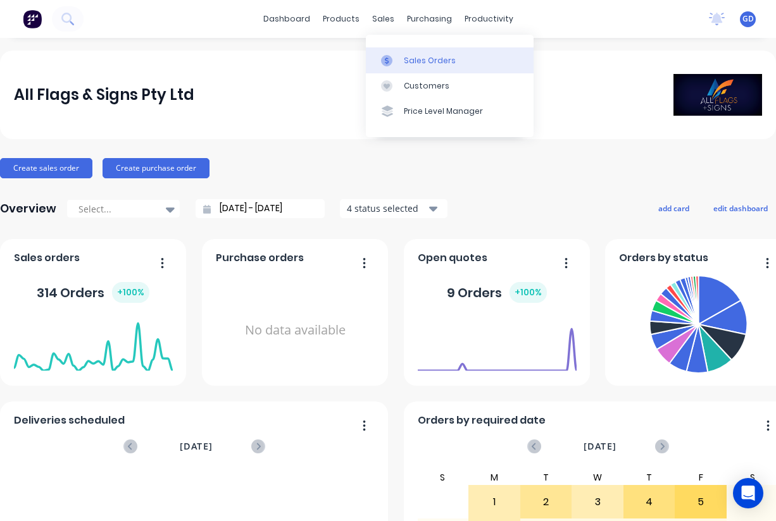
click at [412, 59] on div "Sales Orders" at bounding box center [430, 60] width 52 height 11
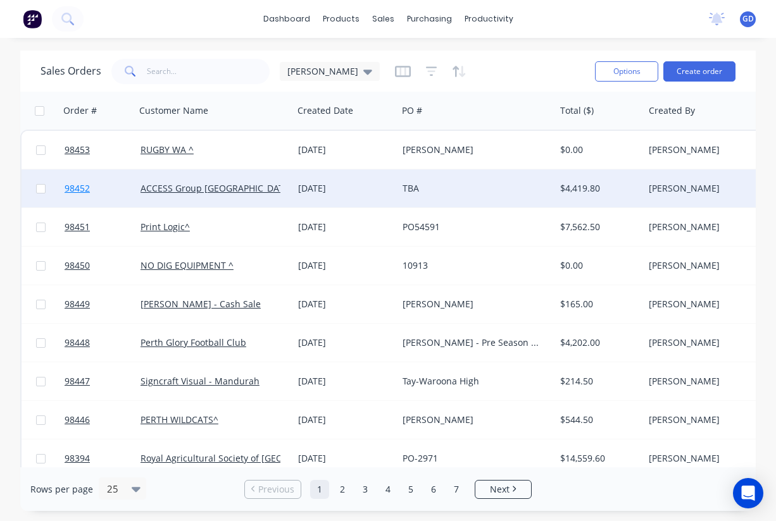
click at [82, 192] on span "98452" at bounding box center [77, 188] width 25 height 13
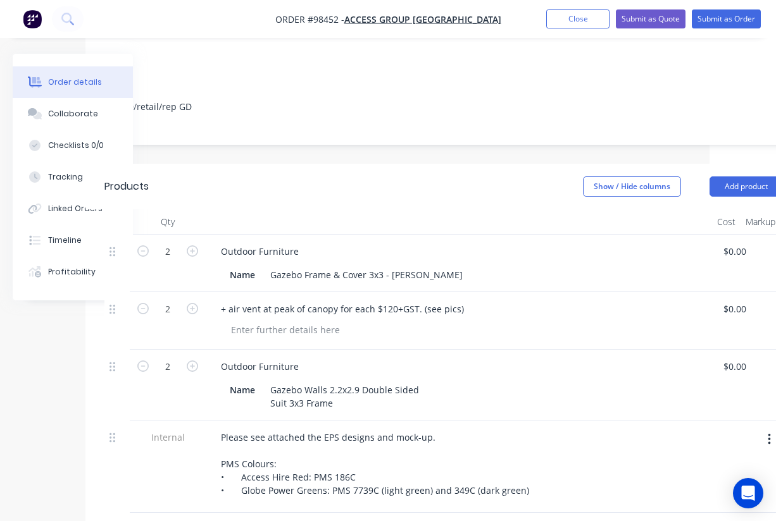
scroll to position [242, 66]
click at [733, 178] on button "Add product" at bounding box center [745, 188] width 73 height 20
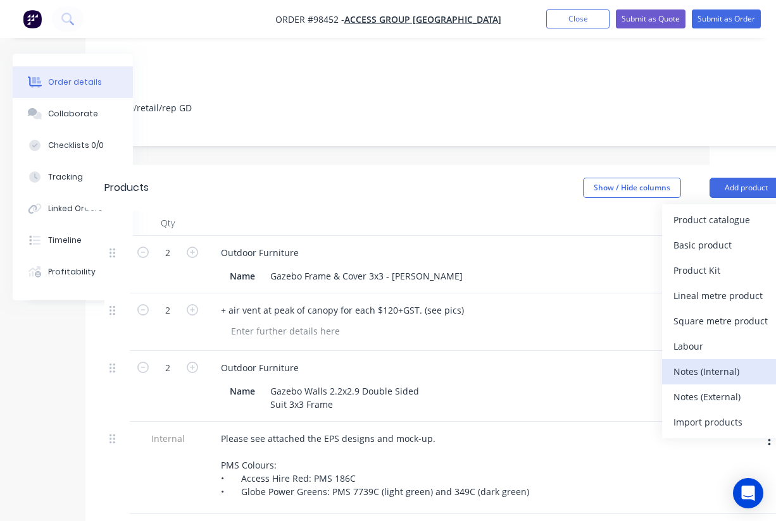
click at [710, 363] on div "Notes (Internal)" at bounding box center [721, 372] width 97 height 18
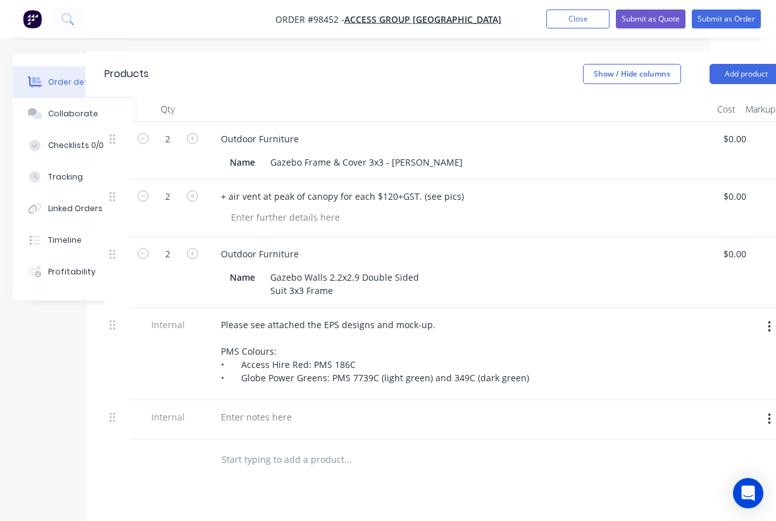
scroll to position [355, 66]
click at [271, 409] on div at bounding box center [256, 418] width 91 height 18
click at [326, 449] on input "text" at bounding box center [347, 461] width 253 height 25
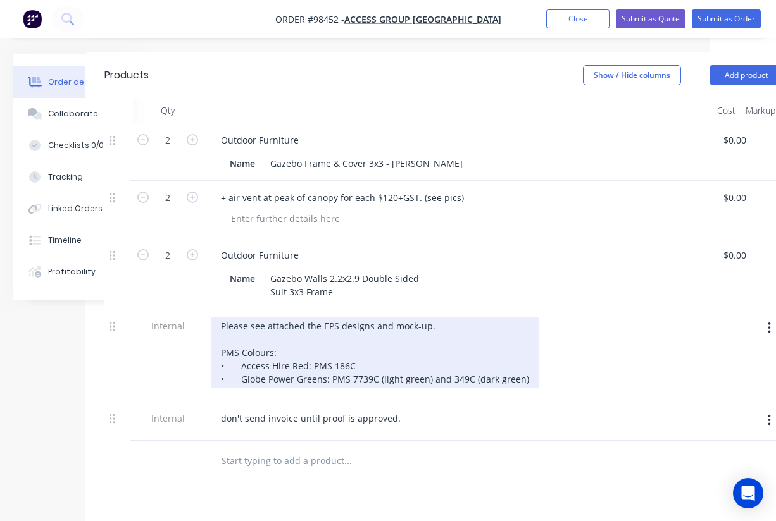
scroll to position [0, 66]
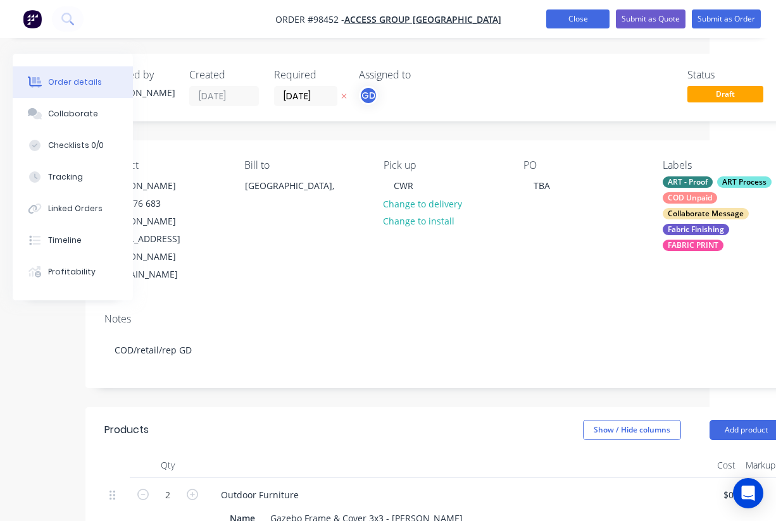
click at [579, 25] on button "Close" at bounding box center [577, 18] width 63 height 19
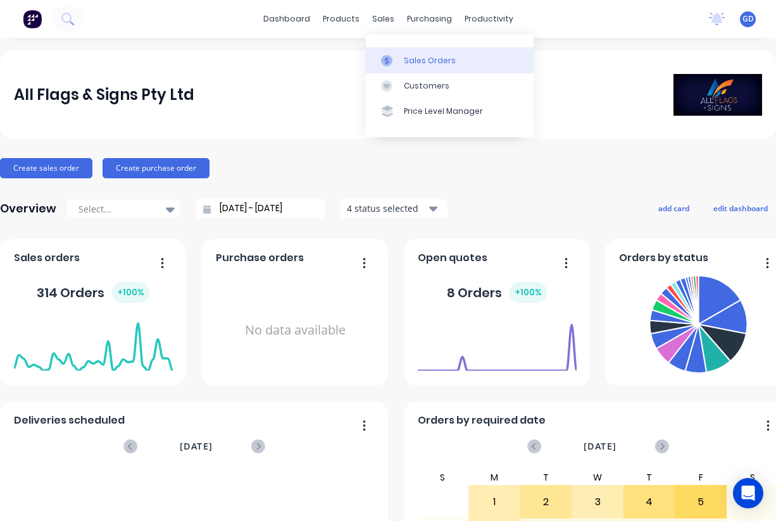
click at [415, 55] on div "Sales Orders" at bounding box center [430, 60] width 52 height 11
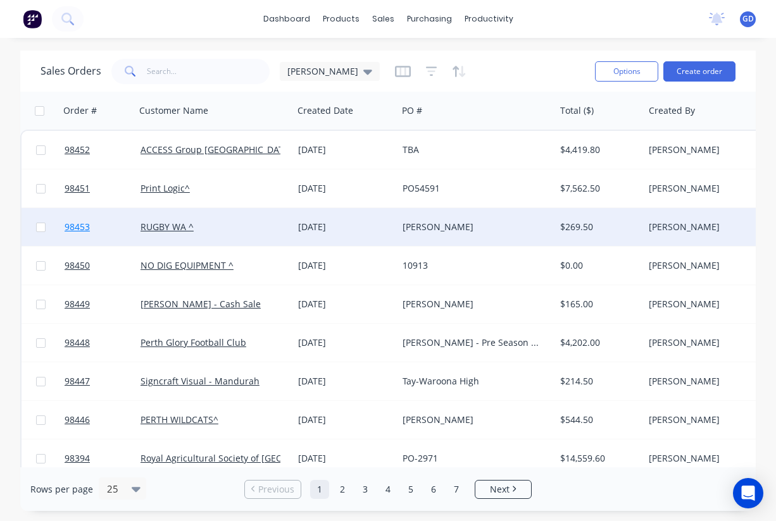
click at [85, 225] on span "98453" at bounding box center [77, 227] width 25 height 13
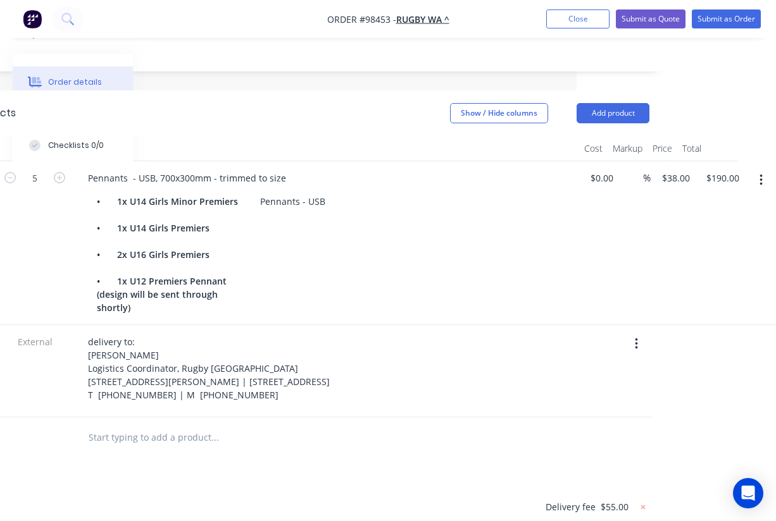
scroll to position [548, 199]
